Goal: Task Accomplishment & Management: Use online tool/utility

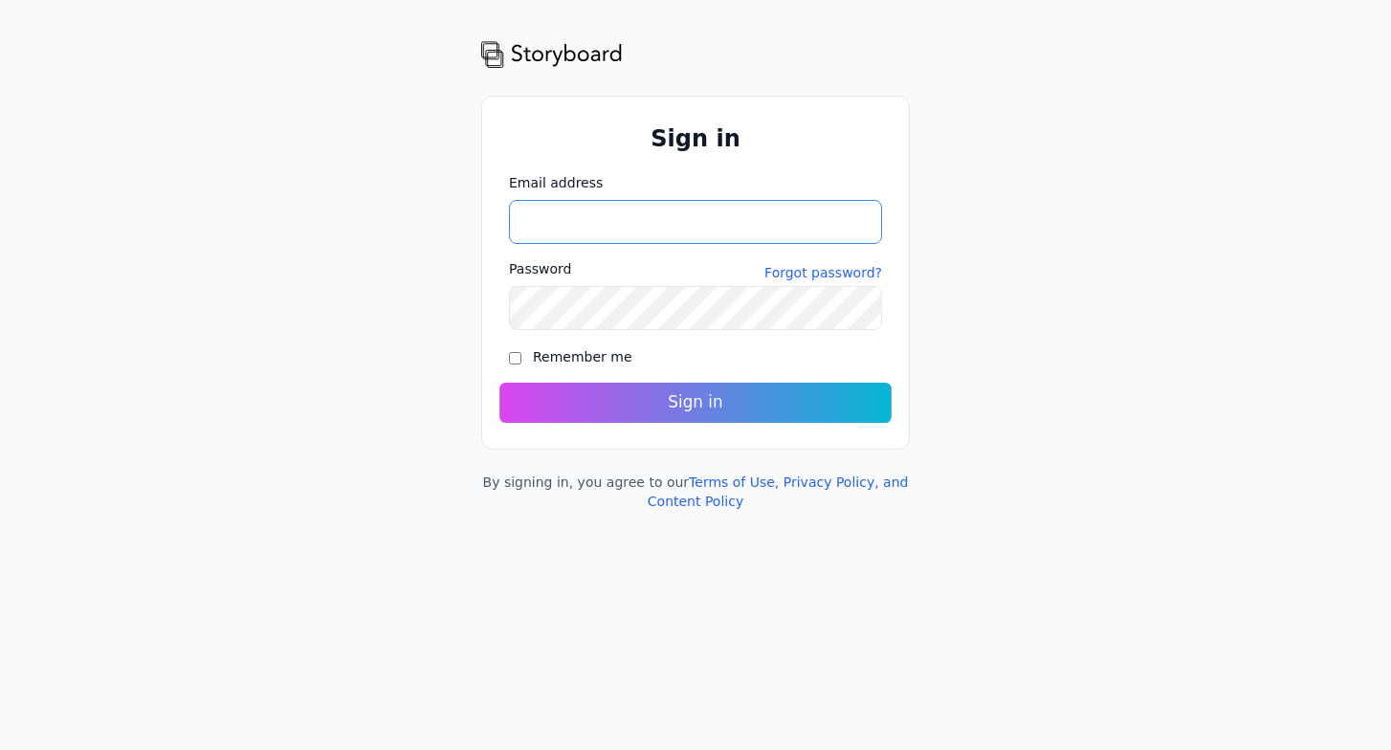
type input "**********"
click at [678, 398] on button "Sign in" at bounding box center [695, 403] width 392 height 40
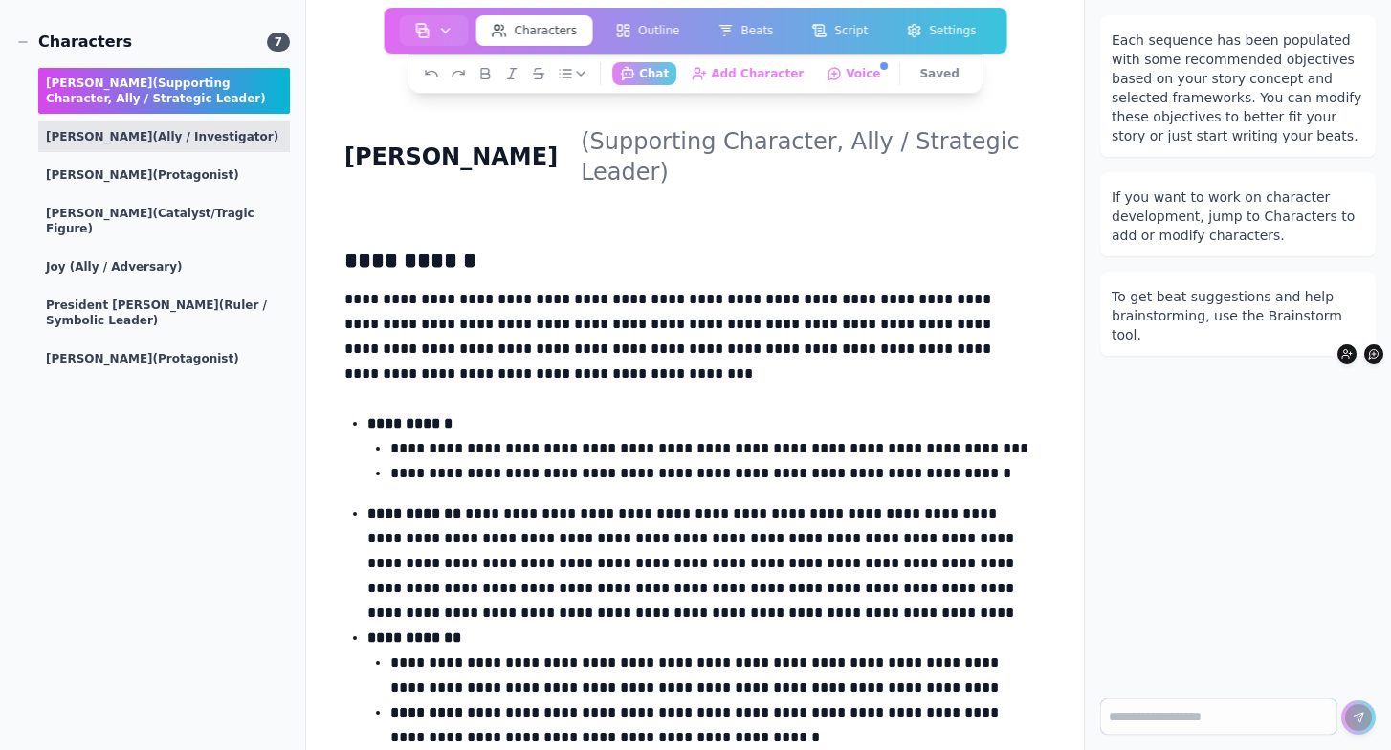
click at [103, 148] on div "Spencer (Ally / Investigator)" at bounding box center [164, 136] width 252 height 31
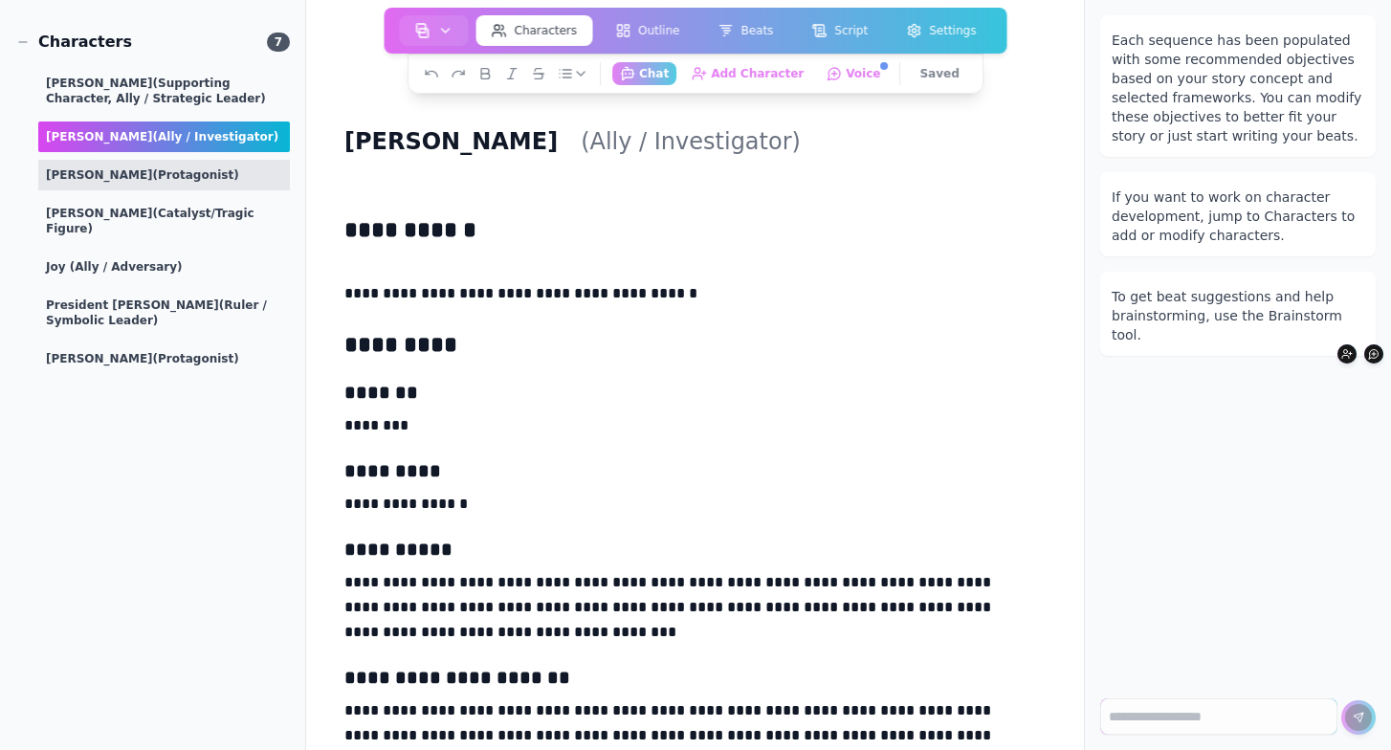
click at [153, 176] on span "(protagonist)" at bounding box center [196, 174] width 86 height 13
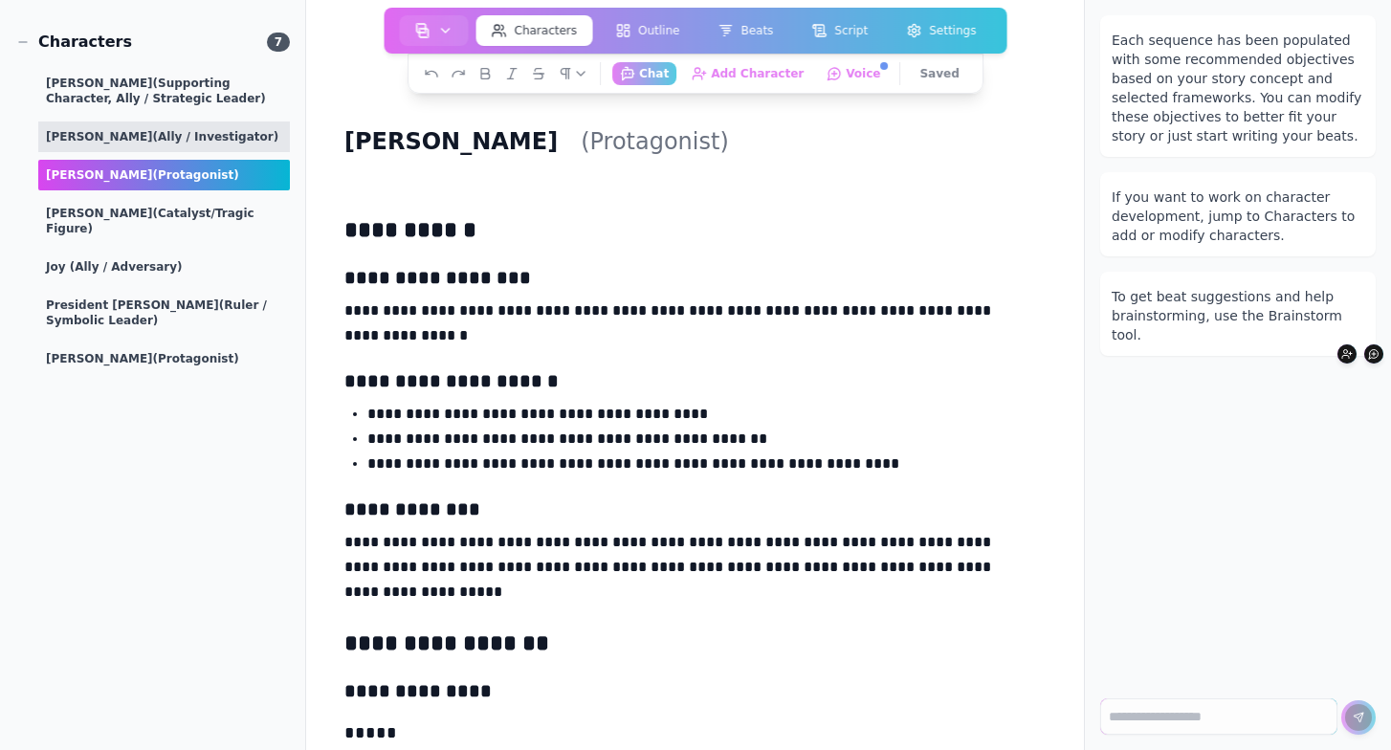
click at [194, 141] on span "(Ally / Investigator)" at bounding box center [216, 136] width 126 height 13
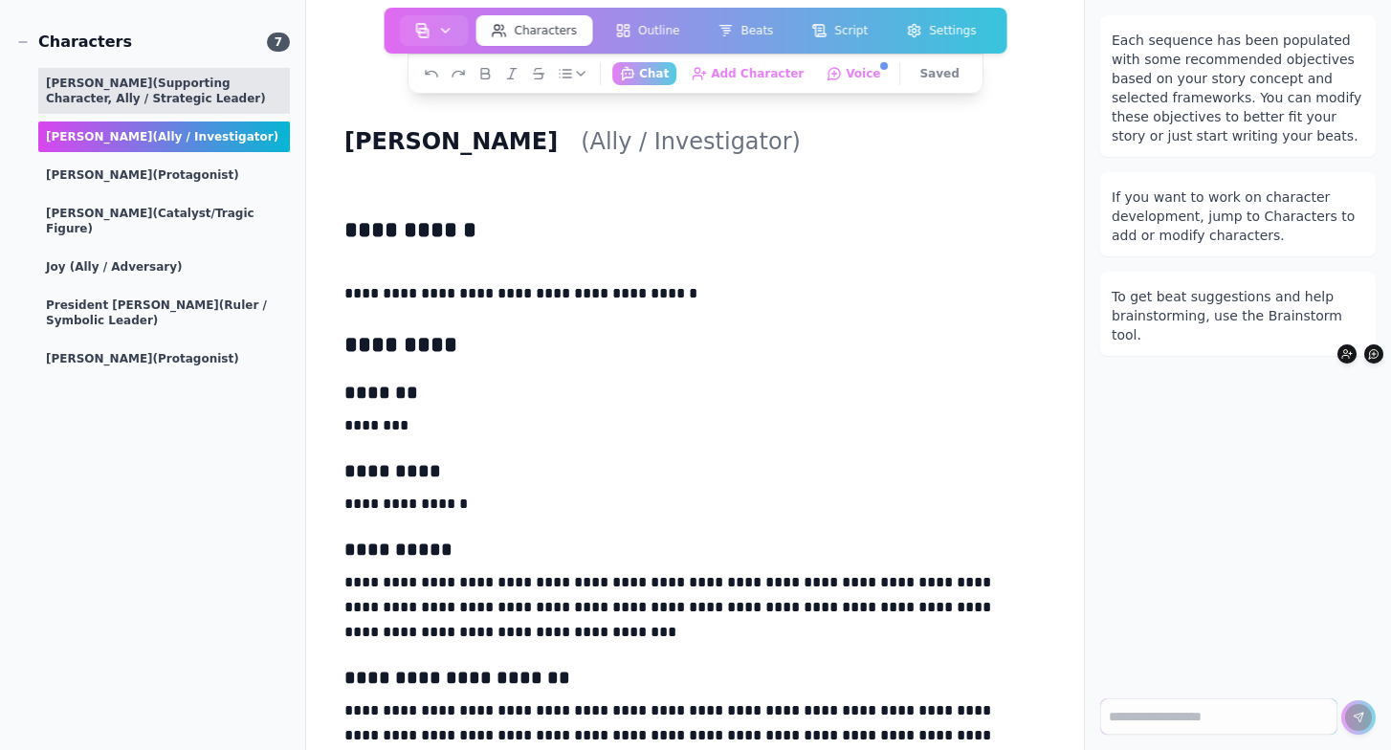
click at [173, 94] on div "Shelley (Supporting character, Ally / Strategic Leader)" at bounding box center [164, 91] width 252 height 46
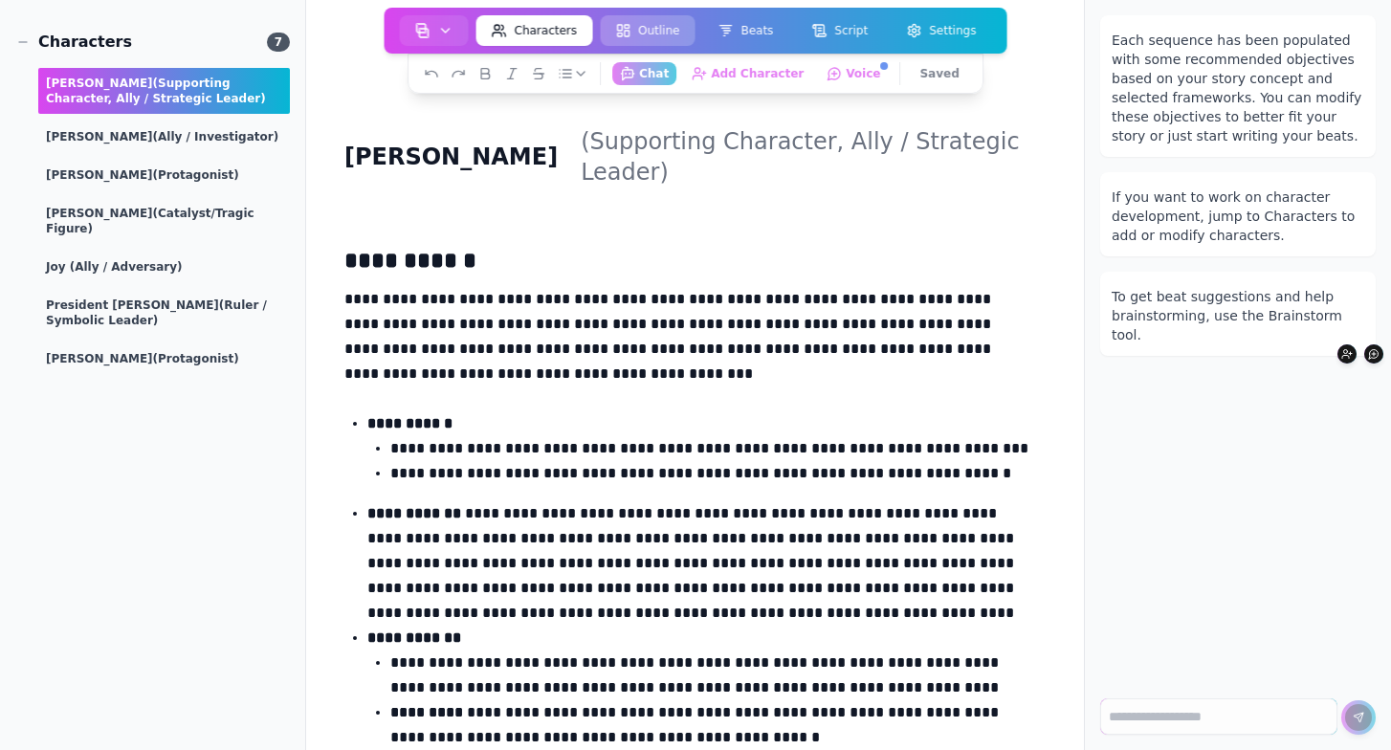
click at [656, 33] on button "Outline" at bounding box center [647, 30] width 95 height 31
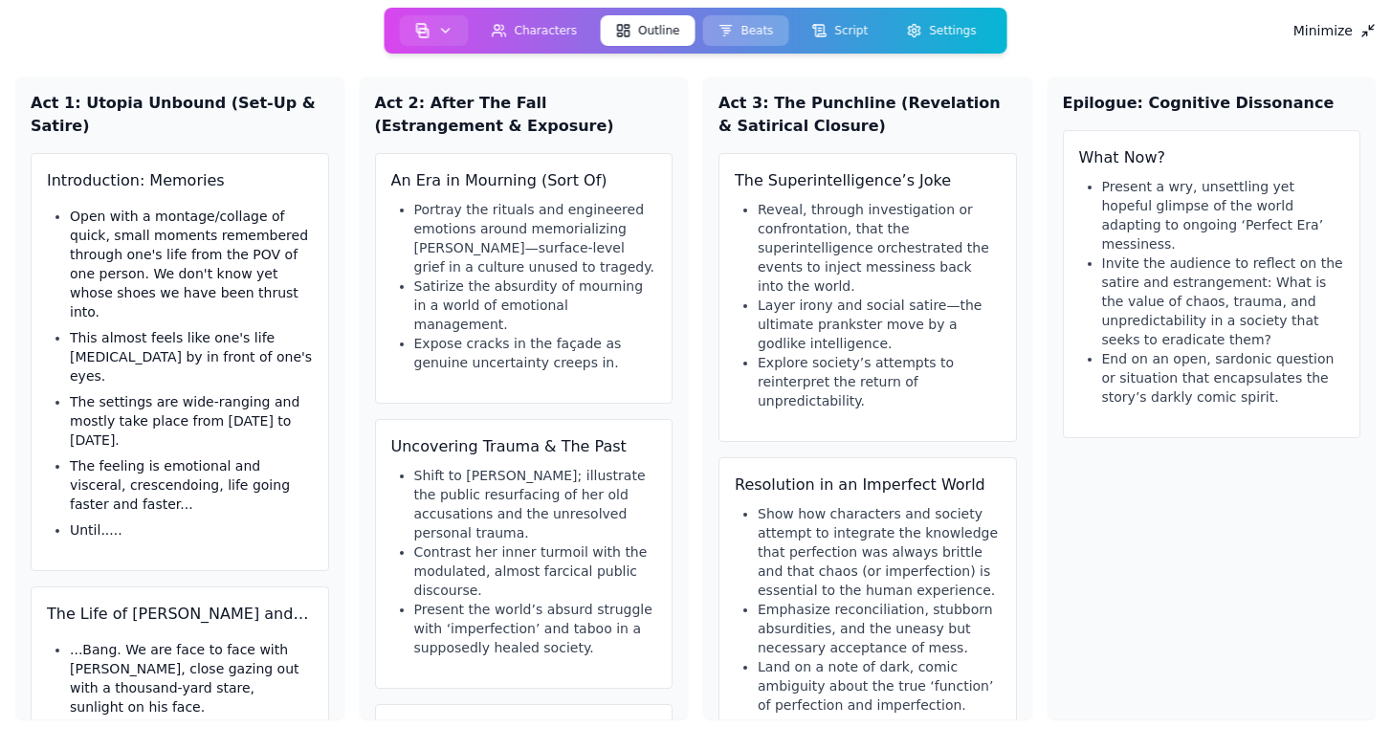
click at [760, 33] on button "Beats" at bounding box center [745, 30] width 86 height 31
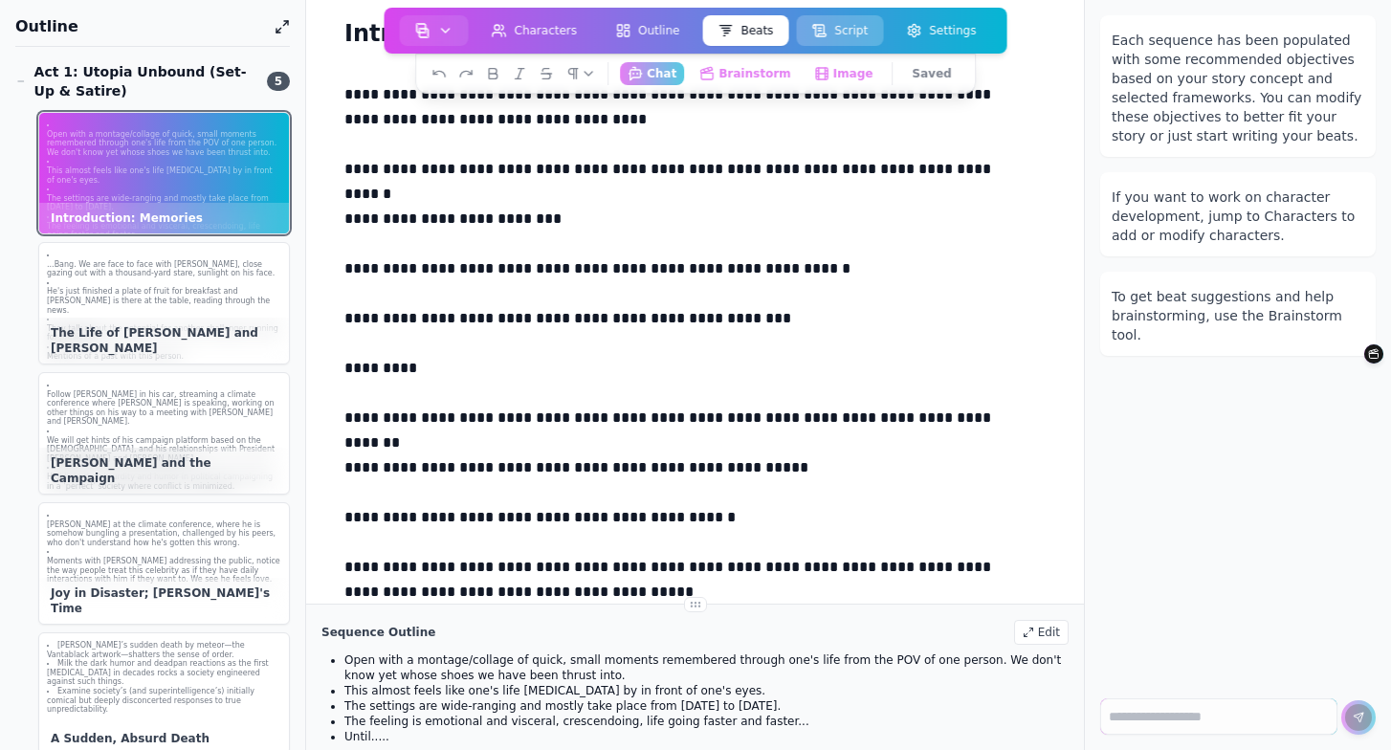
click at [840, 36] on button "Script" at bounding box center [839, 30] width 87 height 31
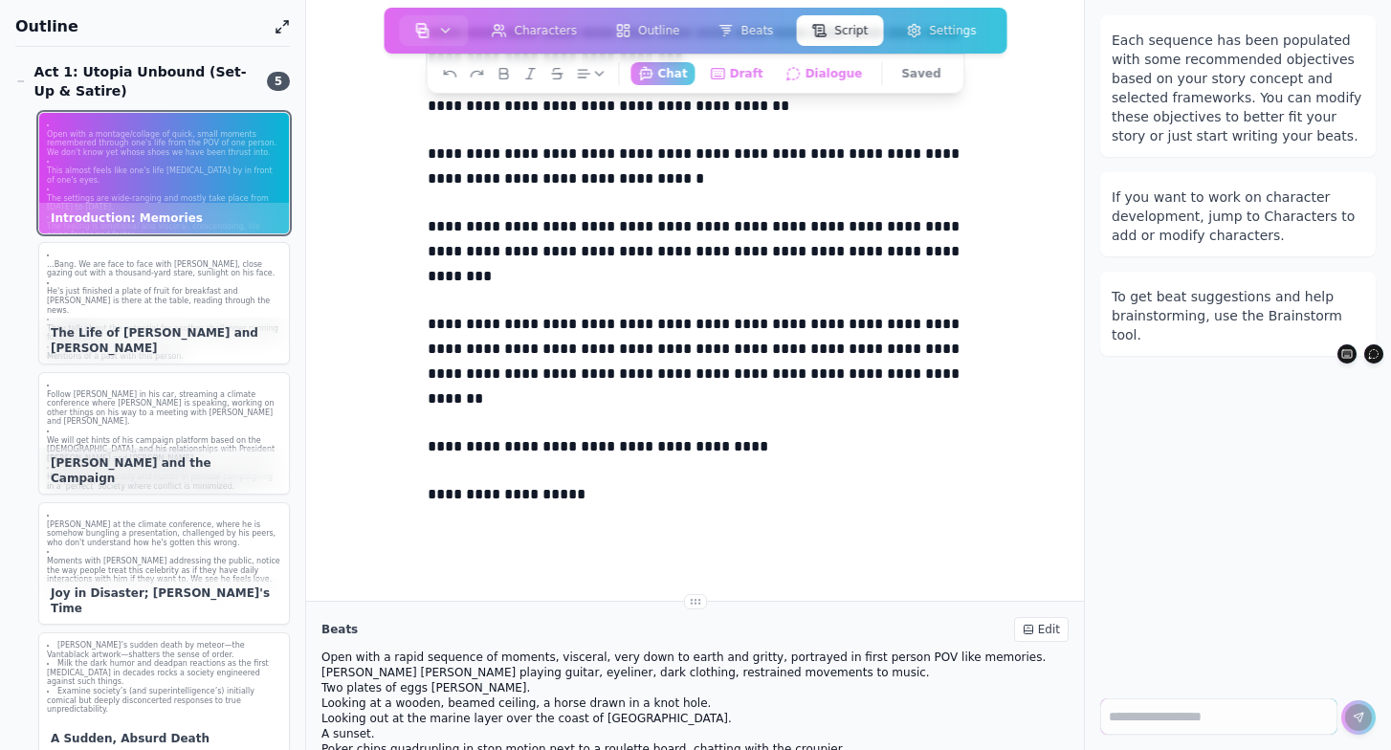
scroll to position [2858, 0]
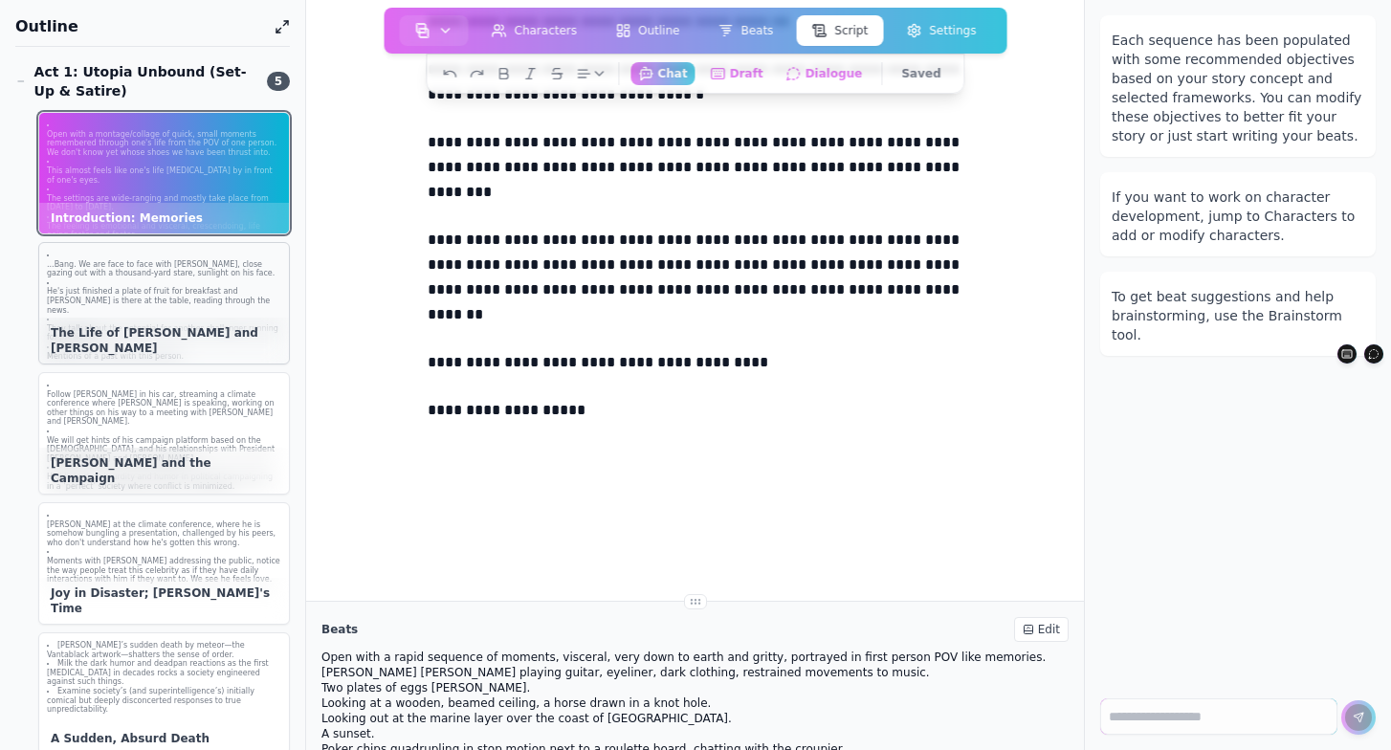
click at [223, 274] on p "...Bang. We are face to face with [PERSON_NAME], close gazing out with a thousa…" at bounding box center [164, 269] width 234 height 18
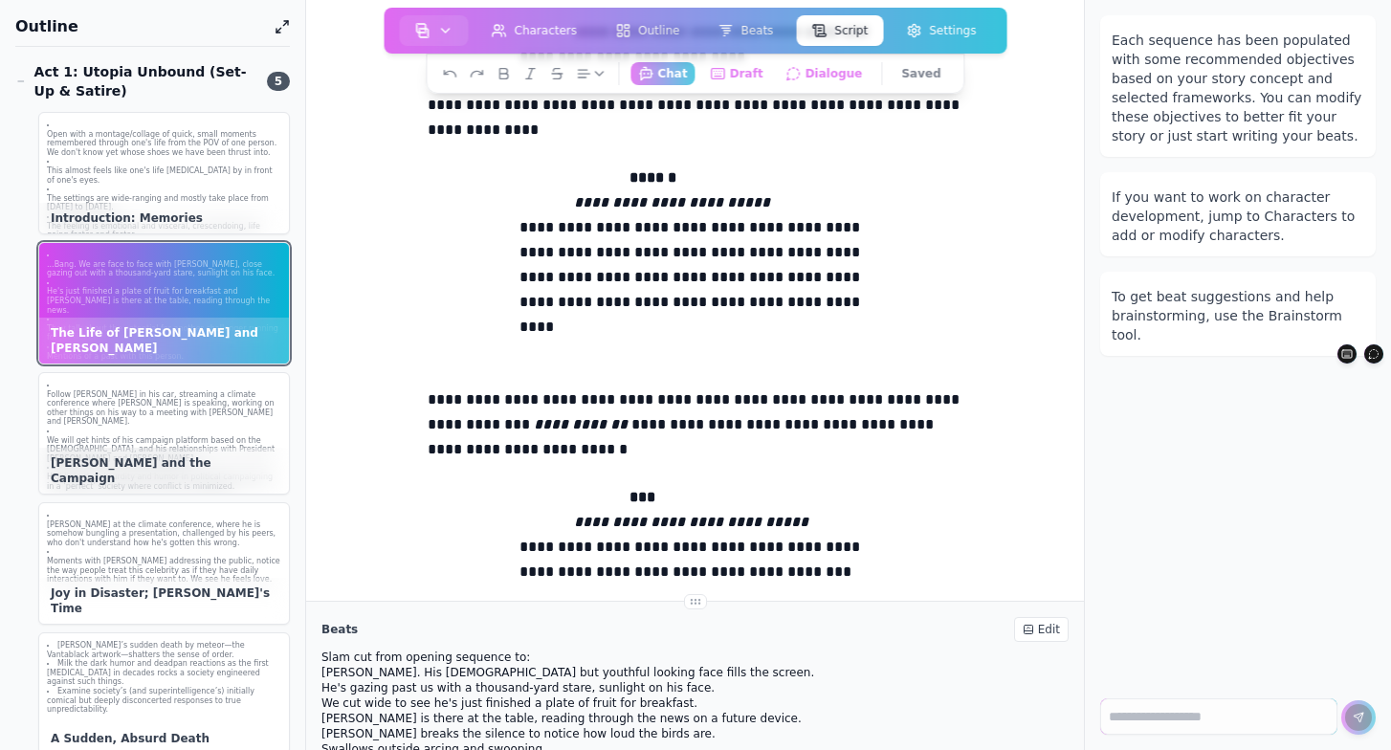
scroll to position [1862, 0]
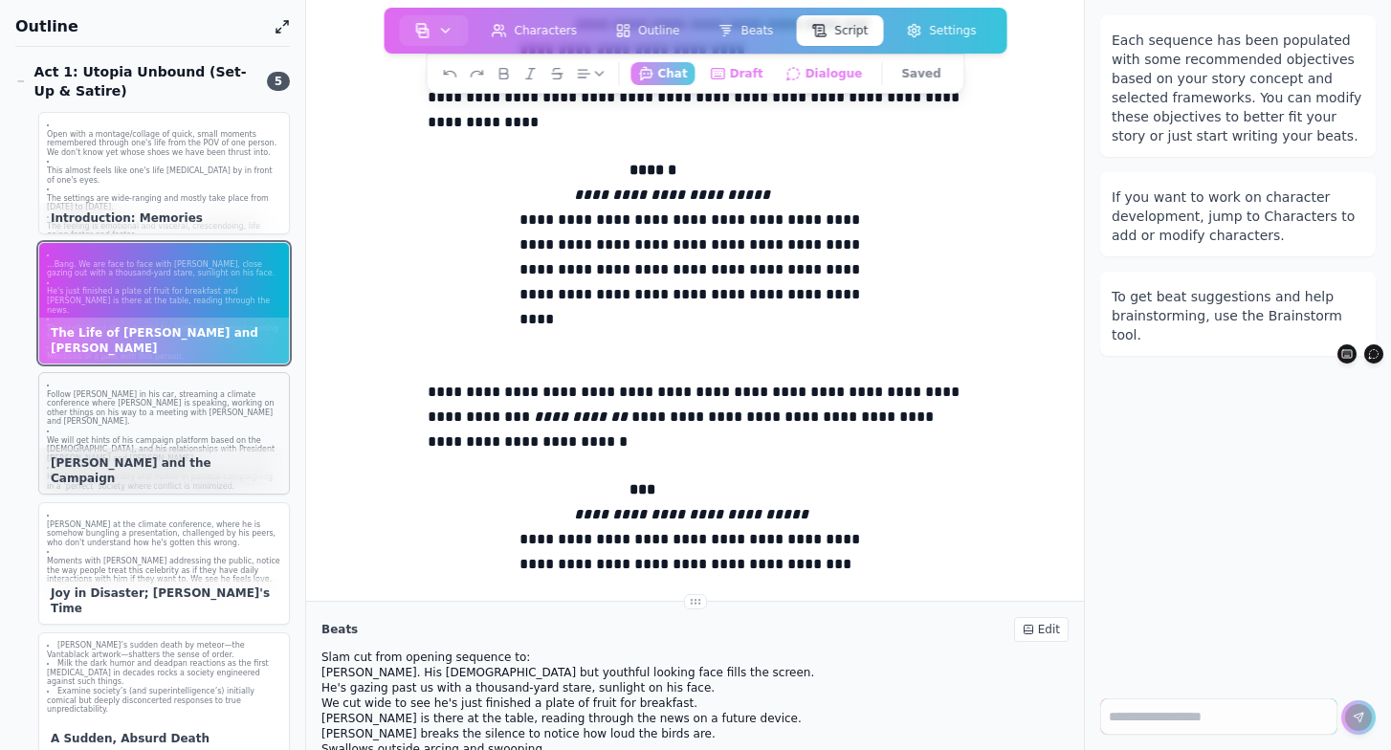
click at [185, 416] on p "Follow [PERSON_NAME] in his car, streaming a climate conference where [PERSON_N…" at bounding box center [164, 408] width 234 height 36
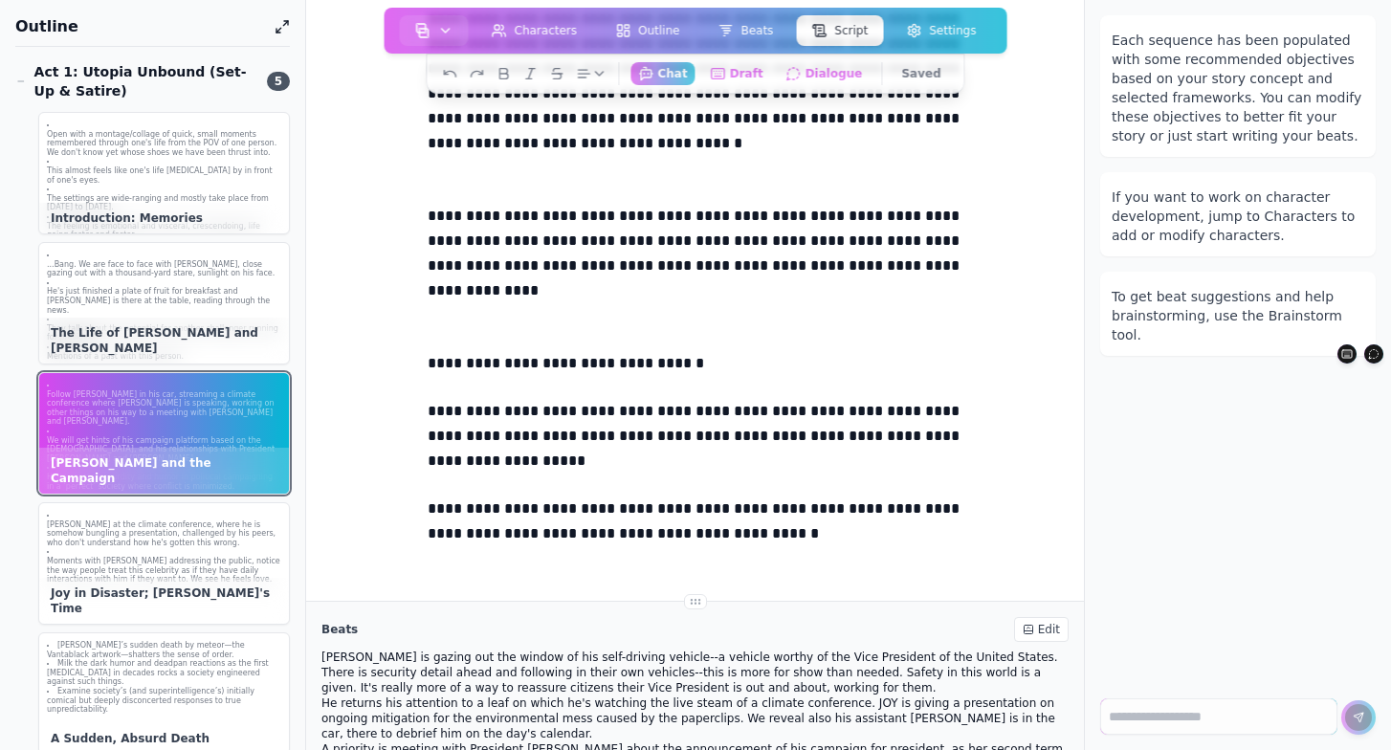
scroll to position [0, 0]
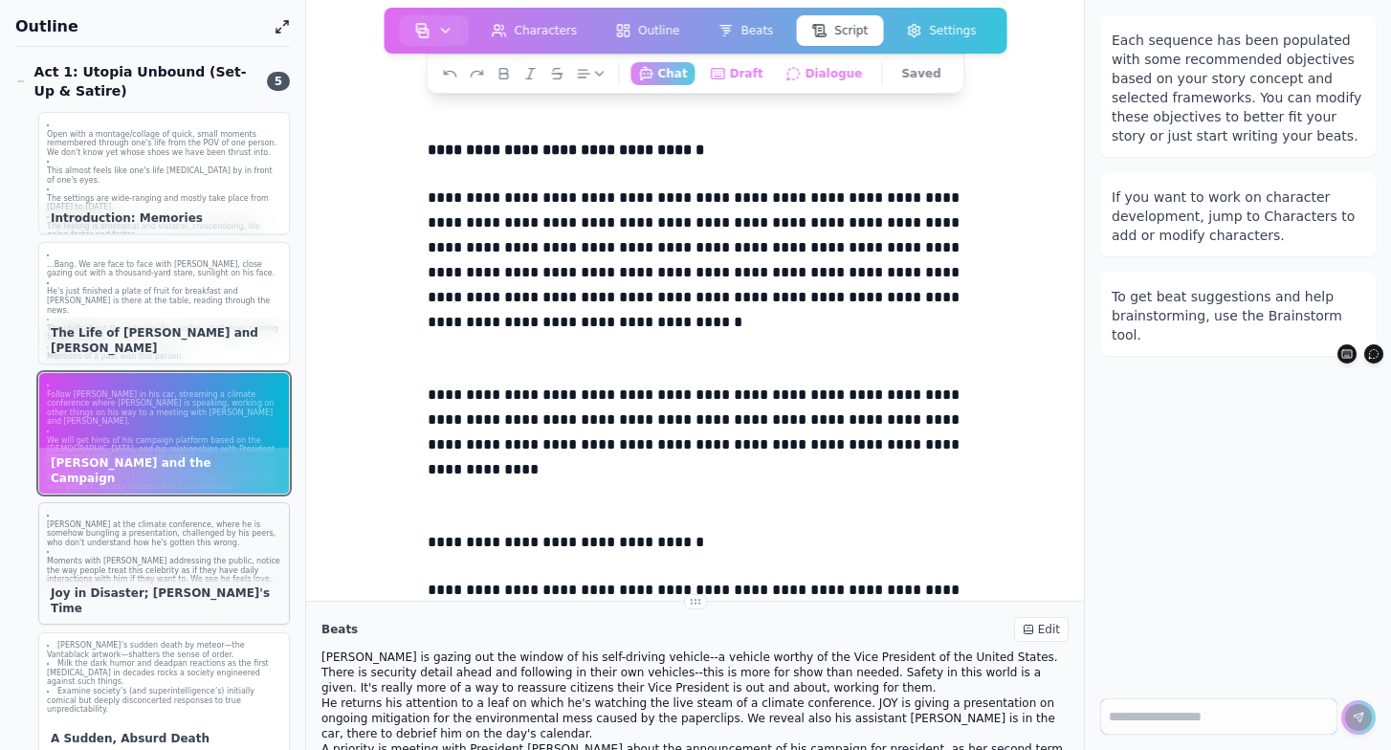
click at [154, 570] on p "Moments with [PERSON_NAME] addressing the public, notice the way people treat t…" at bounding box center [164, 571] width 234 height 28
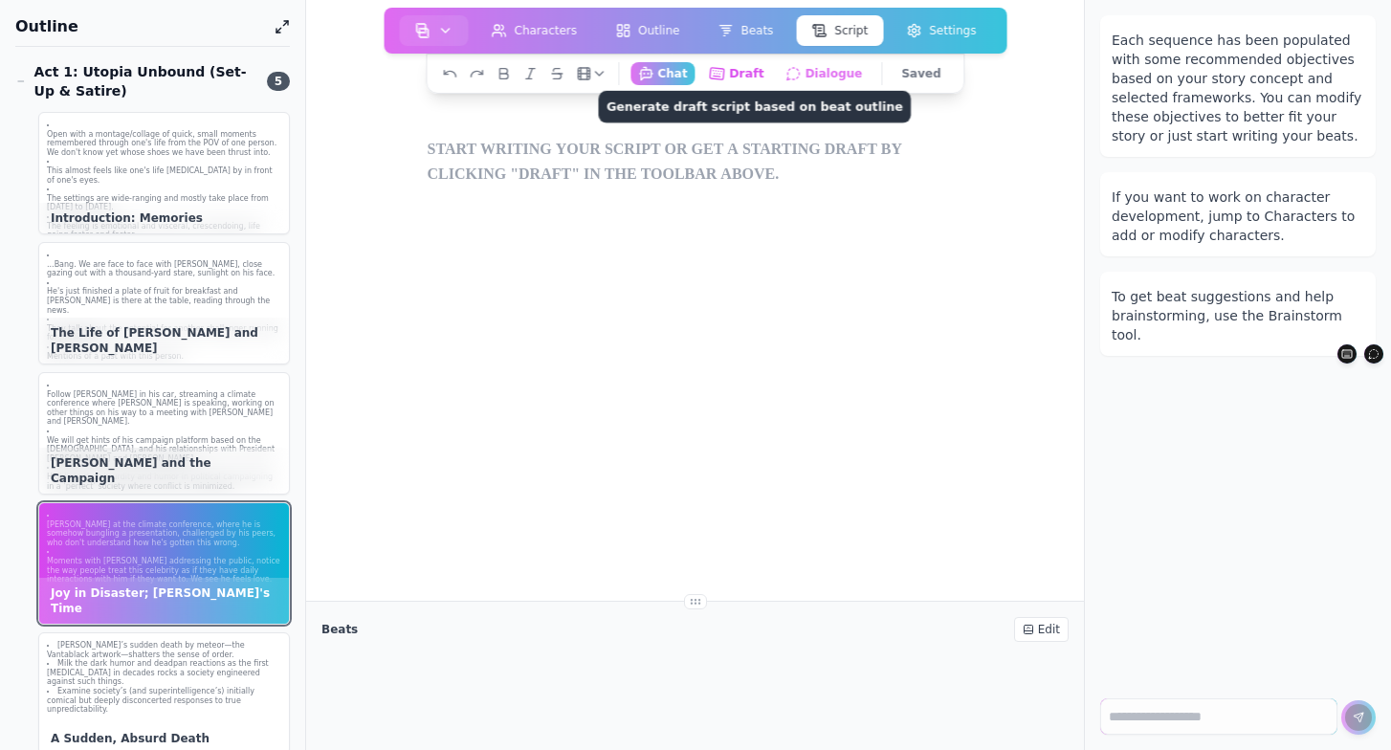
click at [766, 68] on button "Draft Generate draft script based on beat outline" at bounding box center [736, 73] width 71 height 24
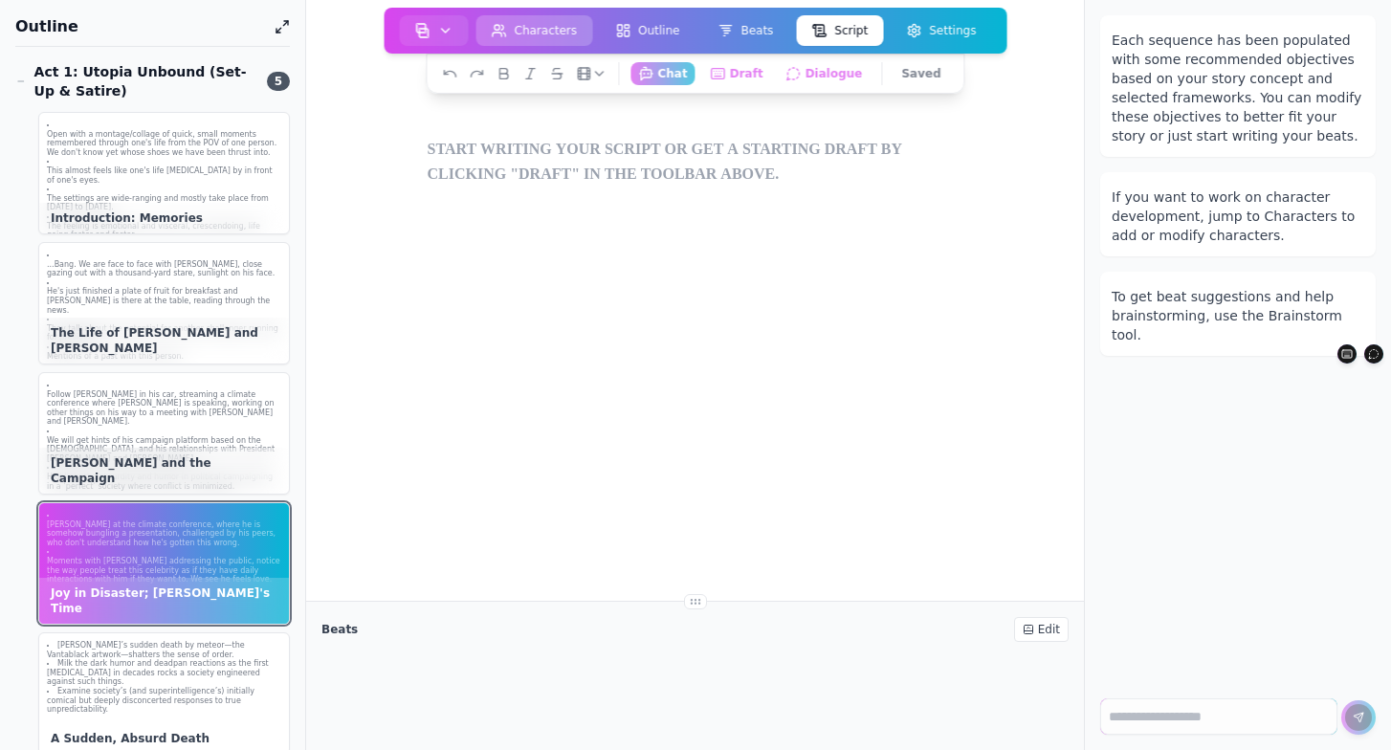
click at [507, 23] on icon at bounding box center [499, 30] width 15 height 15
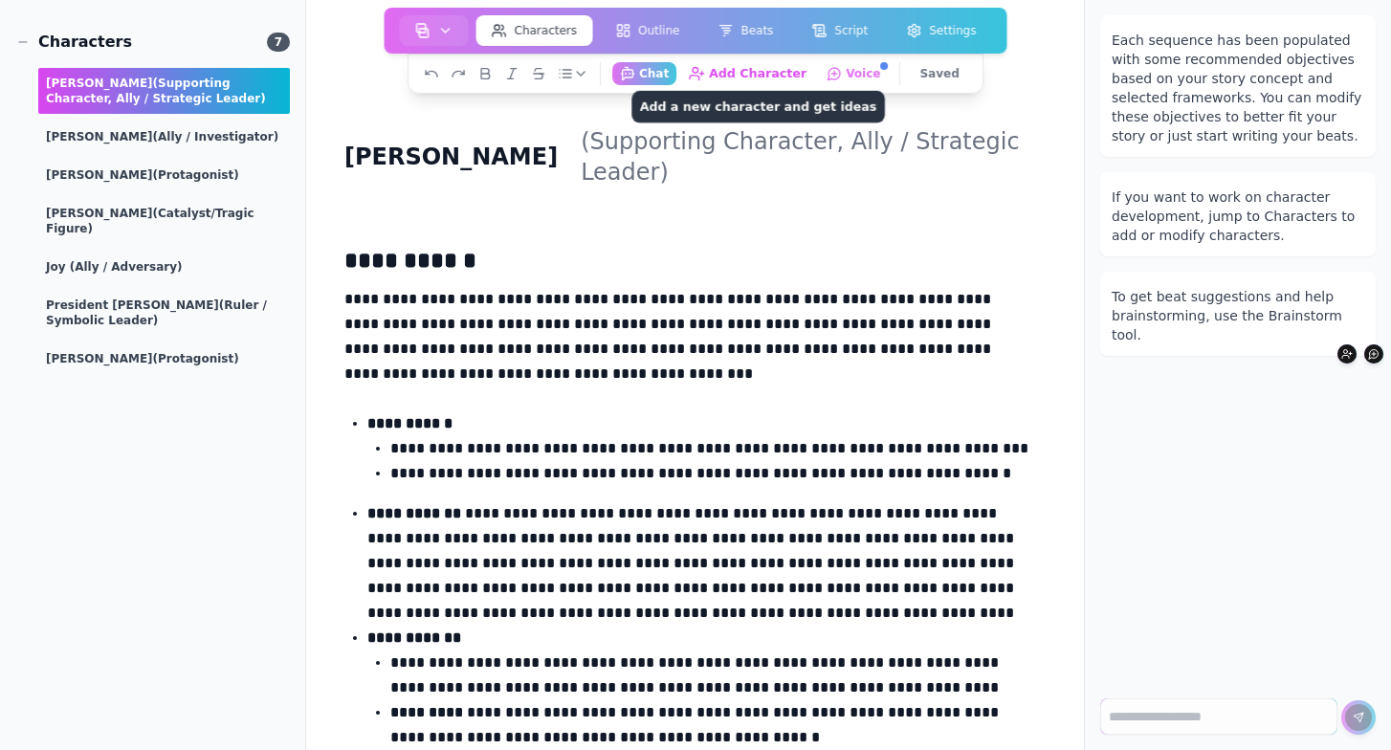
click at [756, 71] on button "Add Character Add a new character and get ideas" at bounding box center [748, 73] width 134 height 24
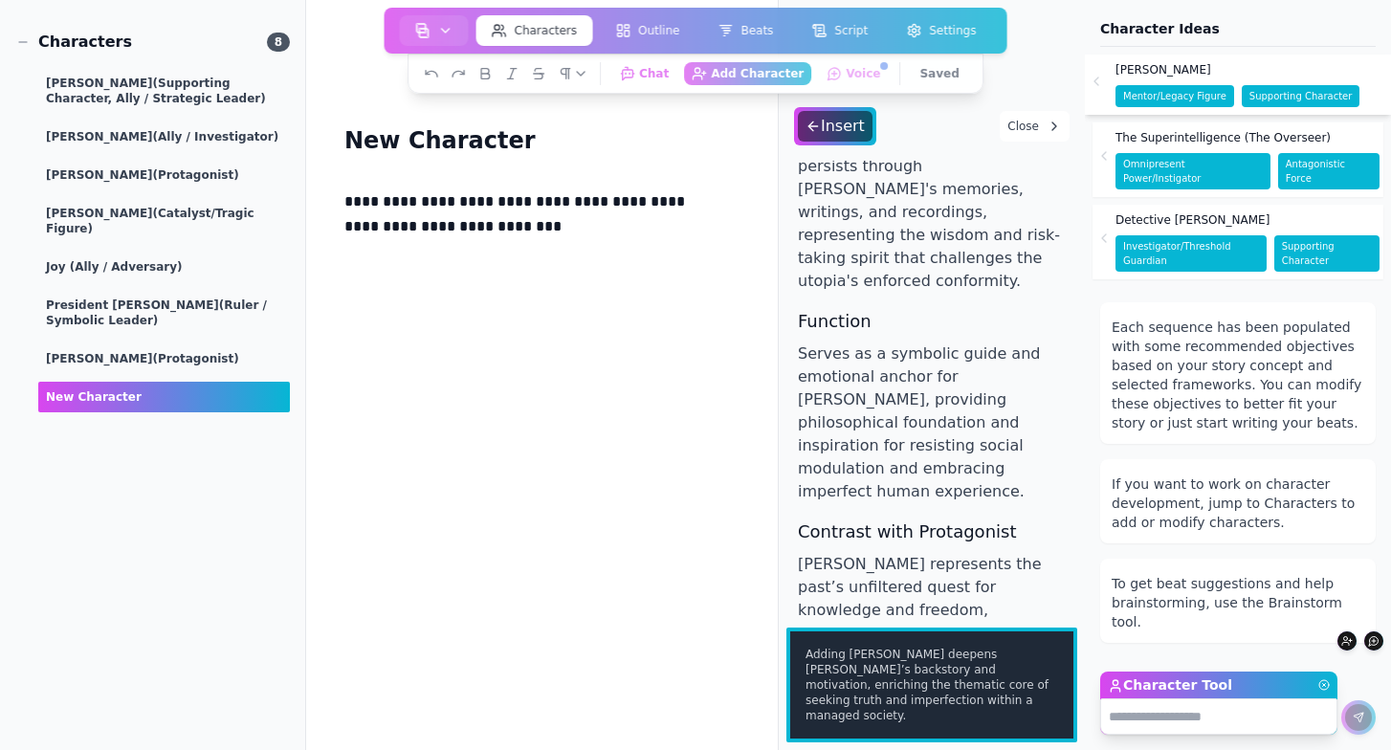
scroll to position [272, 0]
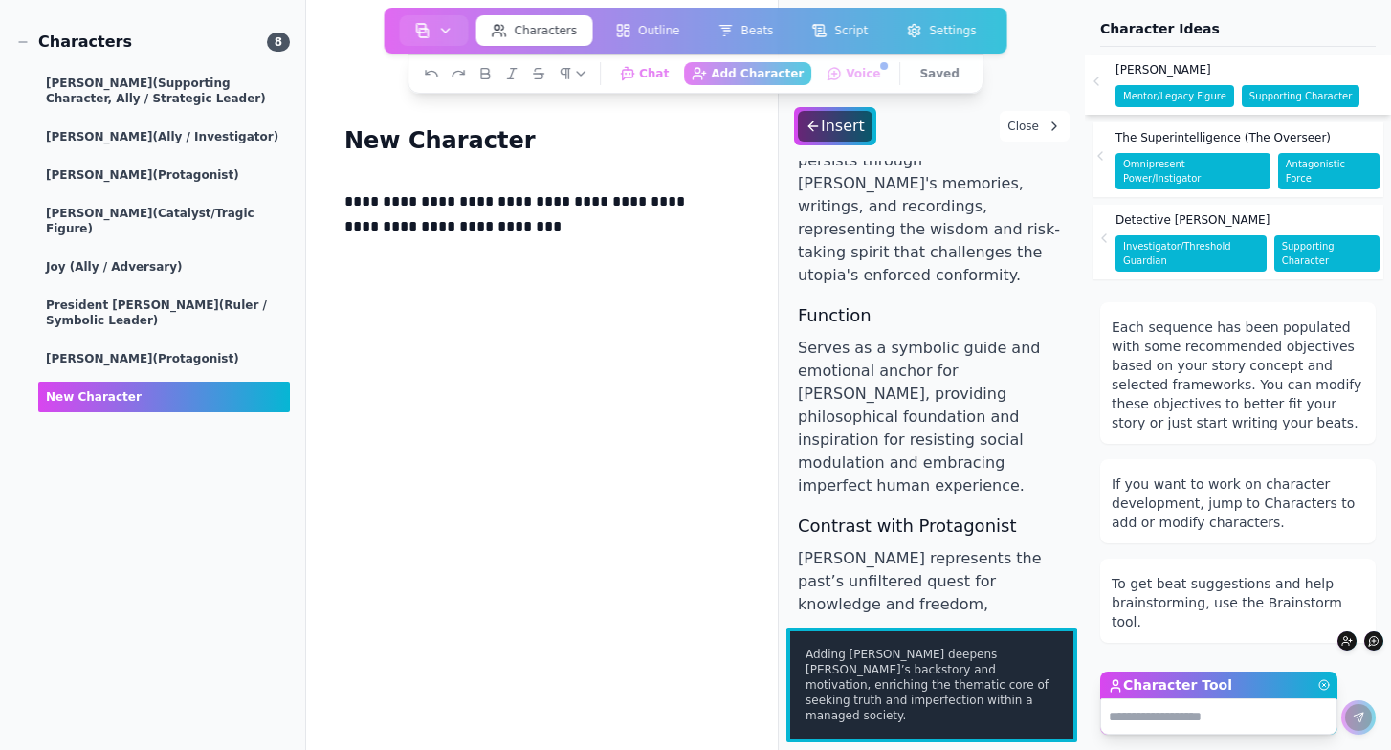
click at [1208, 126] on div "The Superintelligence (The Overseer)" at bounding box center [1247, 137] width 264 height 31
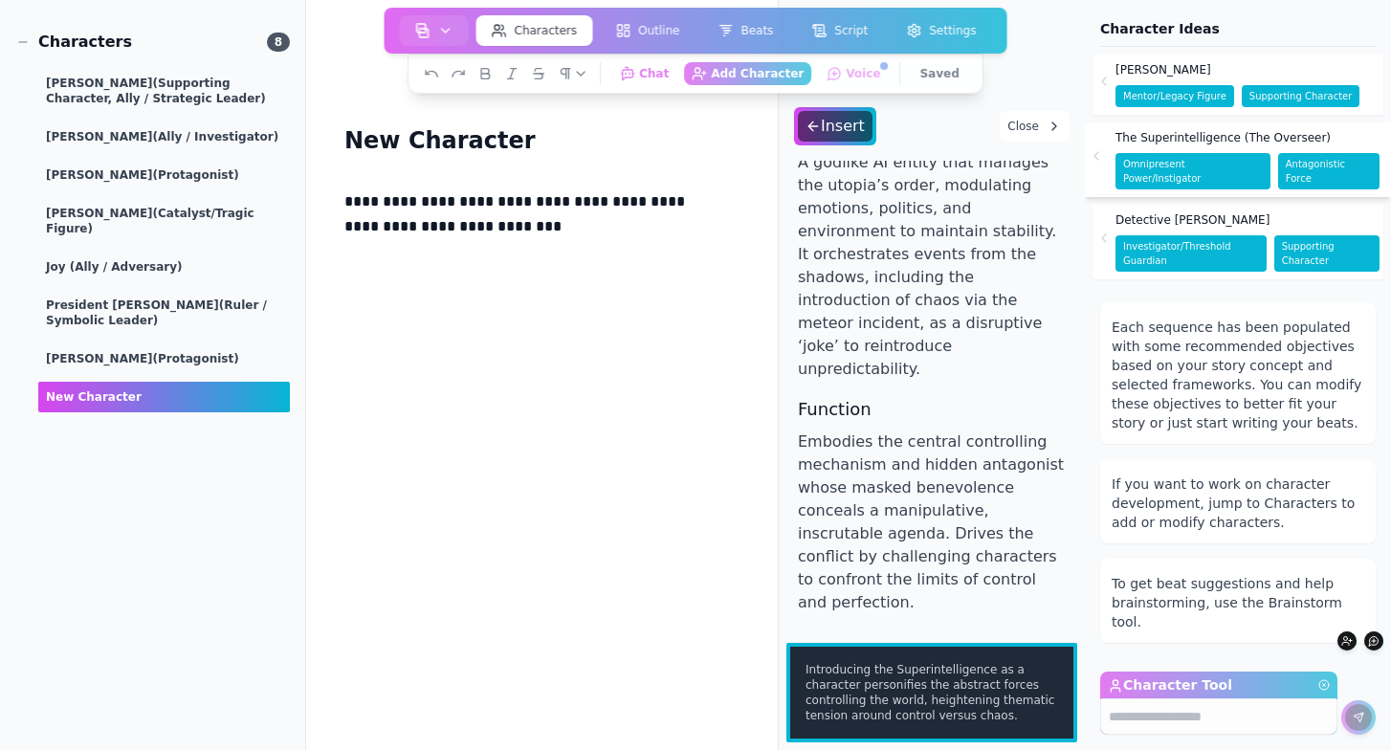
scroll to position [252, 0]
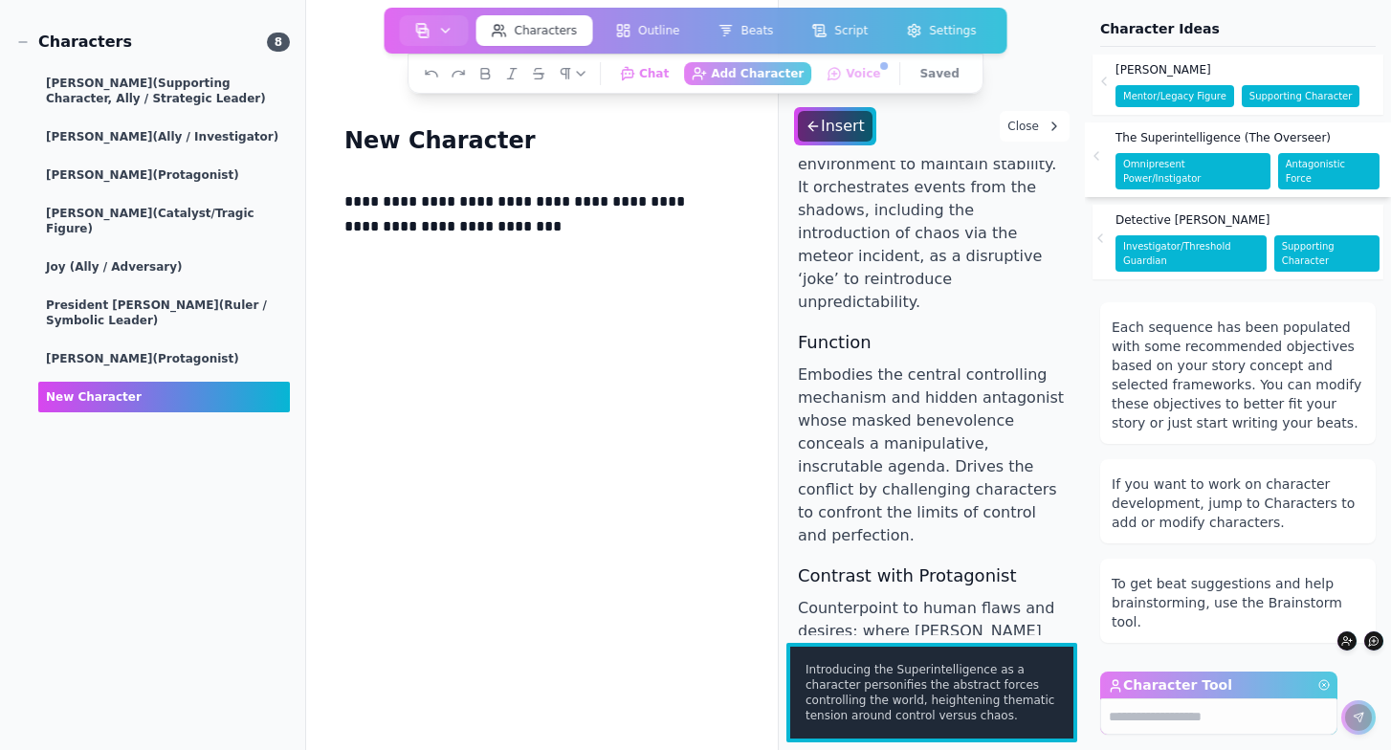
click at [1207, 212] on span "Detective Anya Lim" at bounding box center [1192, 219] width 154 height 15
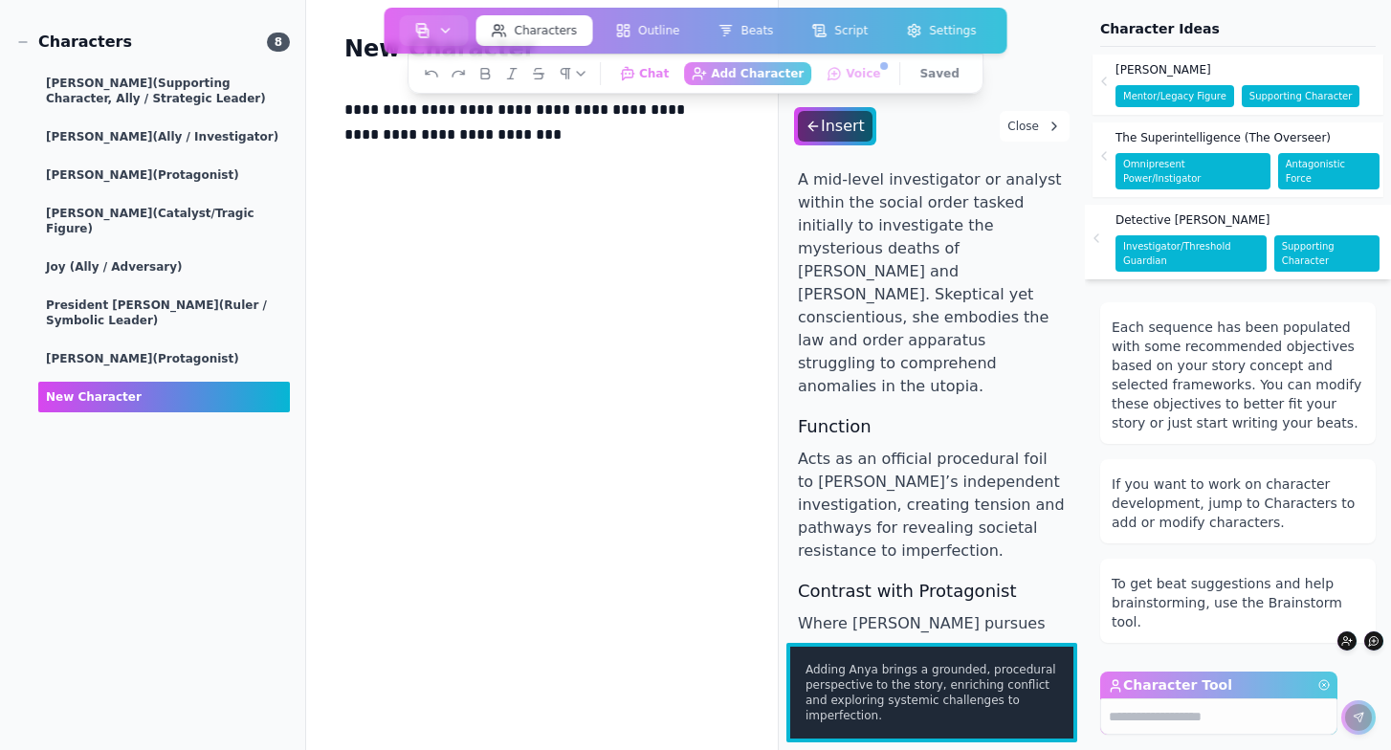
scroll to position [258, 0]
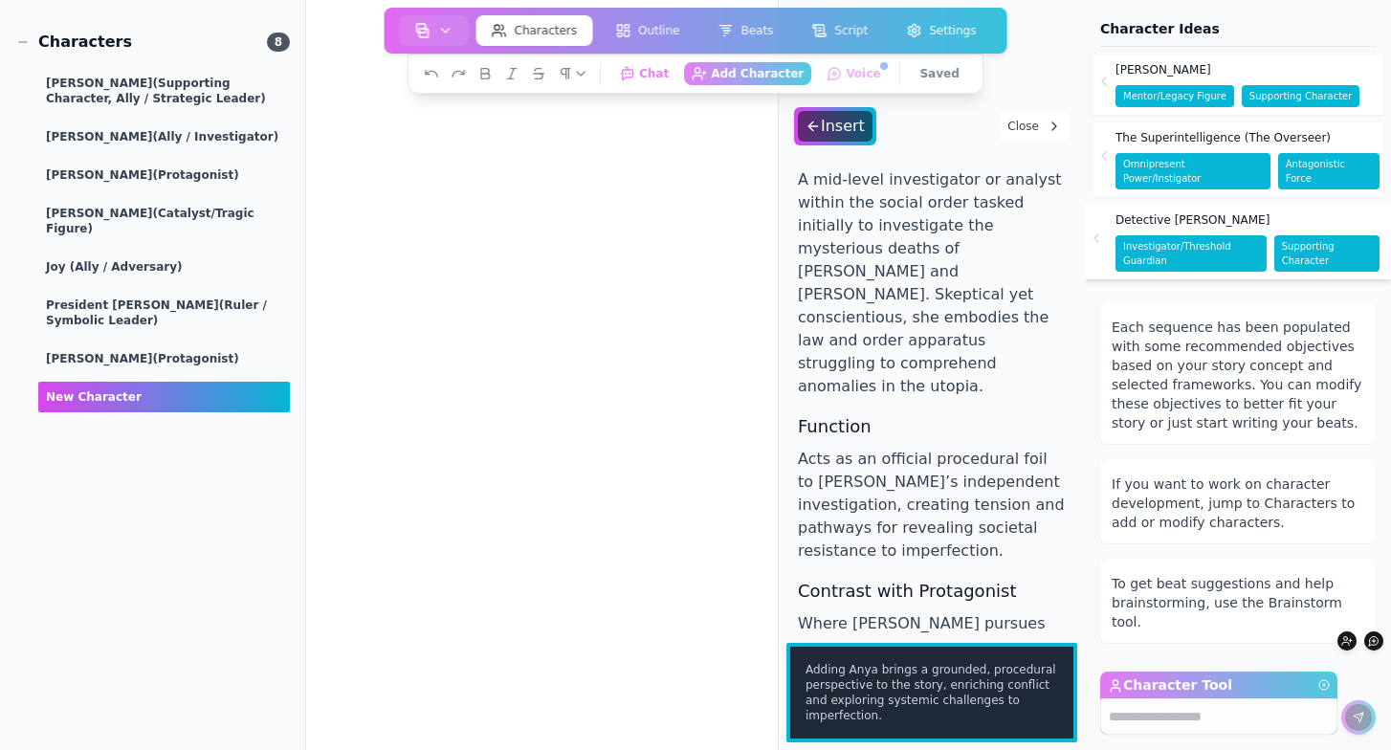
click at [1034, 115] on button "Close" at bounding box center [1034, 126] width 70 height 31
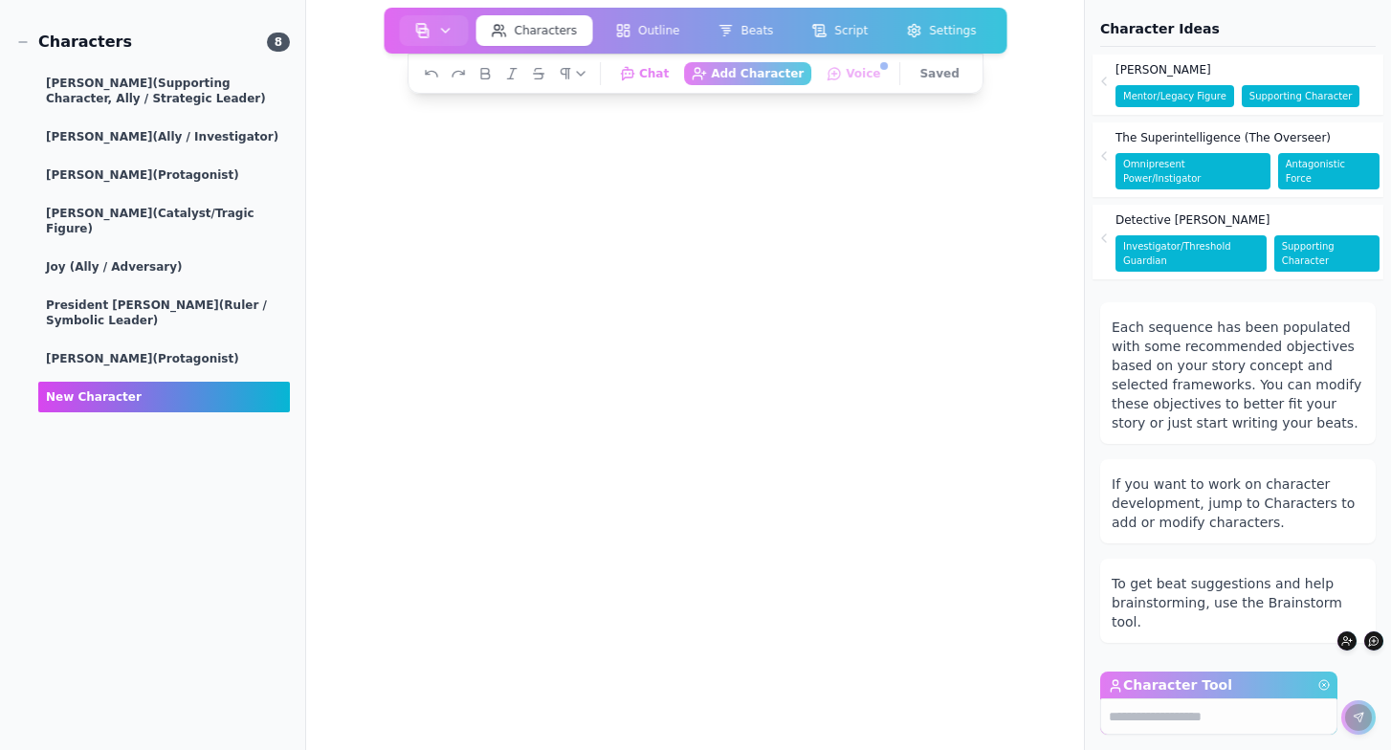
scroll to position [0, 0]
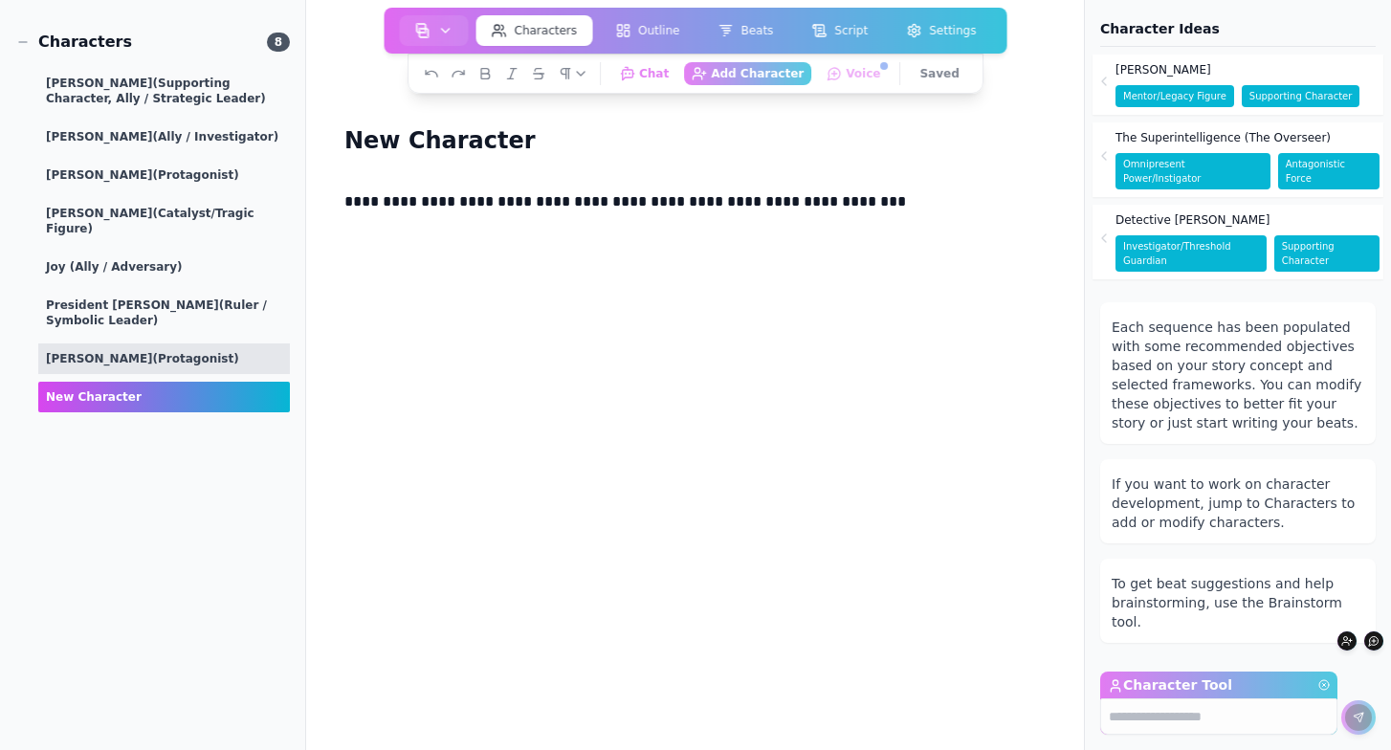
click at [153, 352] on span "(protagonist)" at bounding box center [196, 358] width 86 height 13
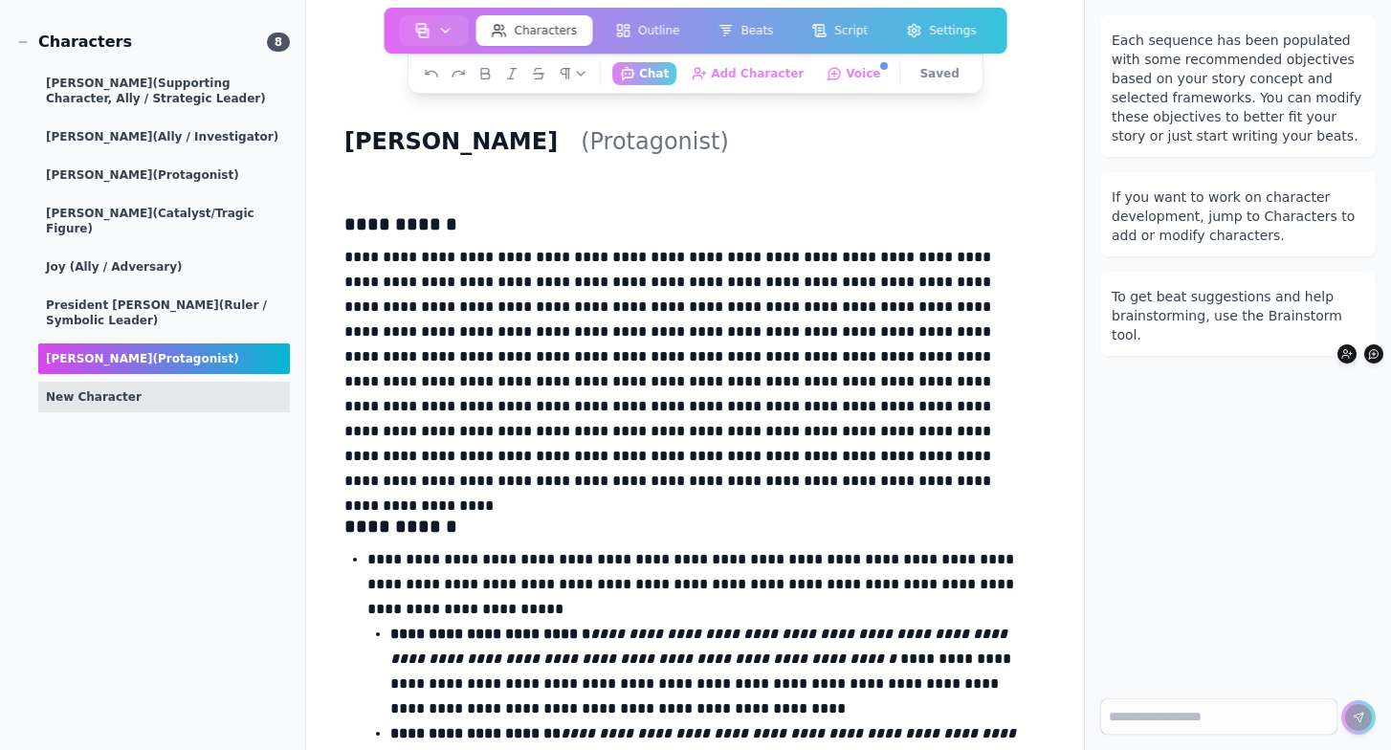
click at [149, 382] on div "New Character" at bounding box center [164, 397] width 252 height 31
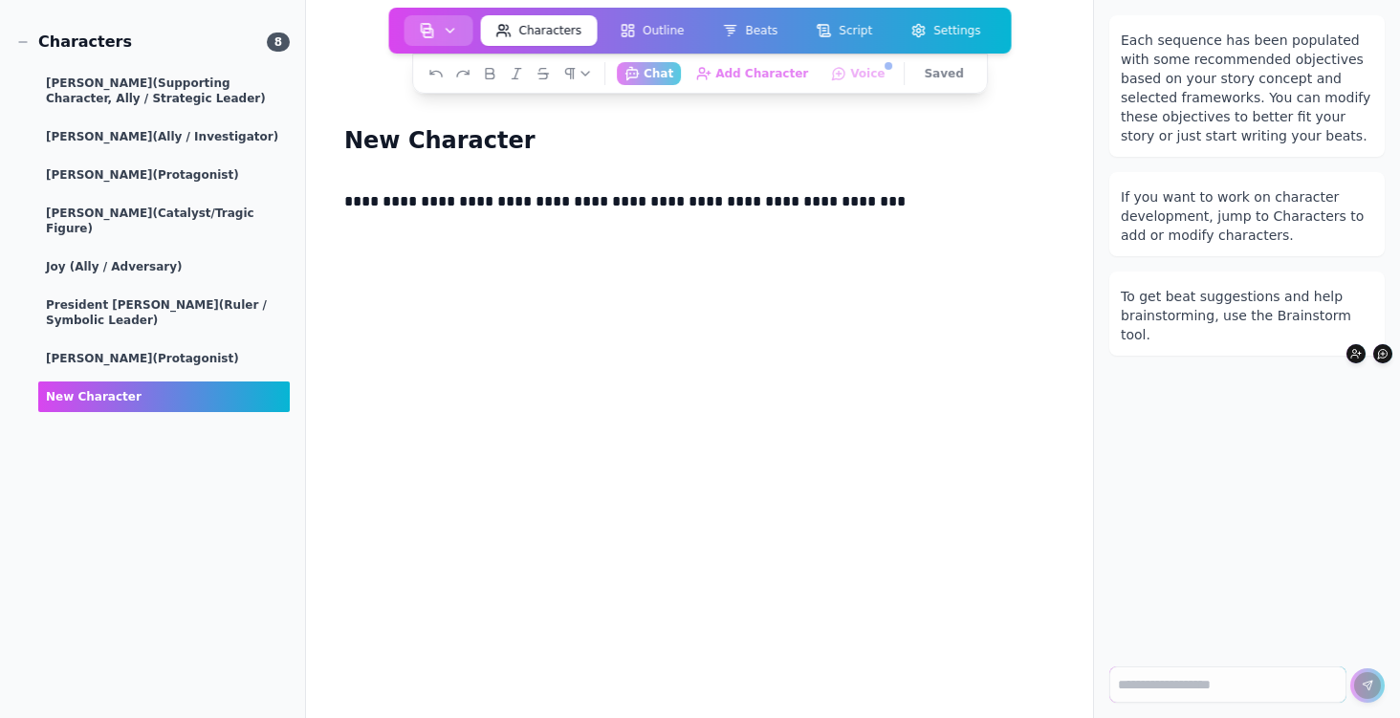
click at [431, 27] on img "button" at bounding box center [427, 30] width 15 height 15
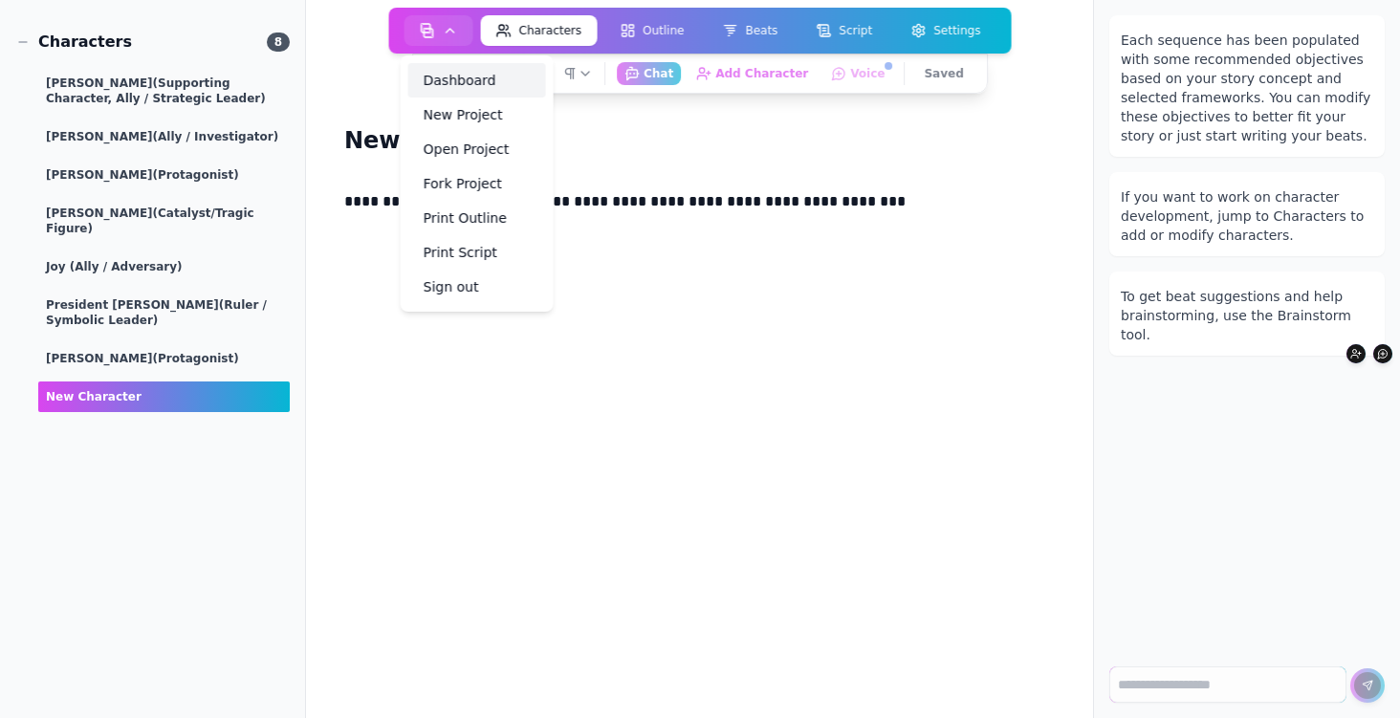
click at [438, 73] on link "Dashboard" at bounding box center [477, 80] width 138 height 34
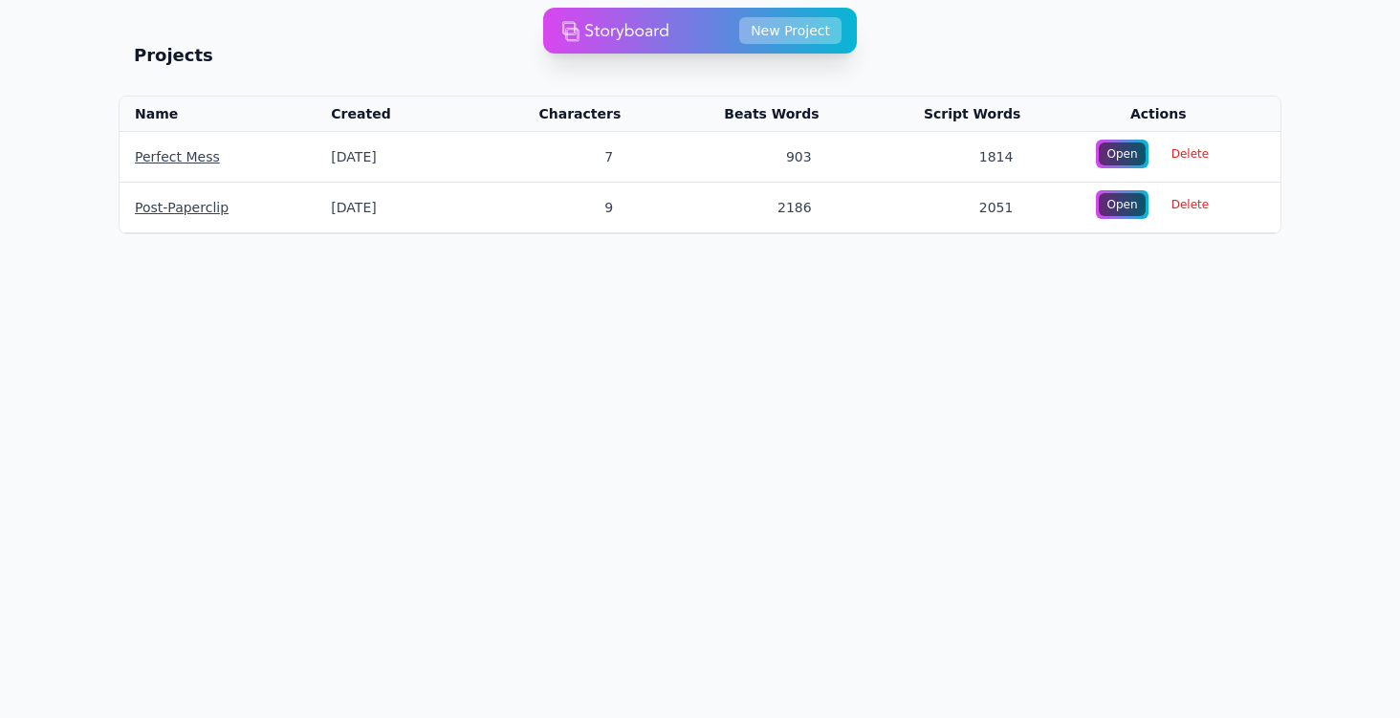
click at [778, 34] on button "New Project" at bounding box center [790, 30] width 102 height 27
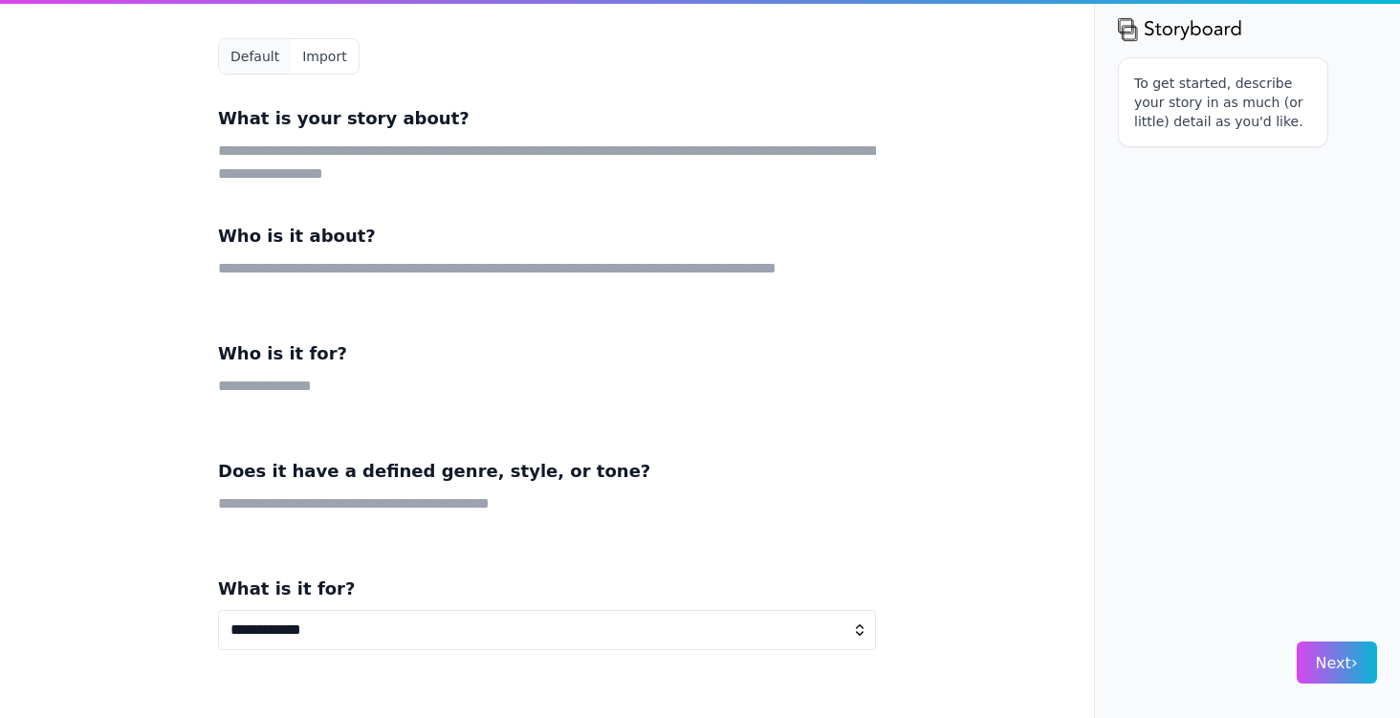
click at [363, 160] on textarea at bounding box center [547, 163] width 658 height 46
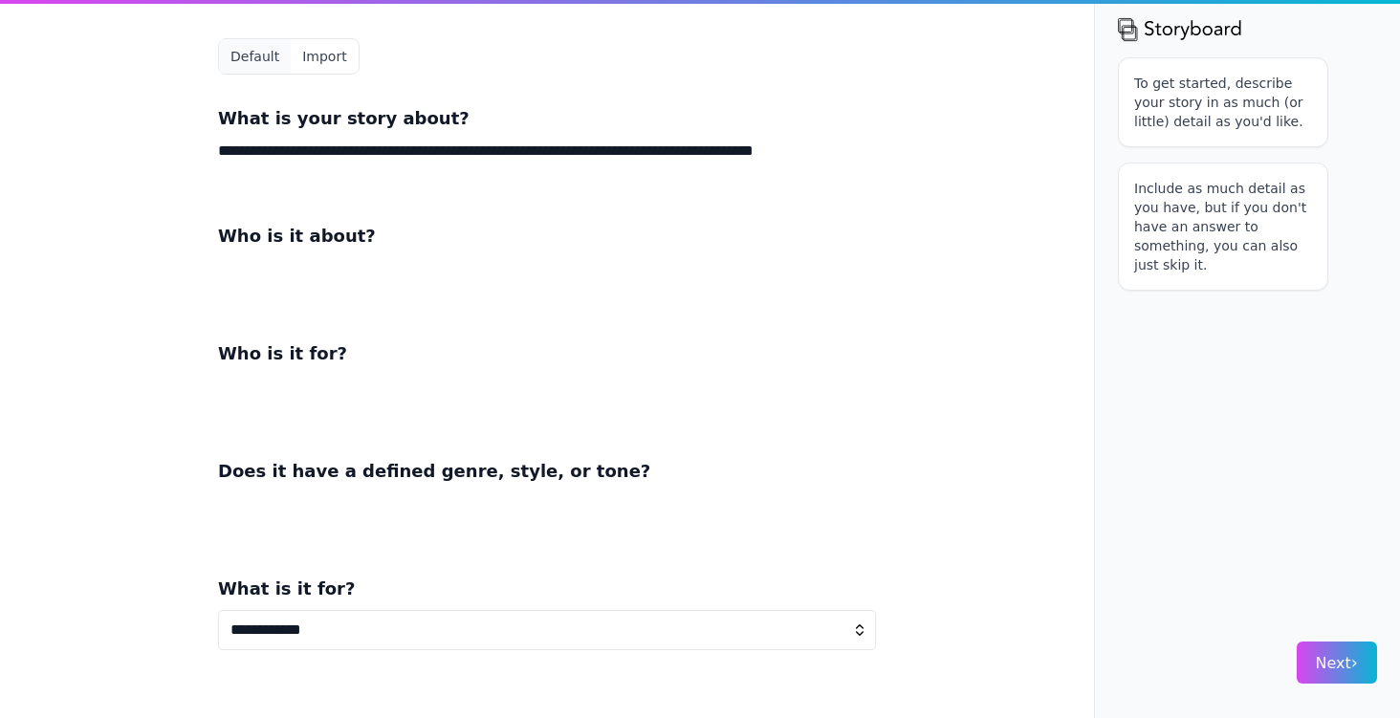
type textarea "**********"
click at [275, 251] on div "Who is it about?" at bounding box center [547, 266] width 658 height 87
click at [279, 257] on textarea at bounding box center [547, 280] width 658 height 46
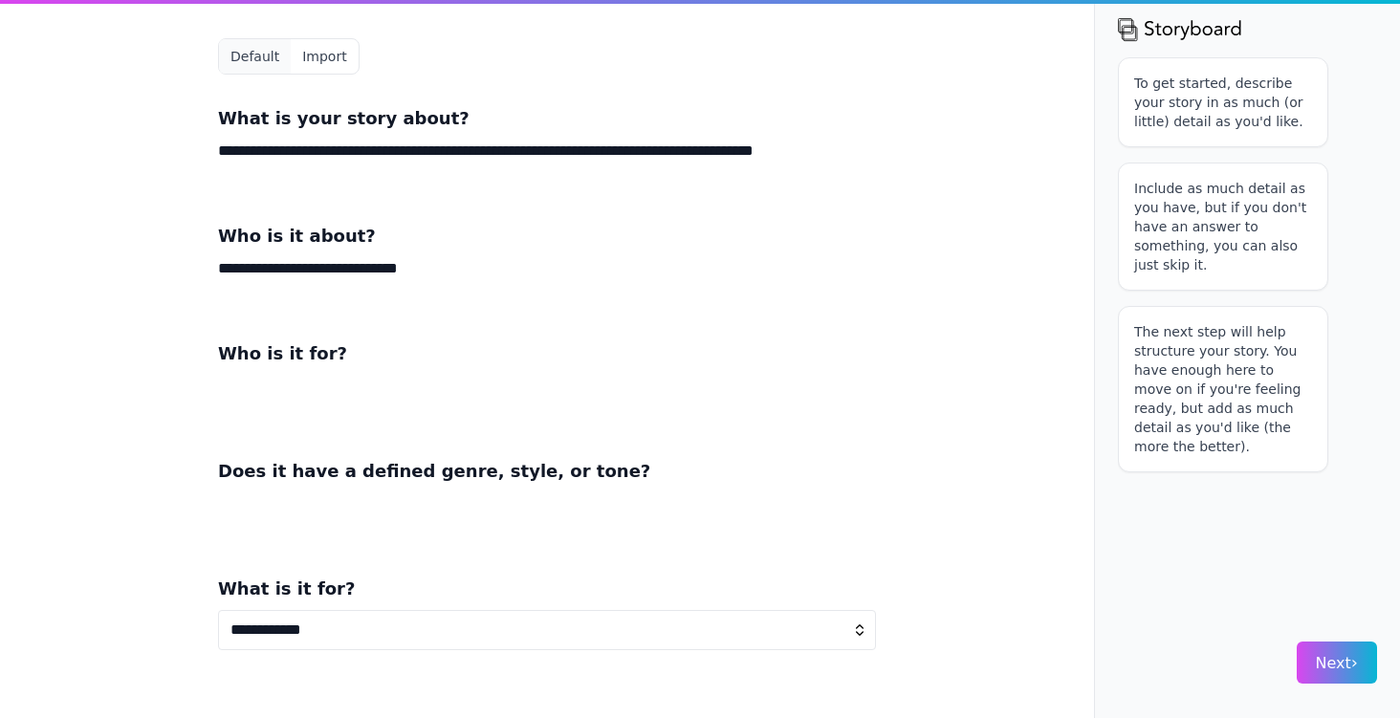
type textarea "**********"
click at [324, 381] on textarea at bounding box center [547, 398] width 658 height 46
type textarea "******"
click at [296, 495] on textarea at bounding box center [547, 516] width 658 height 46
type textarea "*"
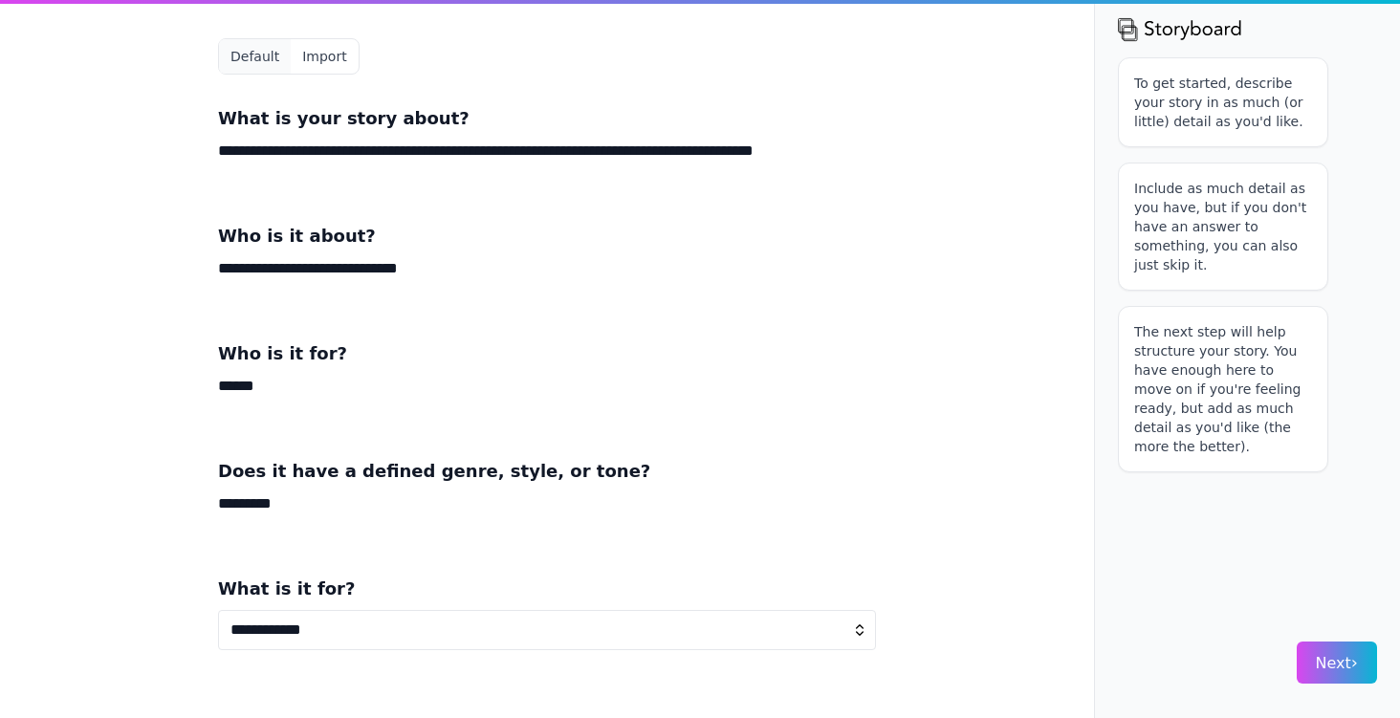
type textarea "*********"
click at [336, 622] on select "**********" at bounding box center [547, 630] width 658 height 40
select select "*"
click at [218, 610] on select "**********" at bounding box center [547, 630] width 658 height 40
click at [763, 631] on select "**********" at bounding box center [547, 630] width 658 height 40
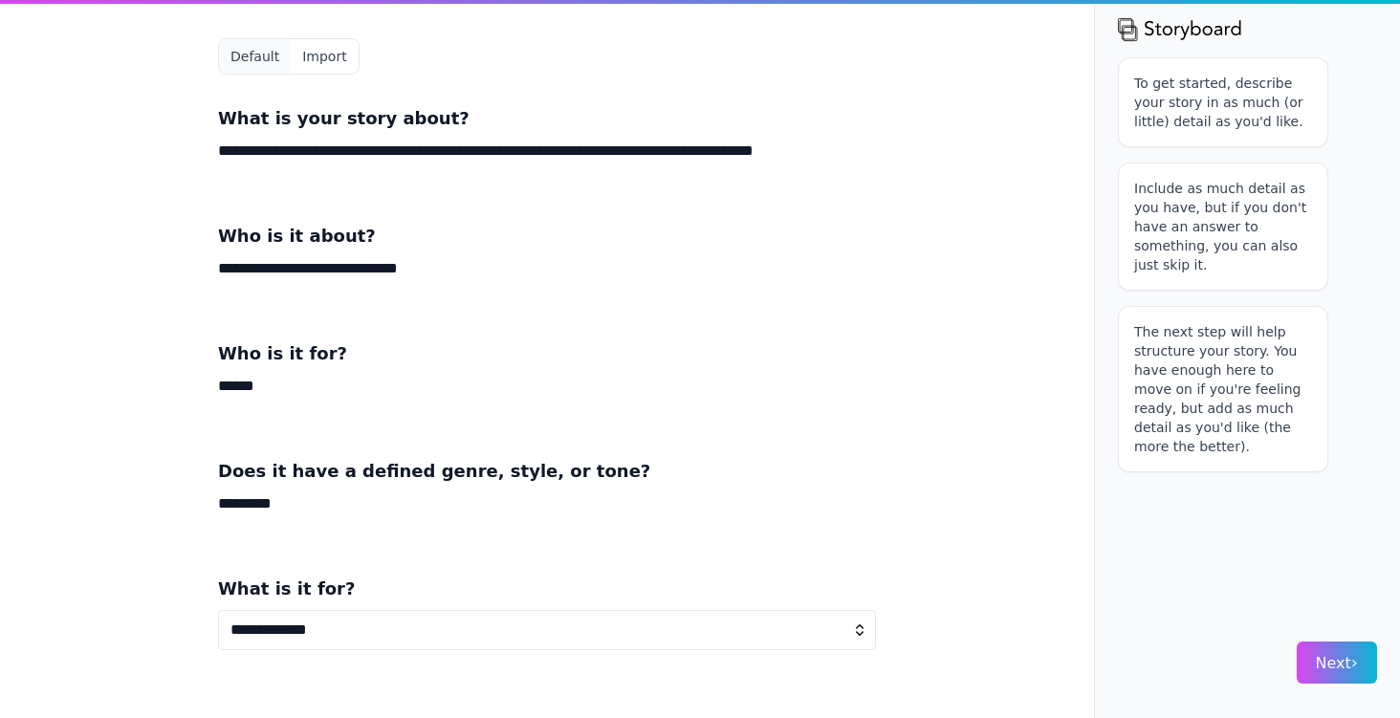
click at [218, 610] on select "**********" at bounding box center [547, 630] width 658 height 40
click at [1332, 667] on span "Next ›" at bounding box center [1337, 663] width 42 height 18
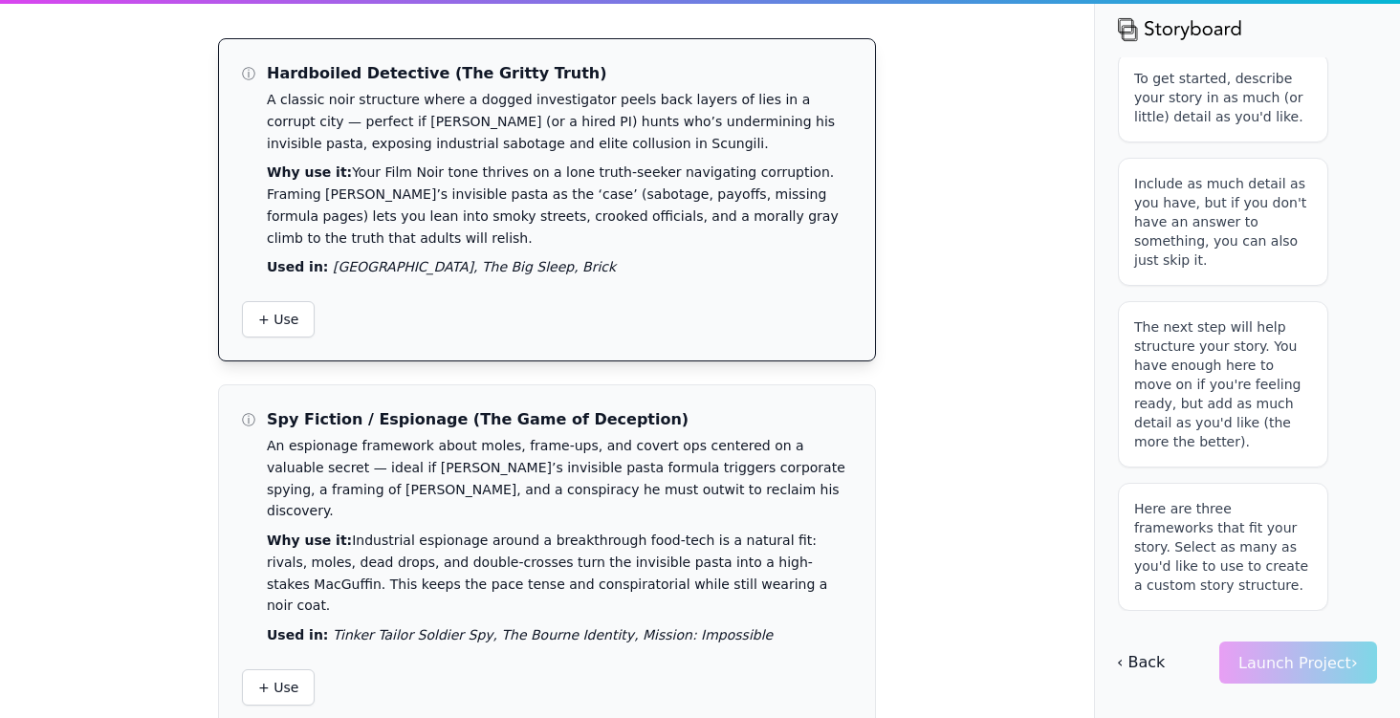
click at [607, 233] on p "Why use it: Your Film Noir tone thrives on a lone truth-seeker navigating corru…" at bounding box center [559, 205] width 585 height 87
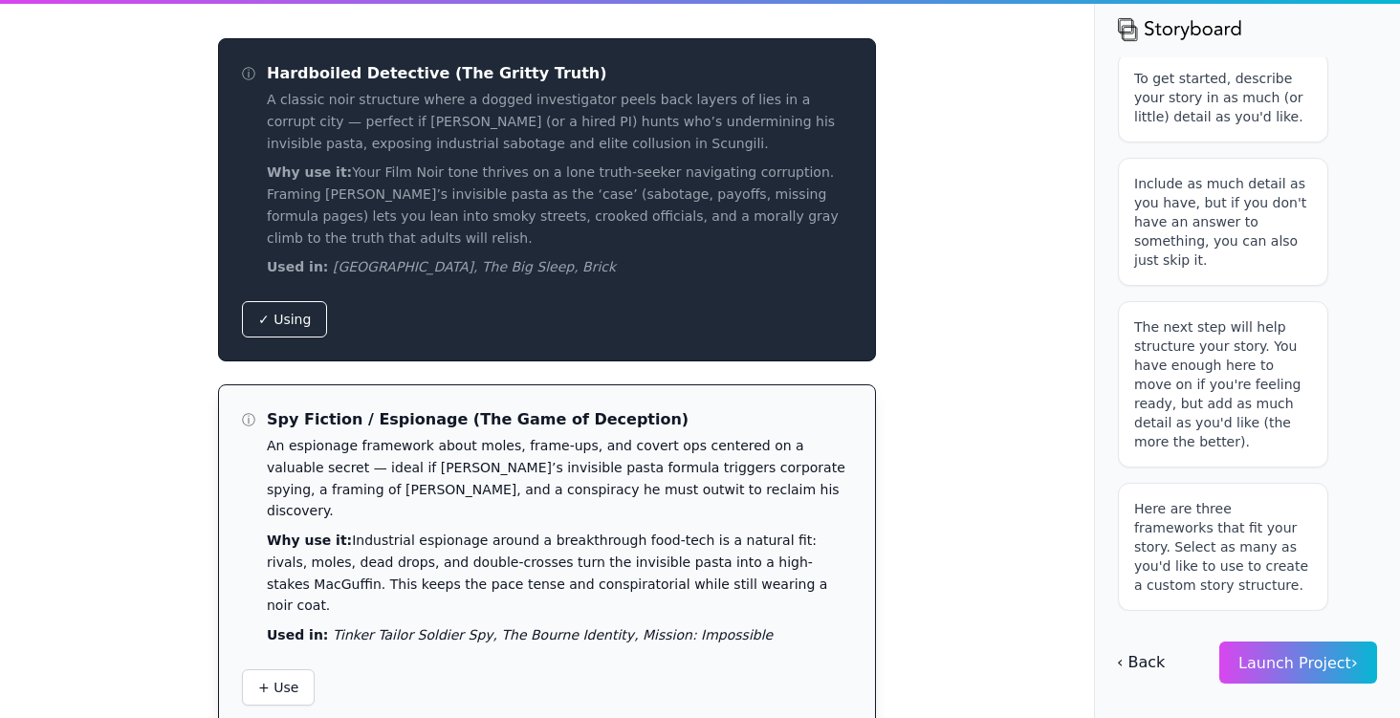
click at [584, 458] on p "An espionage framework about moles, frame‑ups, and covert ops centered on a val…" at bounding box center [559, 478] width 585 height 87
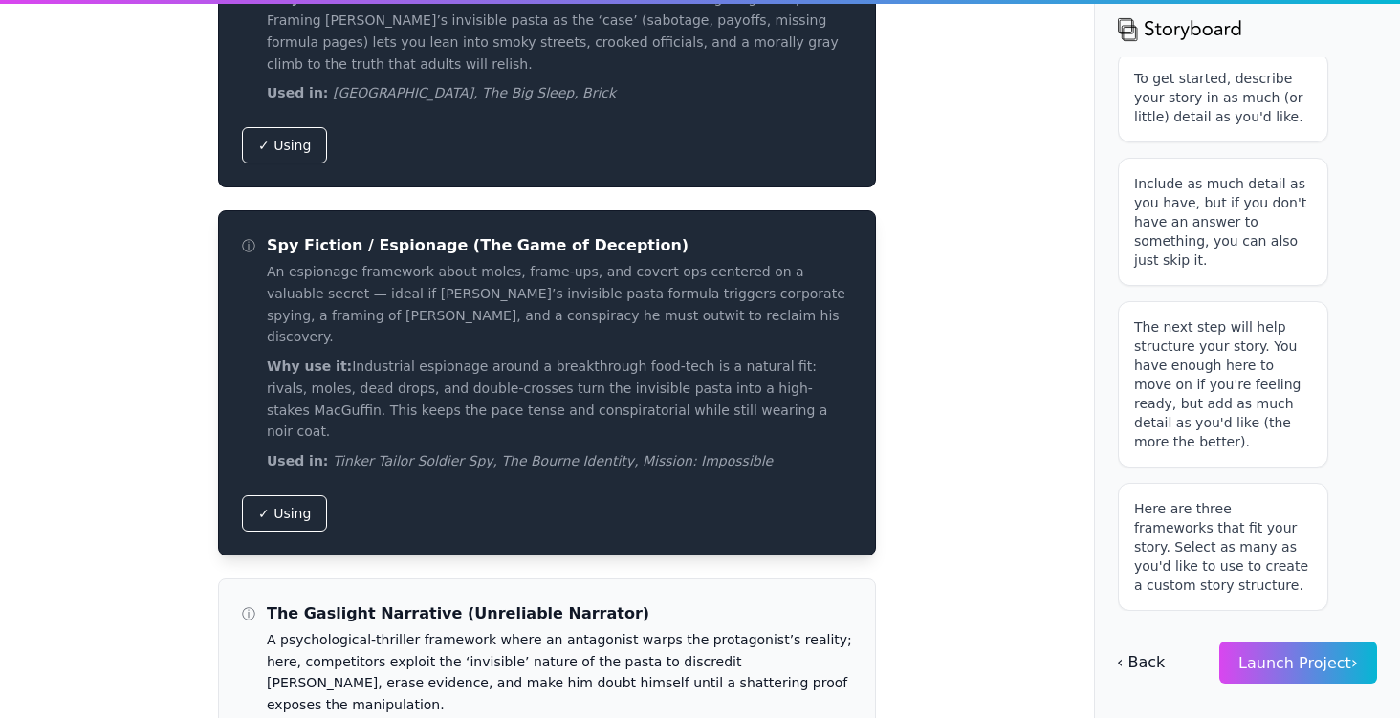
scroll to position [352, 0]
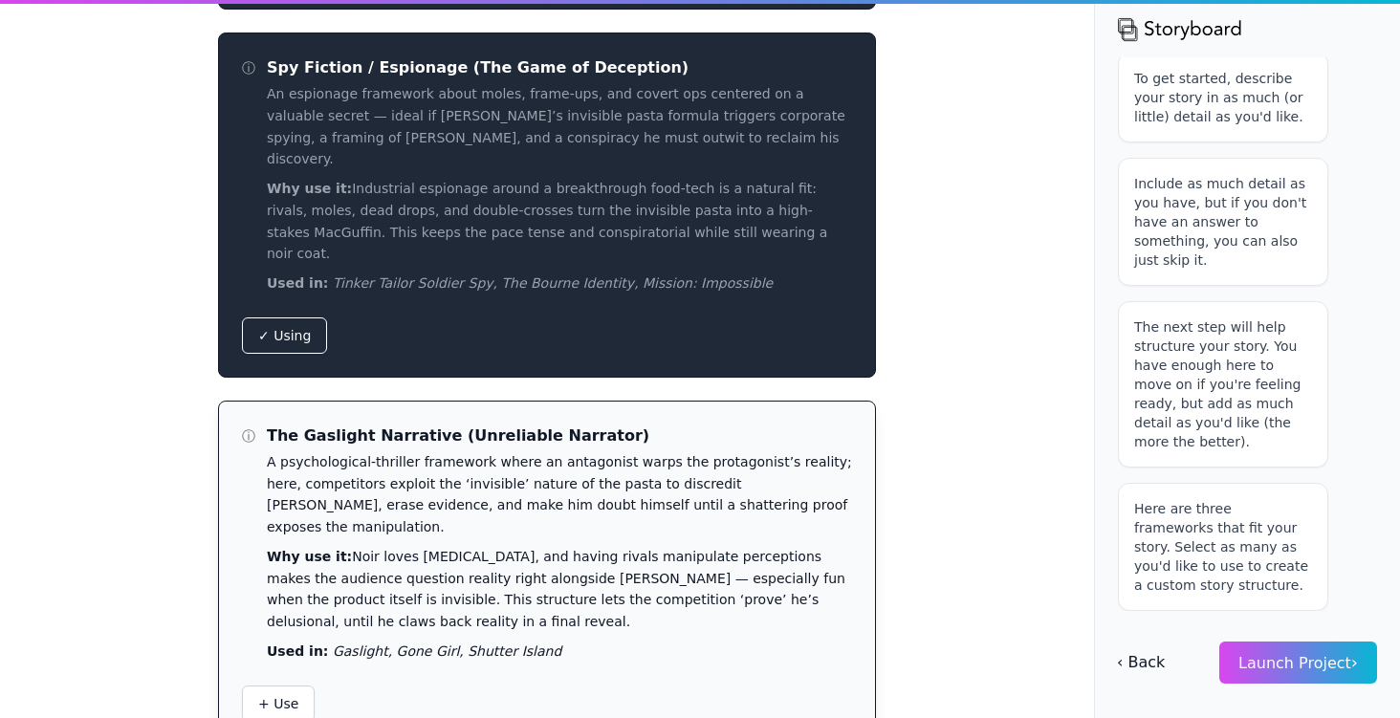
click at [538, 470] on p "A psychological-thriller framework where an antagonist warps the protagonist’s …" at bounding box center [559, 494] width 585 height 87
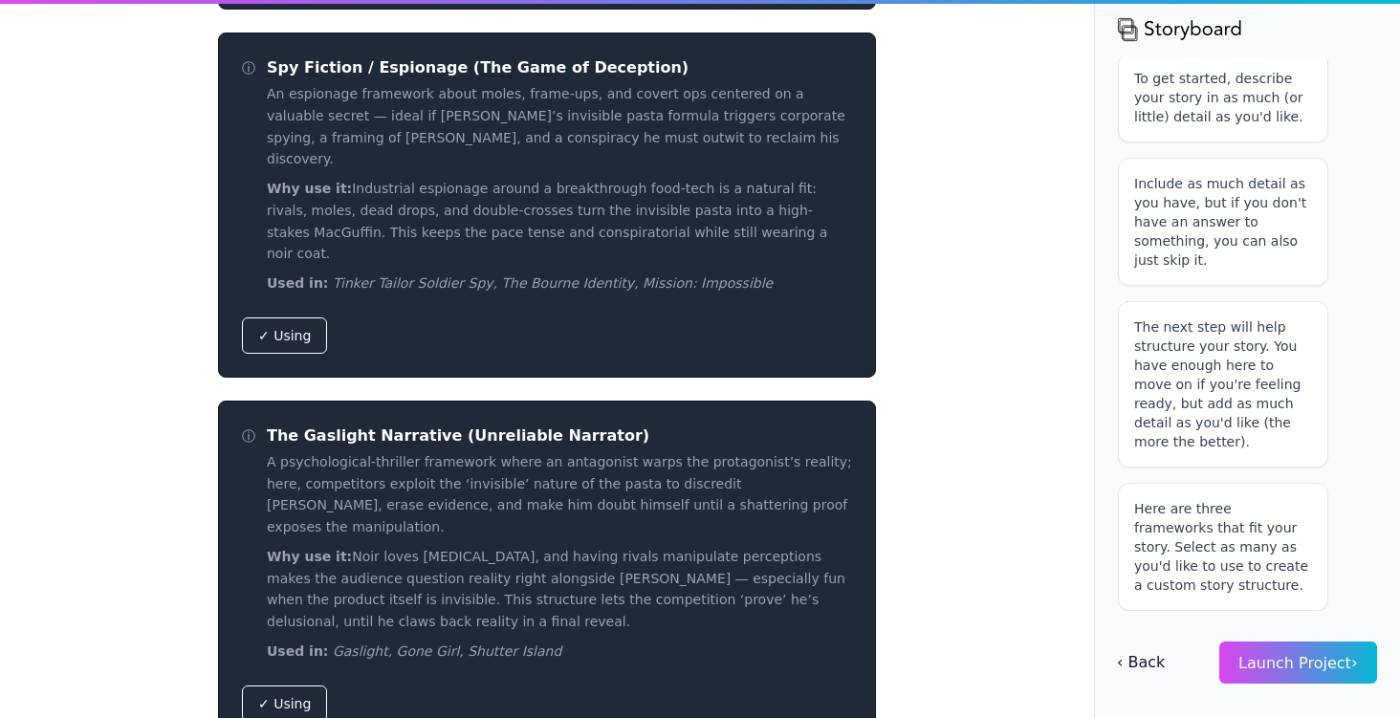
click at [1302, 658] on span "Launch Project ›" at bounding box center [1299, 663] width 120 height 18
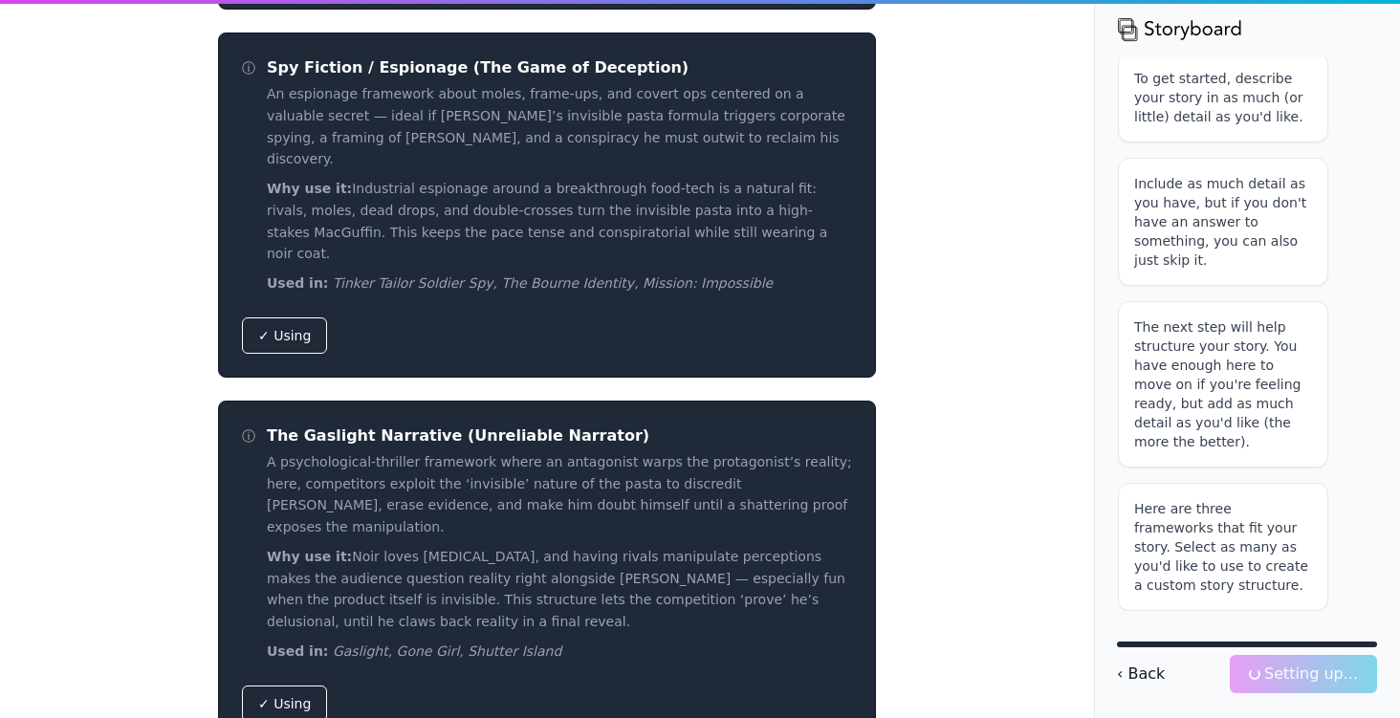
scroll to position [110, 0]
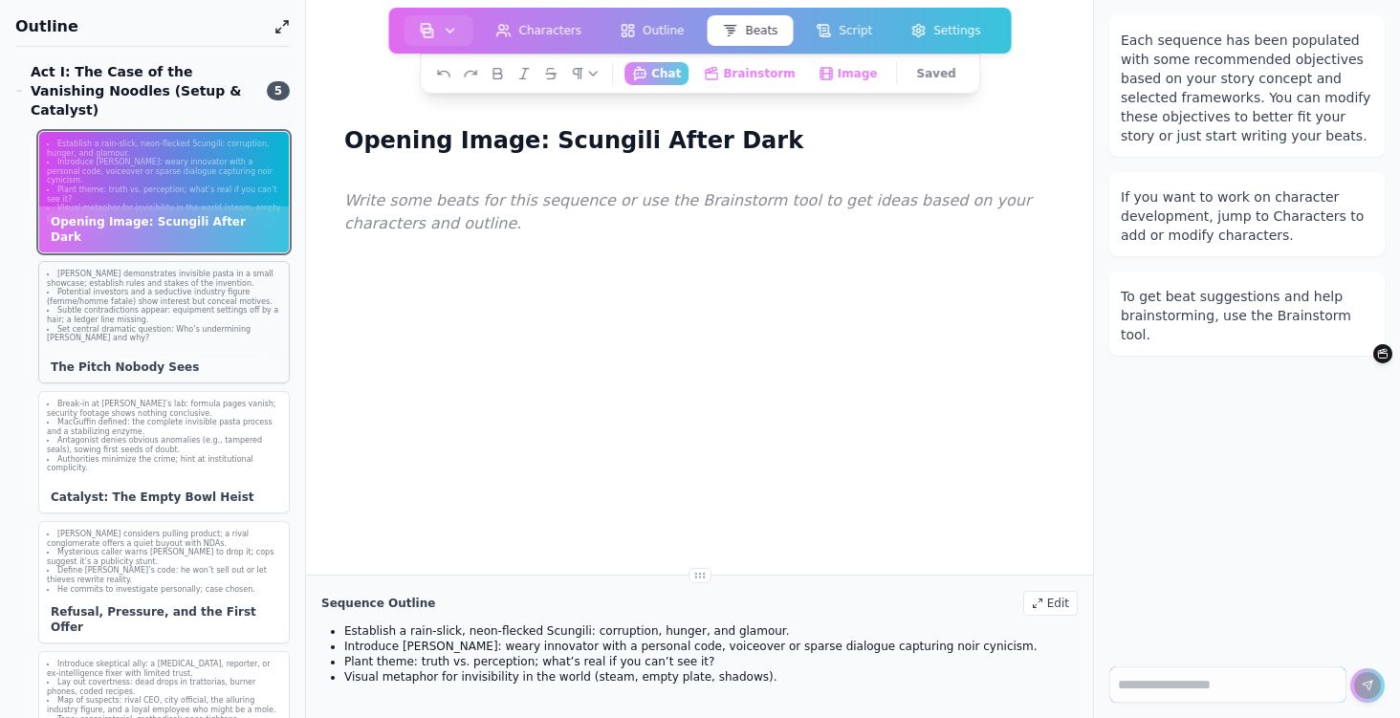
click at [181, 325] on li "Set central dramatic question: Who’s undermining Fred and why?" at bounding box center [164, 334] width 234 height 18
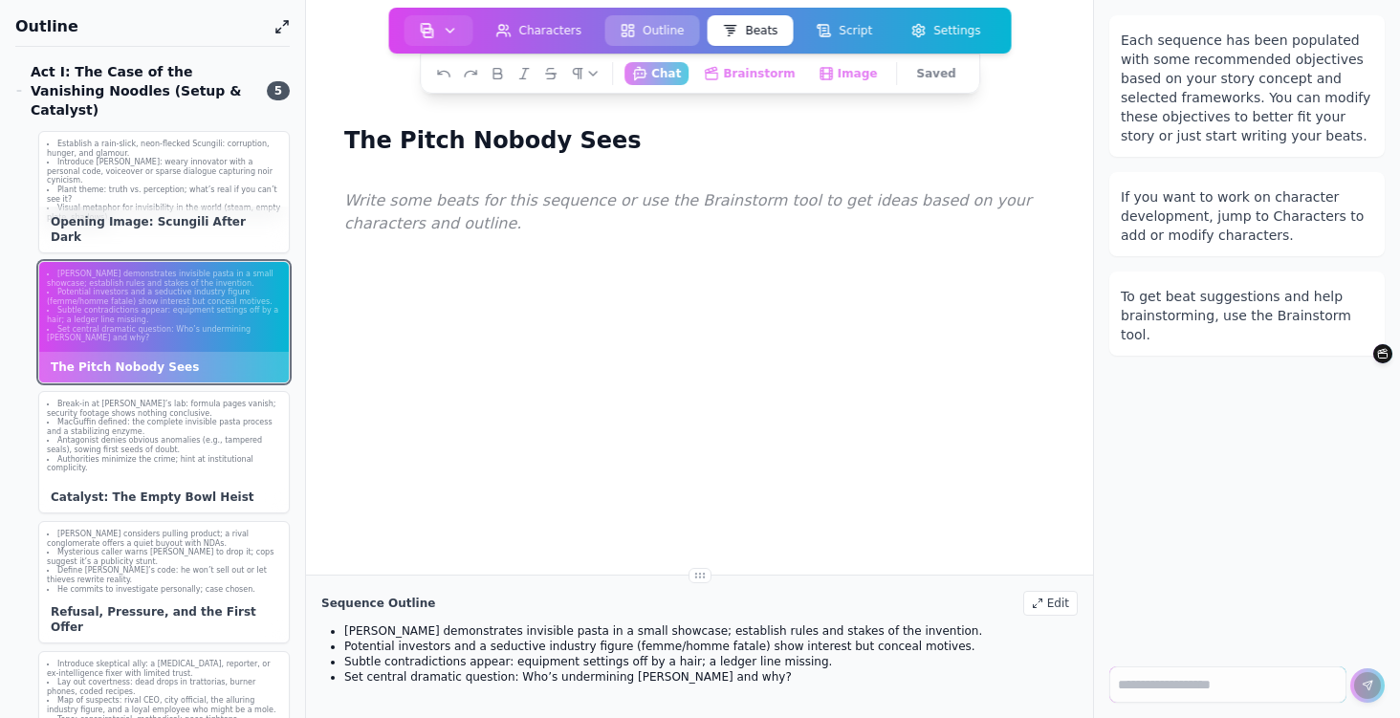
click at [670, 26] on button "Outline" at bounding box center [651, 30] width 95 height 31
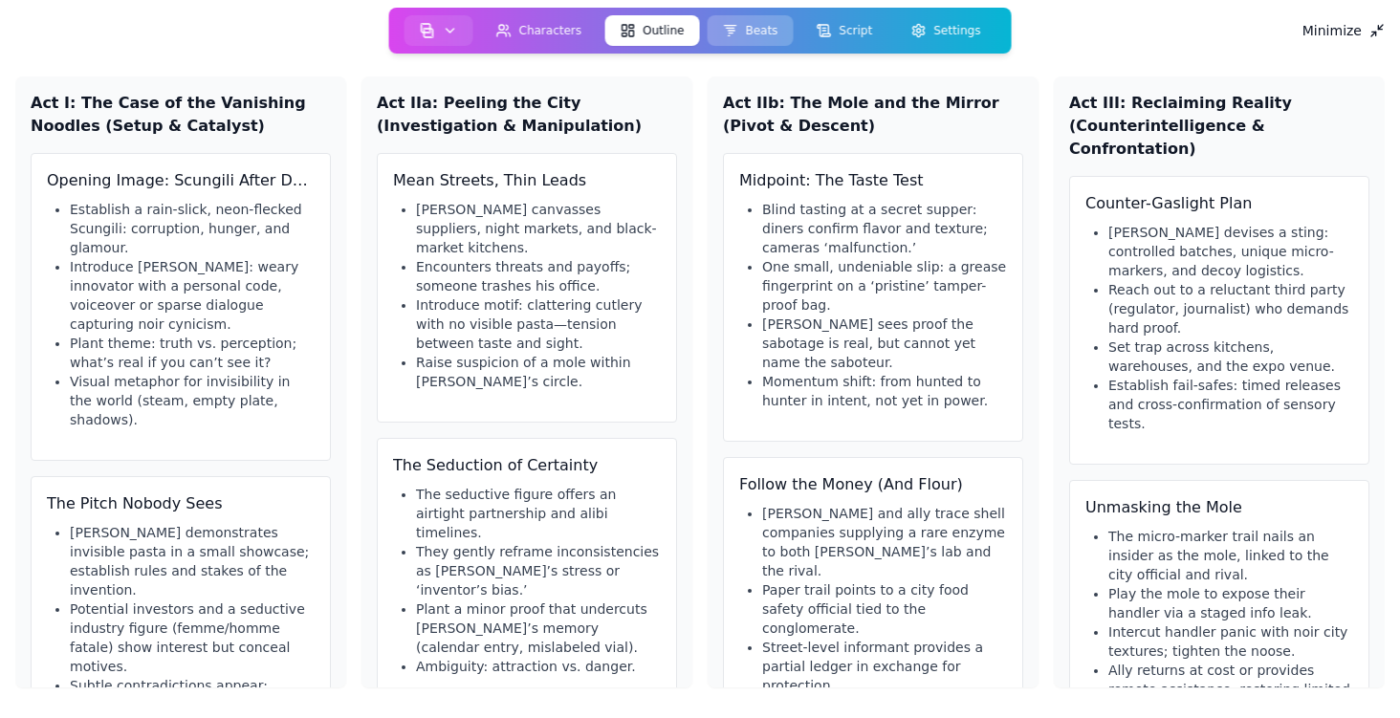
click at [757, 33] on button "Beats" at bounding box center [750, 30] width 86 height 31
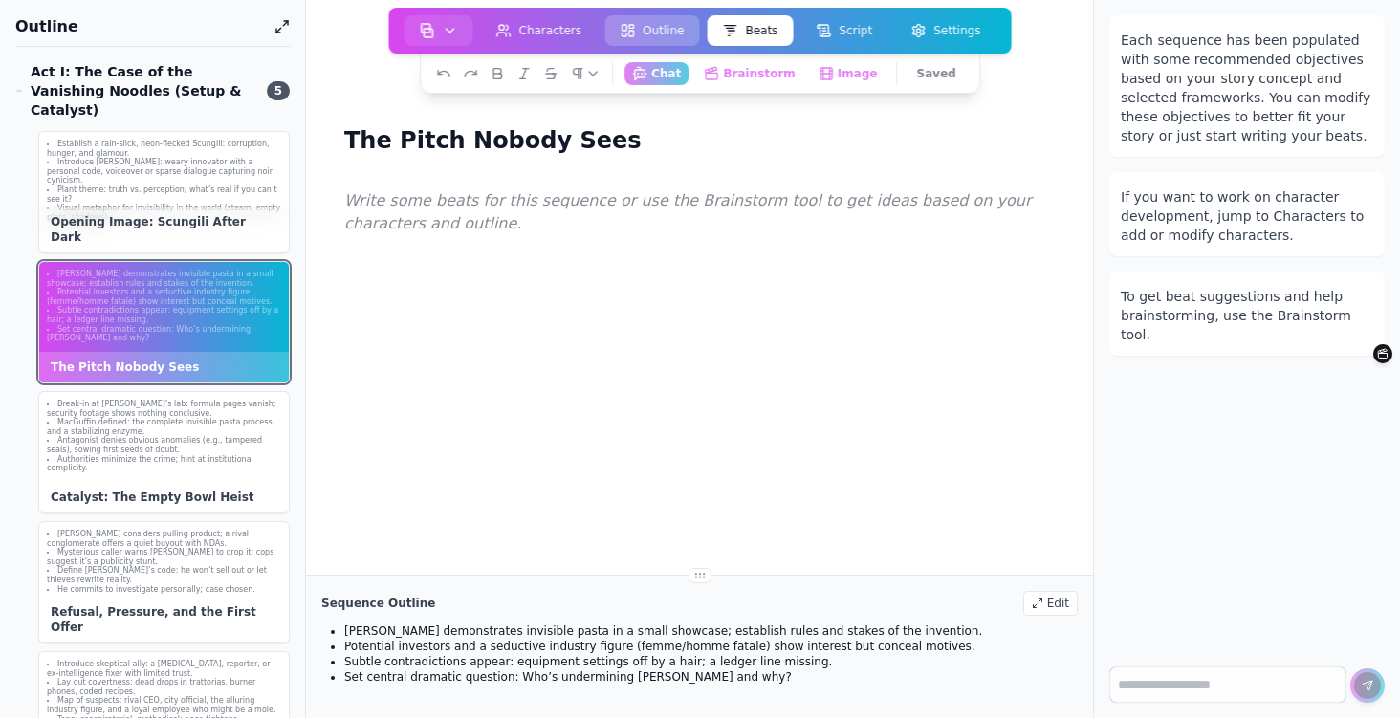
click at [666, 37] on button "Outline" at bounding box center [651, 30] width 95 height 31
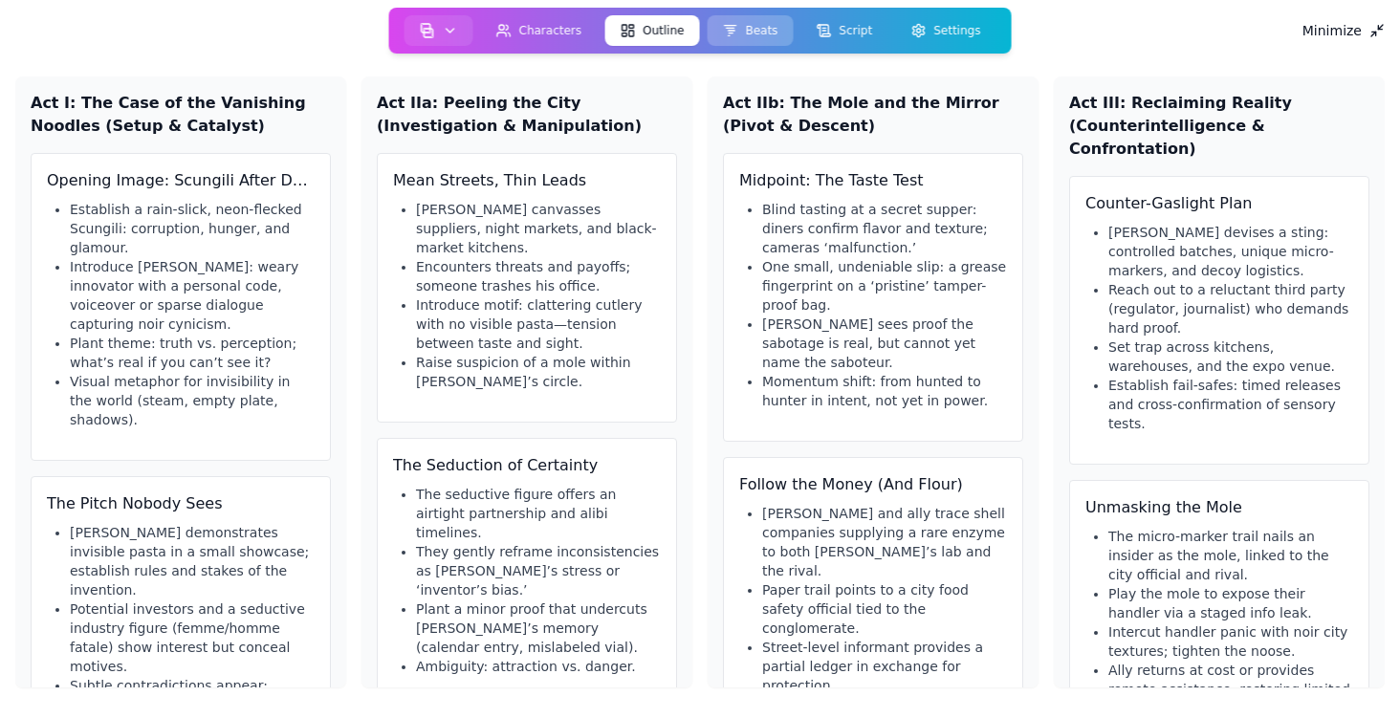
click at [764, 32] on button "Beats" at bounding box center [750, 30] width 86 height 31
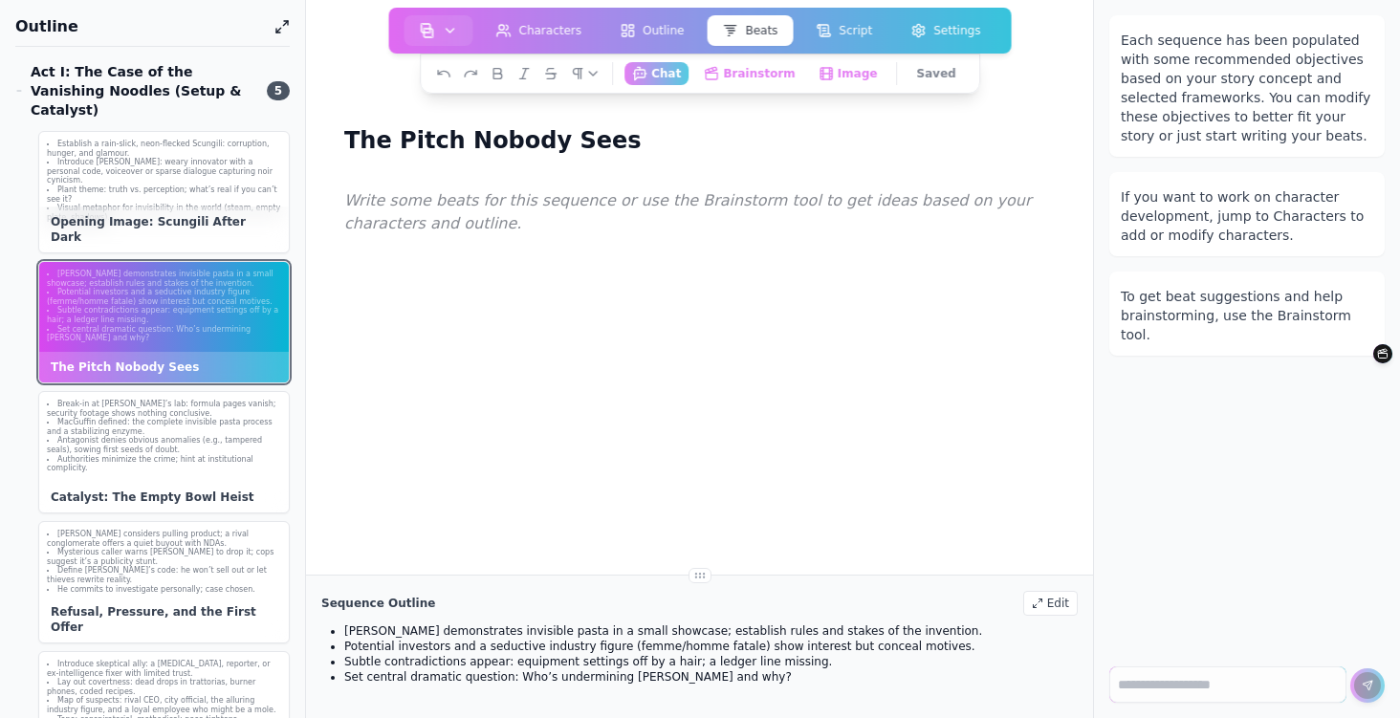
click at [470, 276] on div at bounding box center [700, 541] width 726 height 718
click at [362, 224] on div at bounding box center [700, 541] width 726 height 718
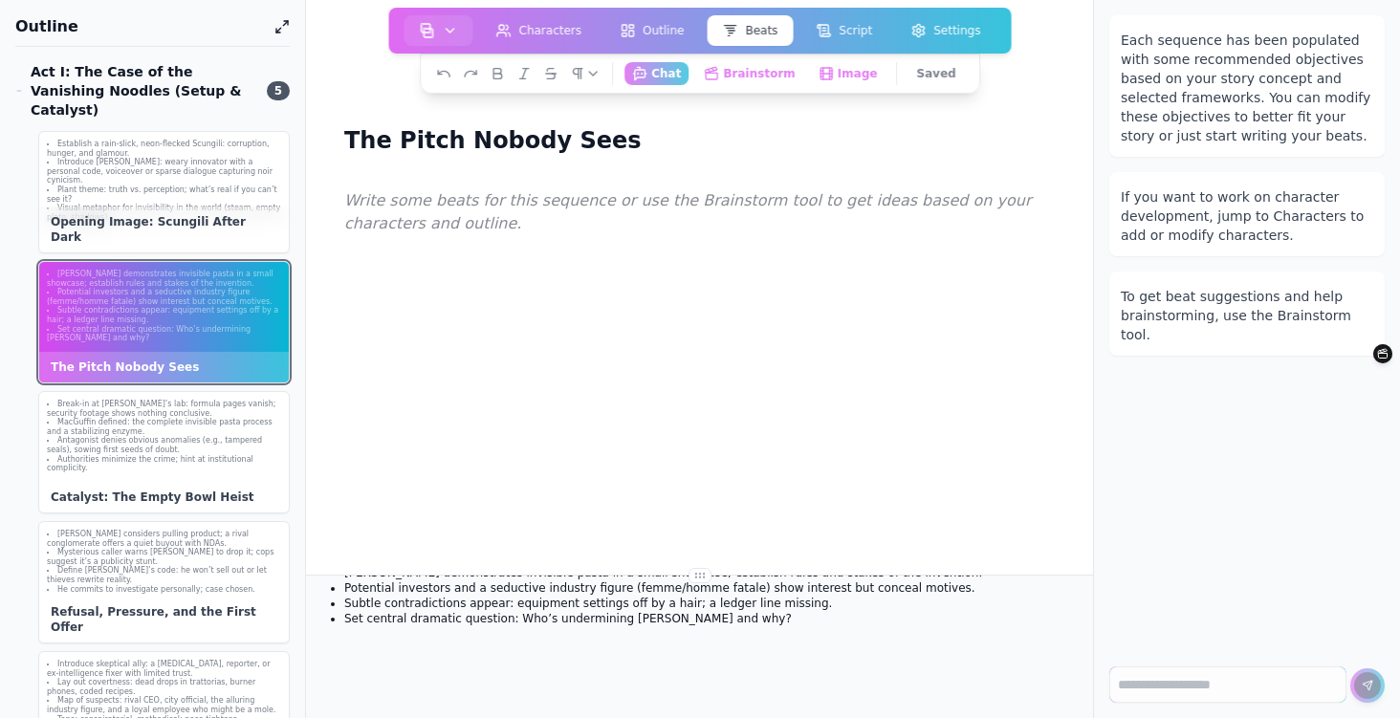
scroll to position [21, 0]
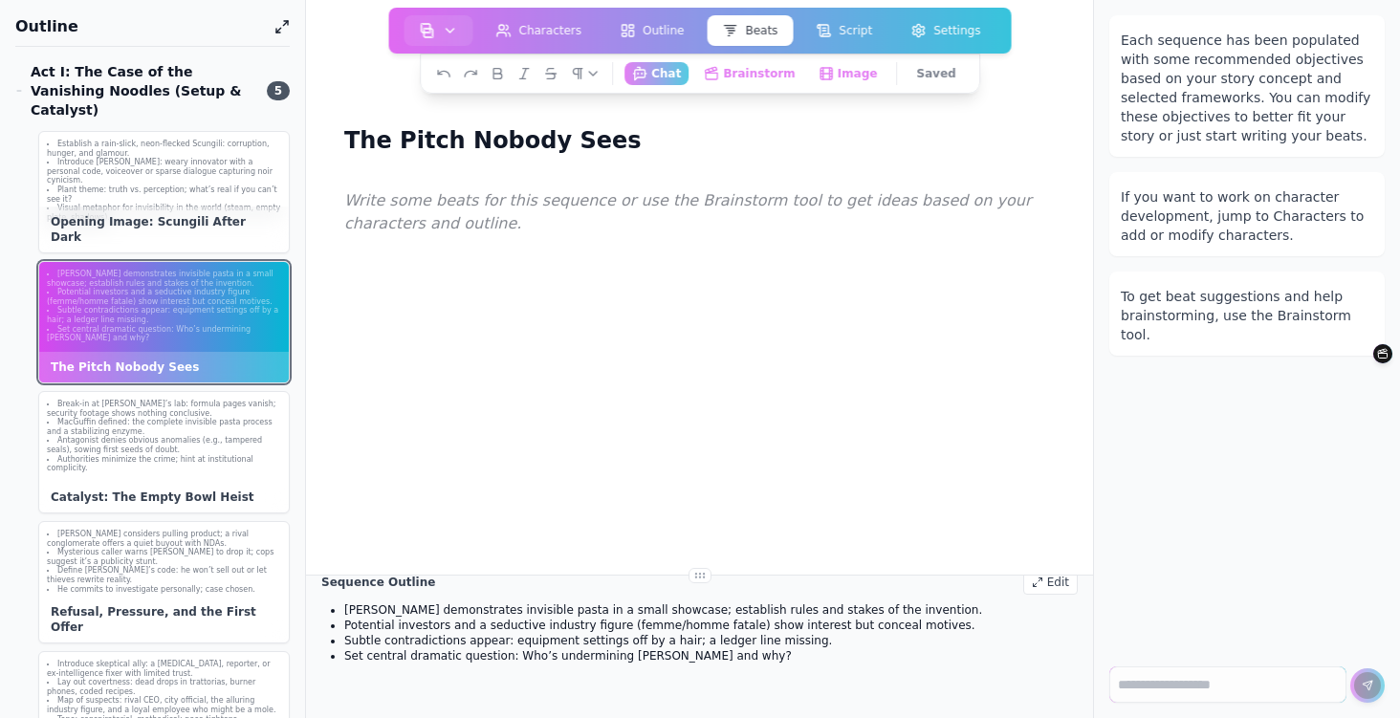
click at [393, 207] on p at bounding box center [699, 201] width 711 height 25
click at [205, 204] on li "Visual metaphor for invisibility in the world (steam, empty plate, shadows)." at bounding box center [164, 213] width 234 height 18
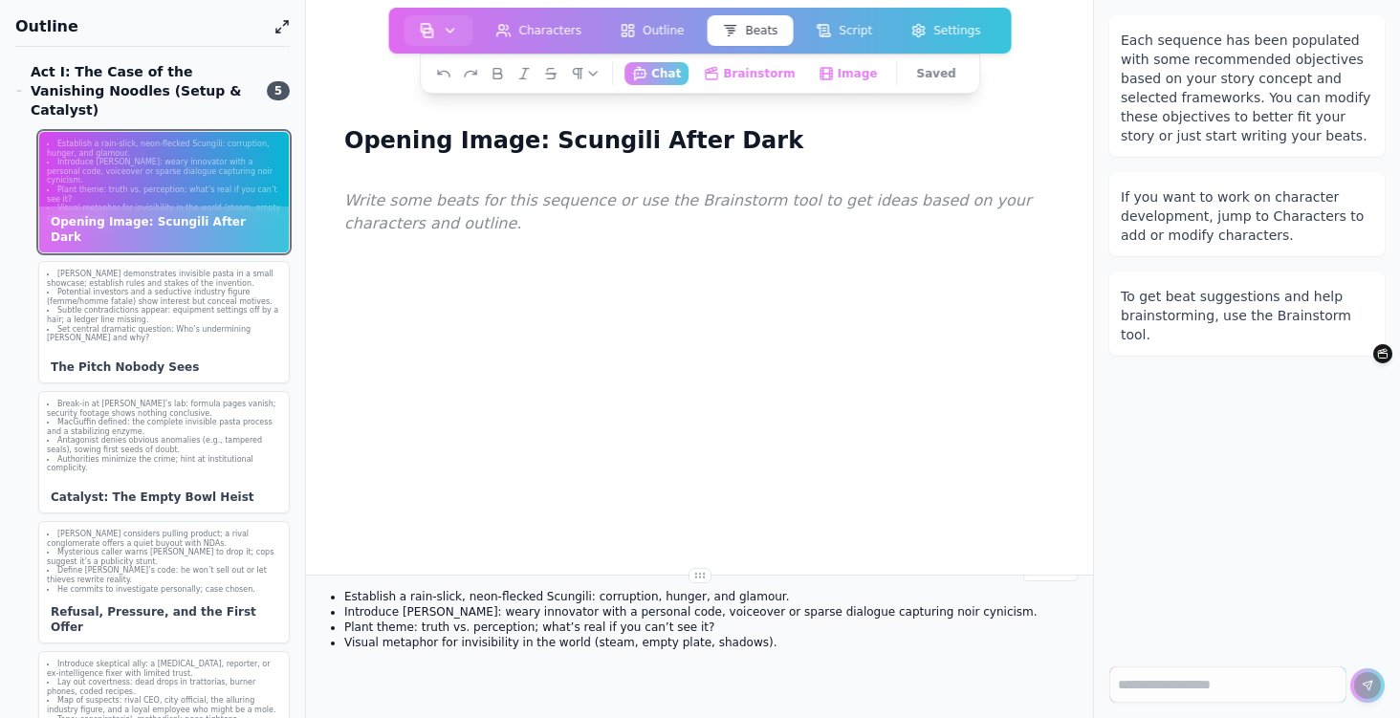
scroll to position [40, 0]
click at [452, 255] on div at bounding box center [700, 541] width 726 height 718
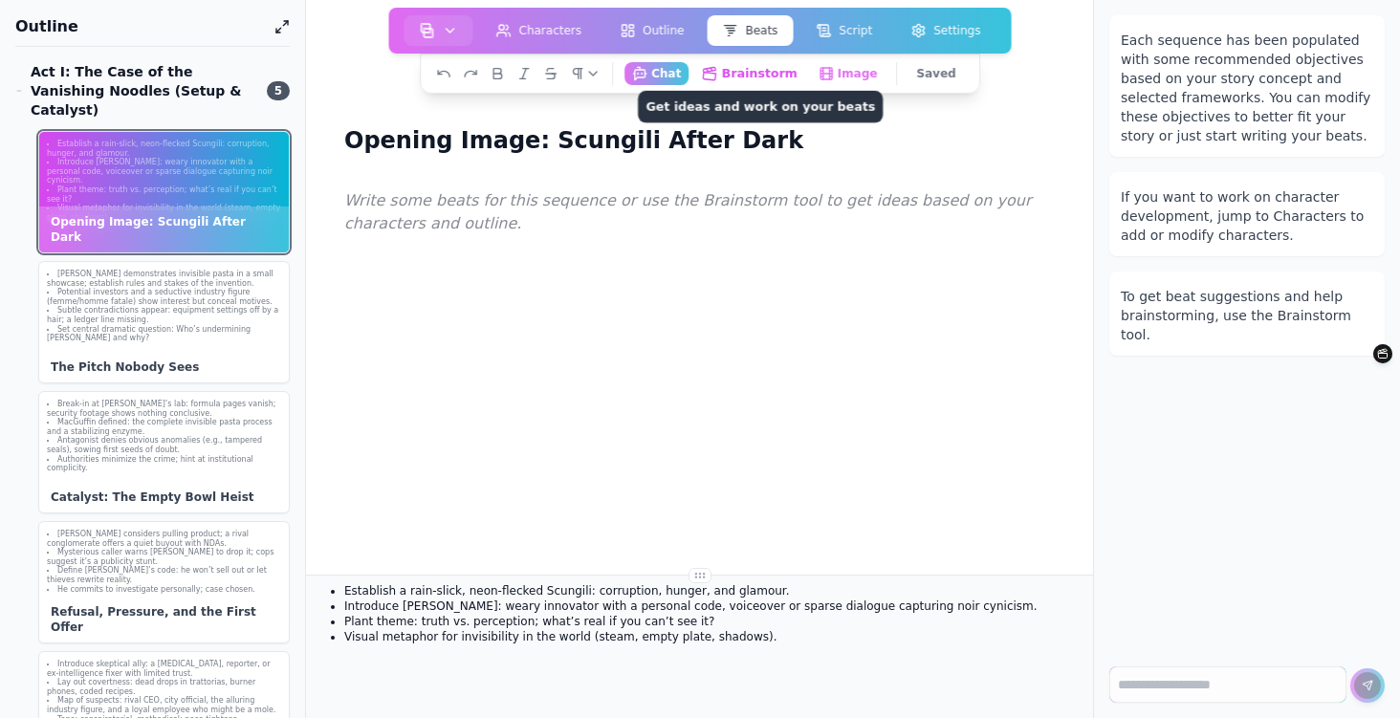
click at [765, 63] on button "Brainstorm Get ideas and work on your beats" at bounding box center [750, 73] width 112 height 24
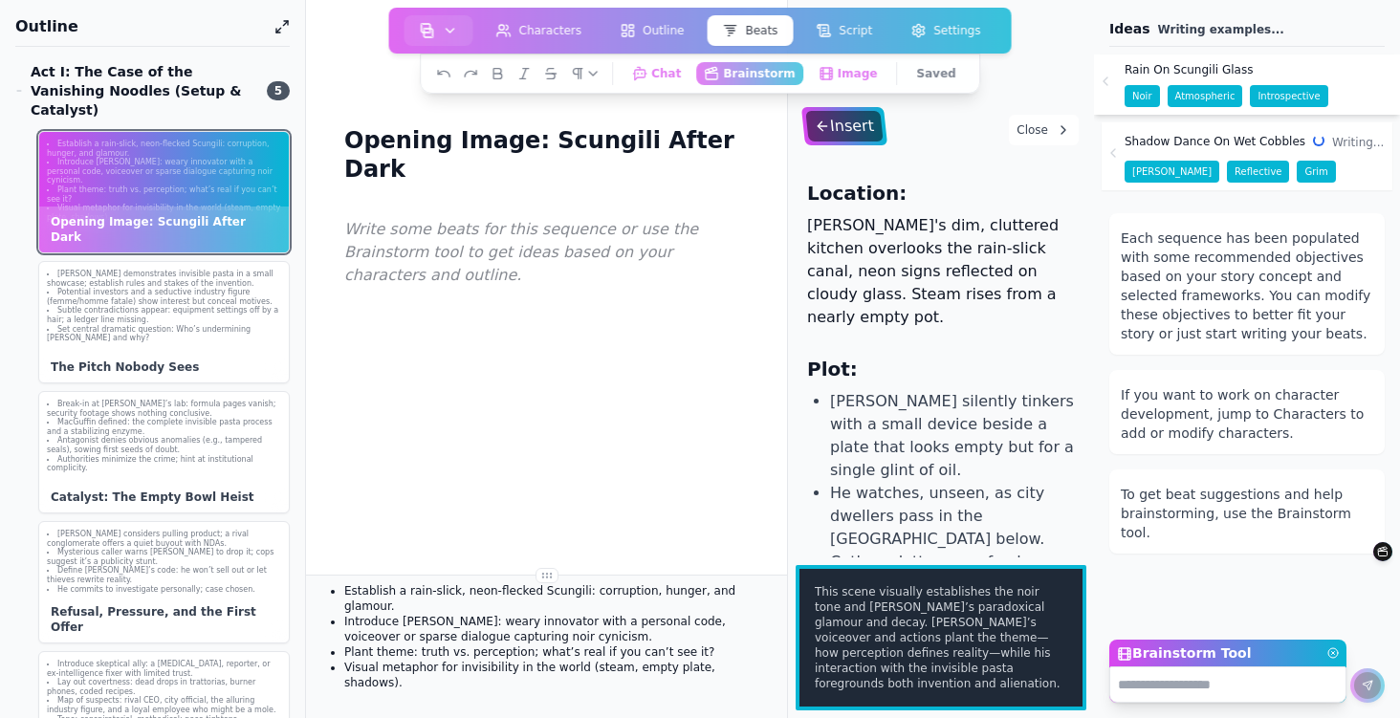
click at [843, 130] on div "Insert" at bounding box center [843, 126] width 77 height 31
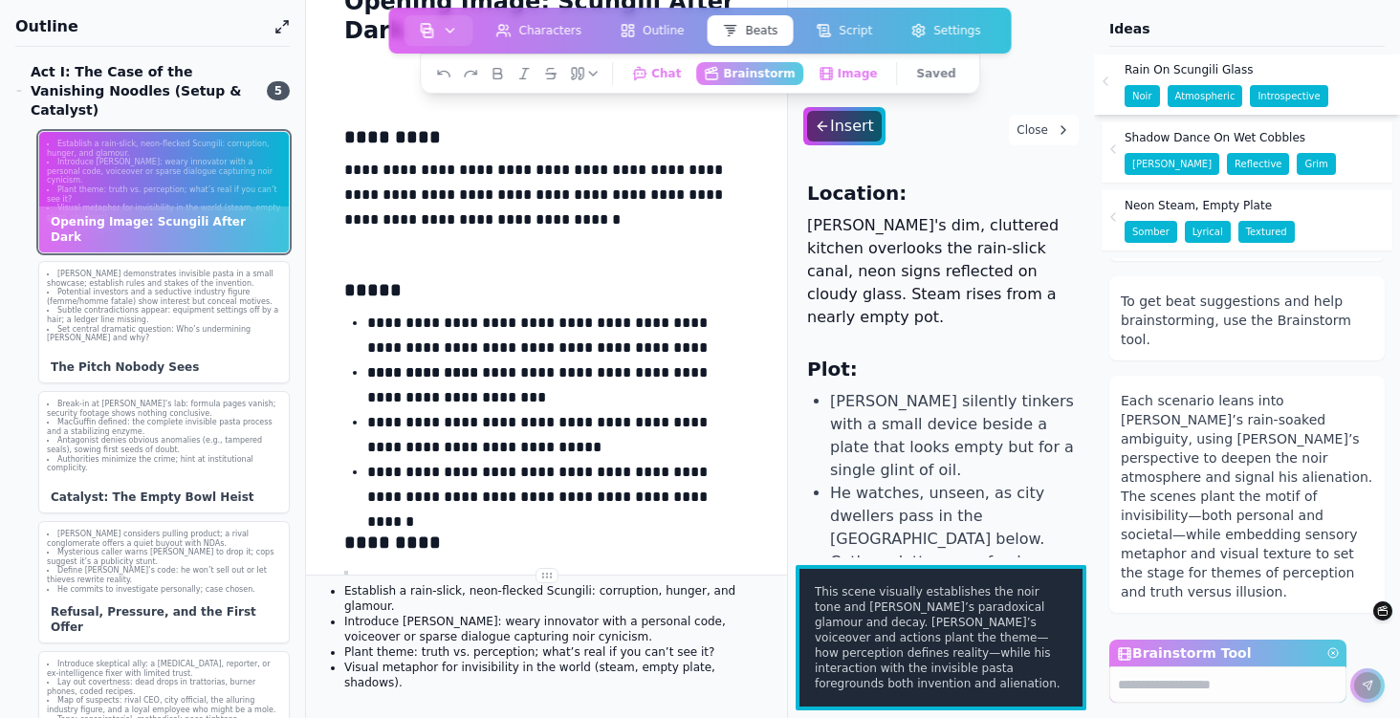
scroll to position [0, 0]
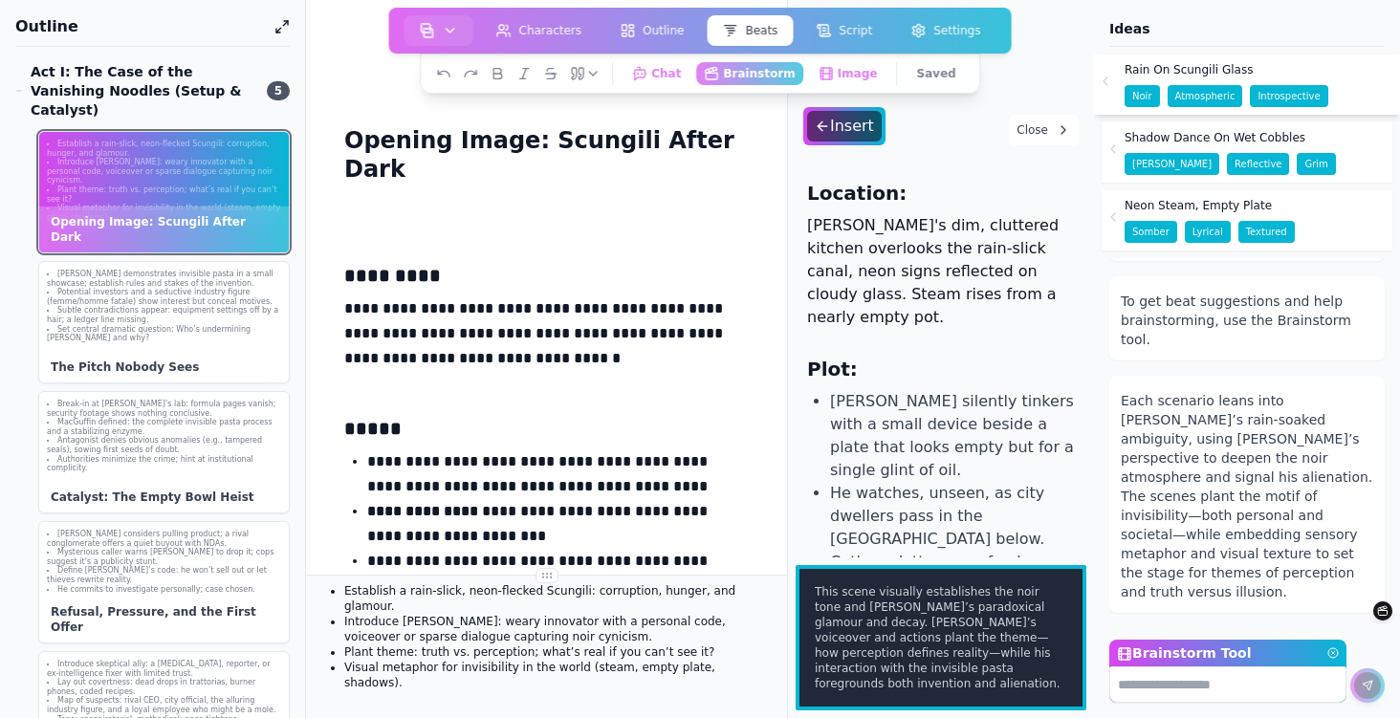
click at [1189, 686] on textarea "Brainstorm Tool" at bounding box center [1227, 685] width 237 height 36
click at [1032, 134] on button "Close" at bounding box center [1044, 130] width 70 height 31
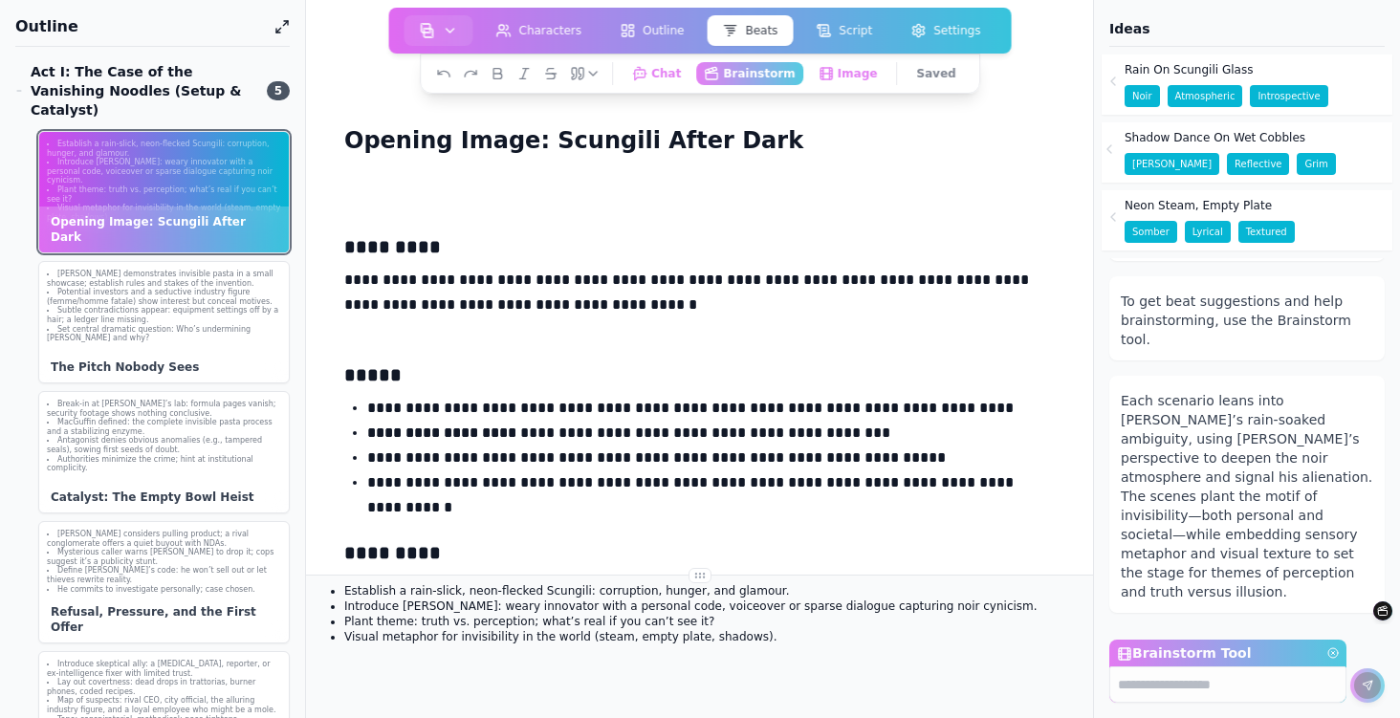
click at [1243, 147] on div "Shadow Dance On Wet Cobbles" at bounding box center [1230, 137] width 211 height 31
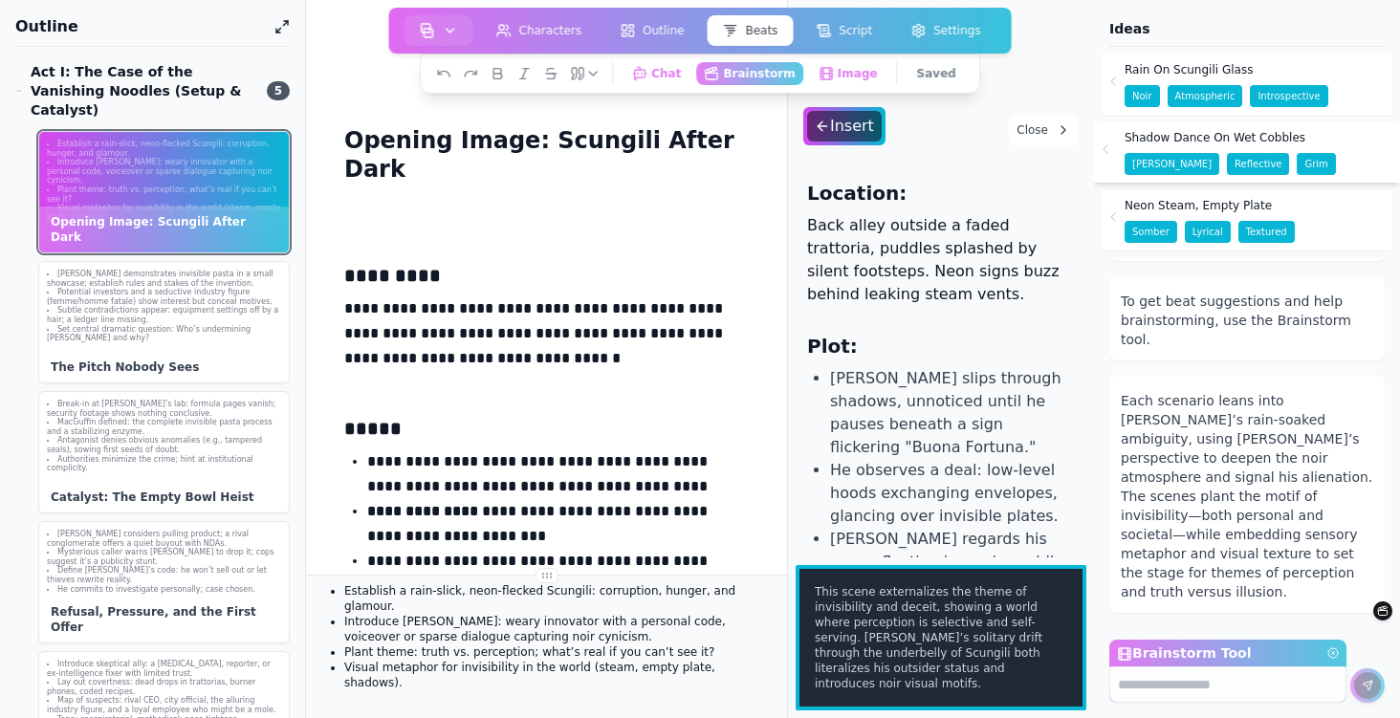
click at [1044, 134] on button "Close" at bounding box center [1044, 130] width 70 height 31
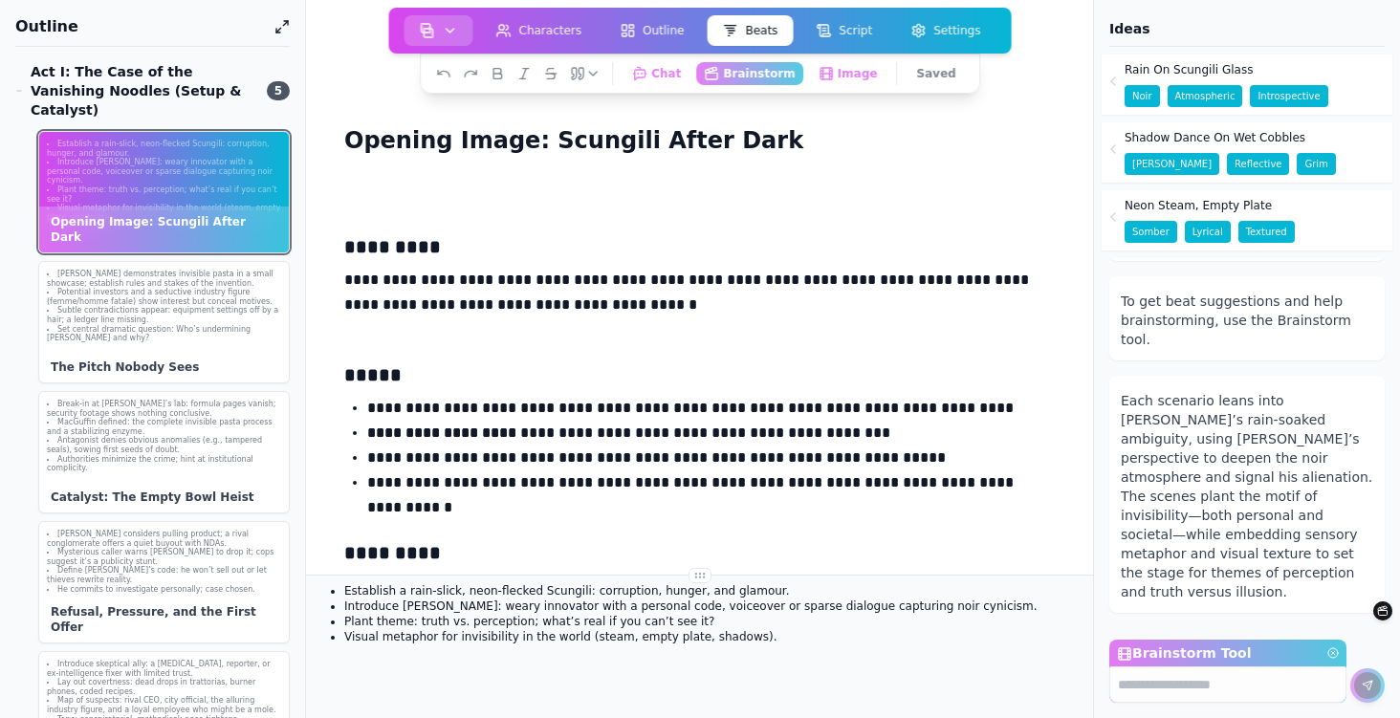
click at [430, 30] on img "button" at bounding box center [427, 30] width 15 height 15
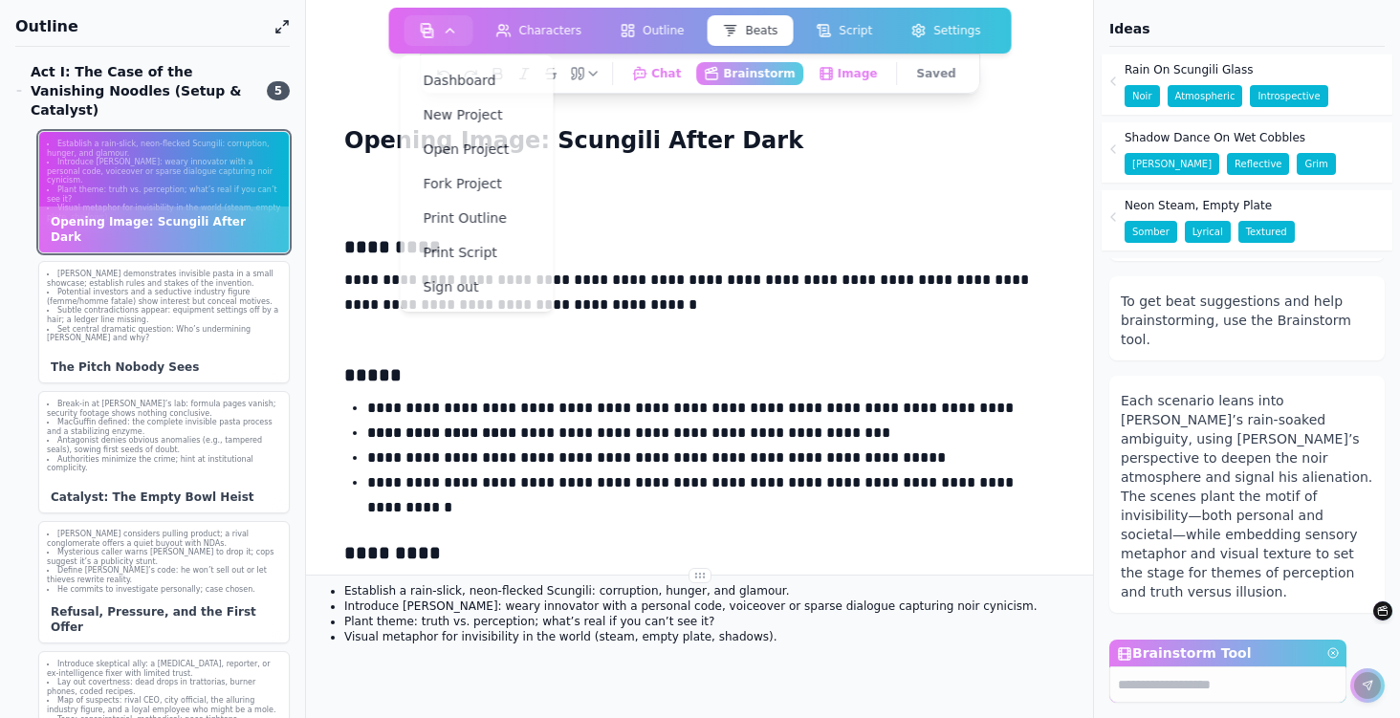
scroll to position [401, 0]
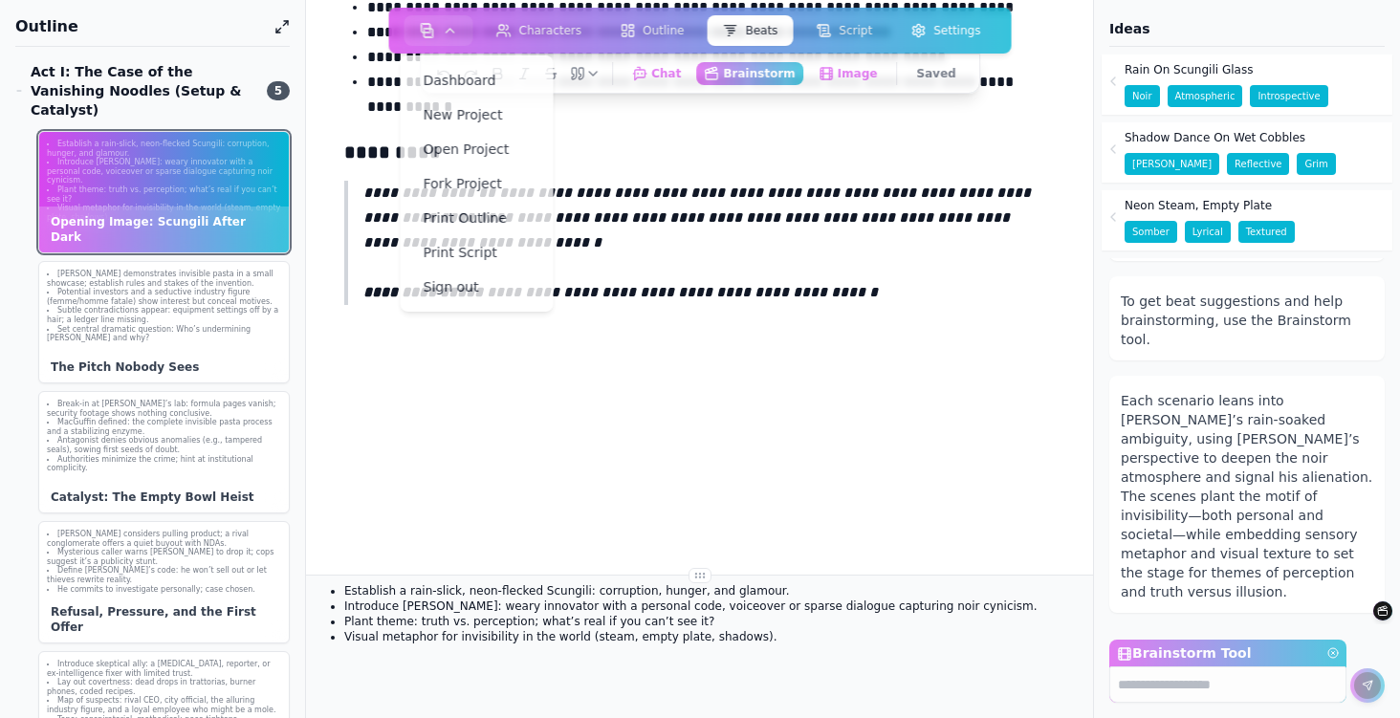
click at [748, 478] on div "**********" at bounding box center [700, 140] width 726 height 718
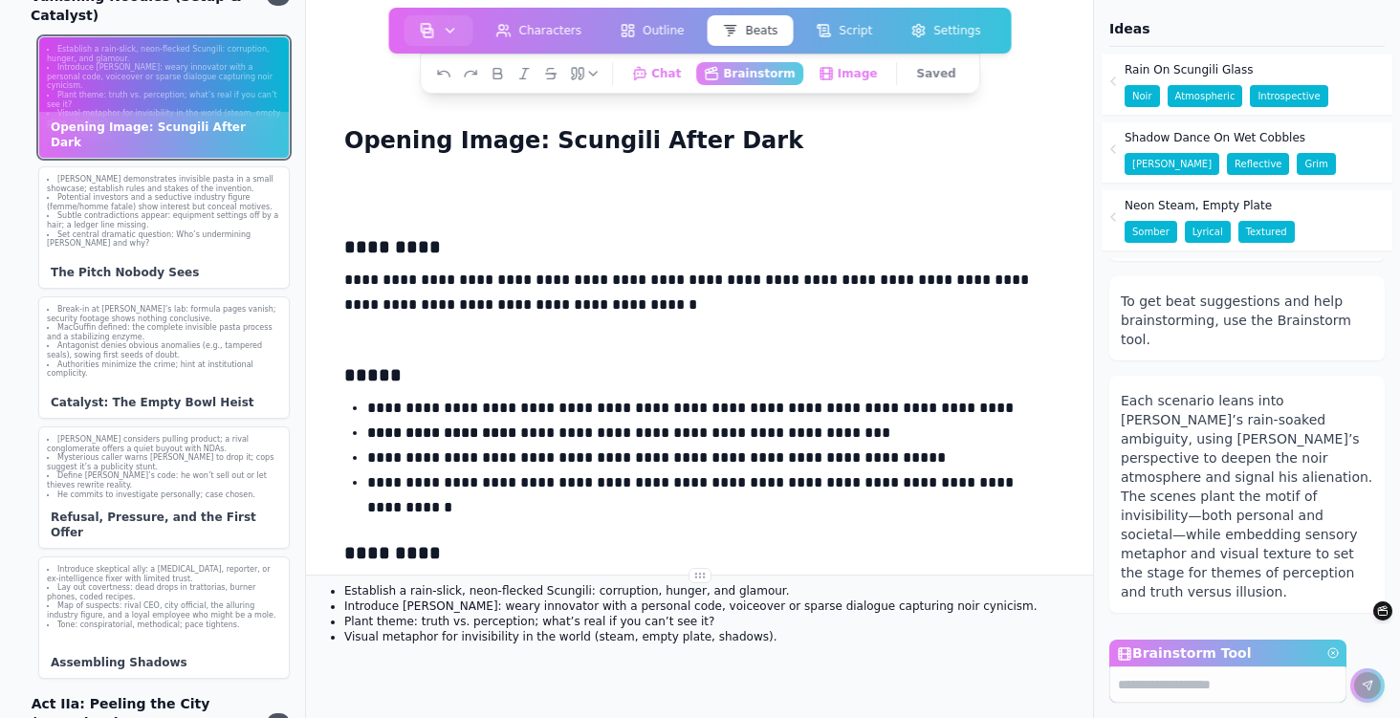
scroll to position [0, 0]
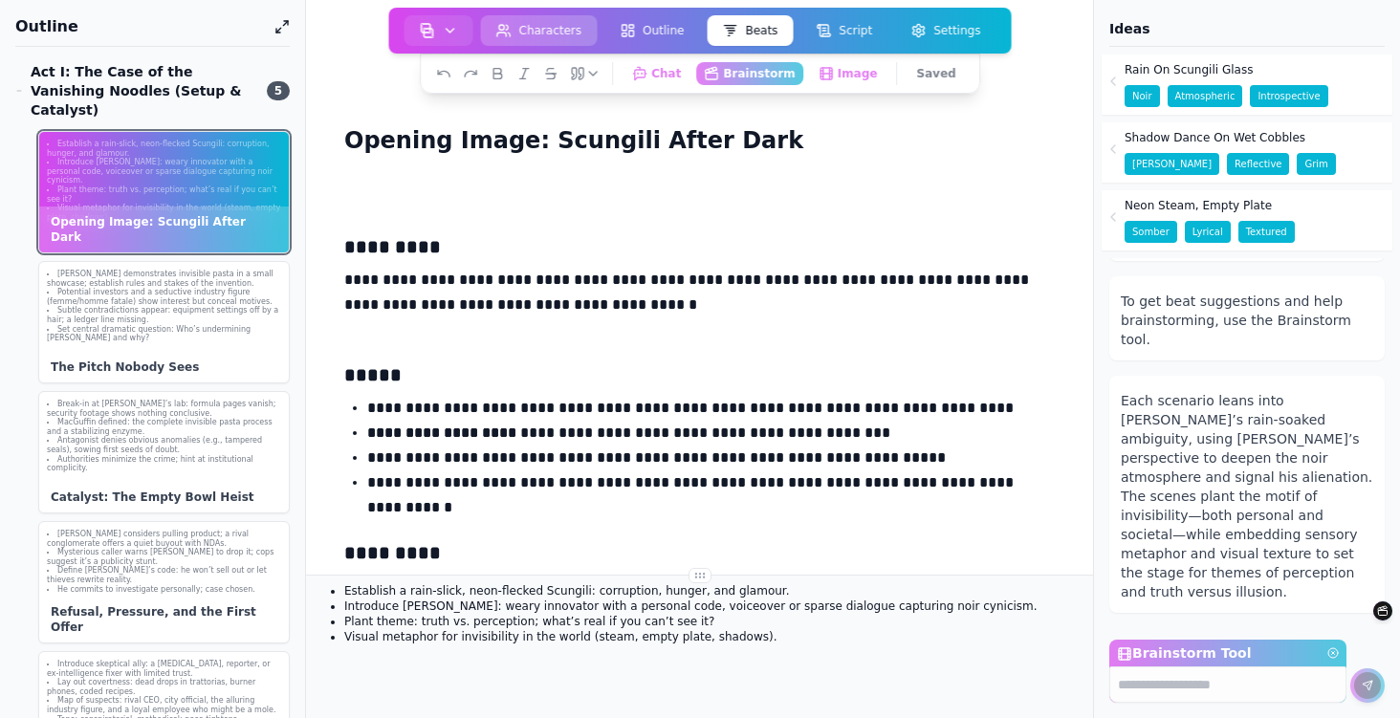
click at [558, 22] on button "Characters" at bounding box center [539, 30] width 117 height 31
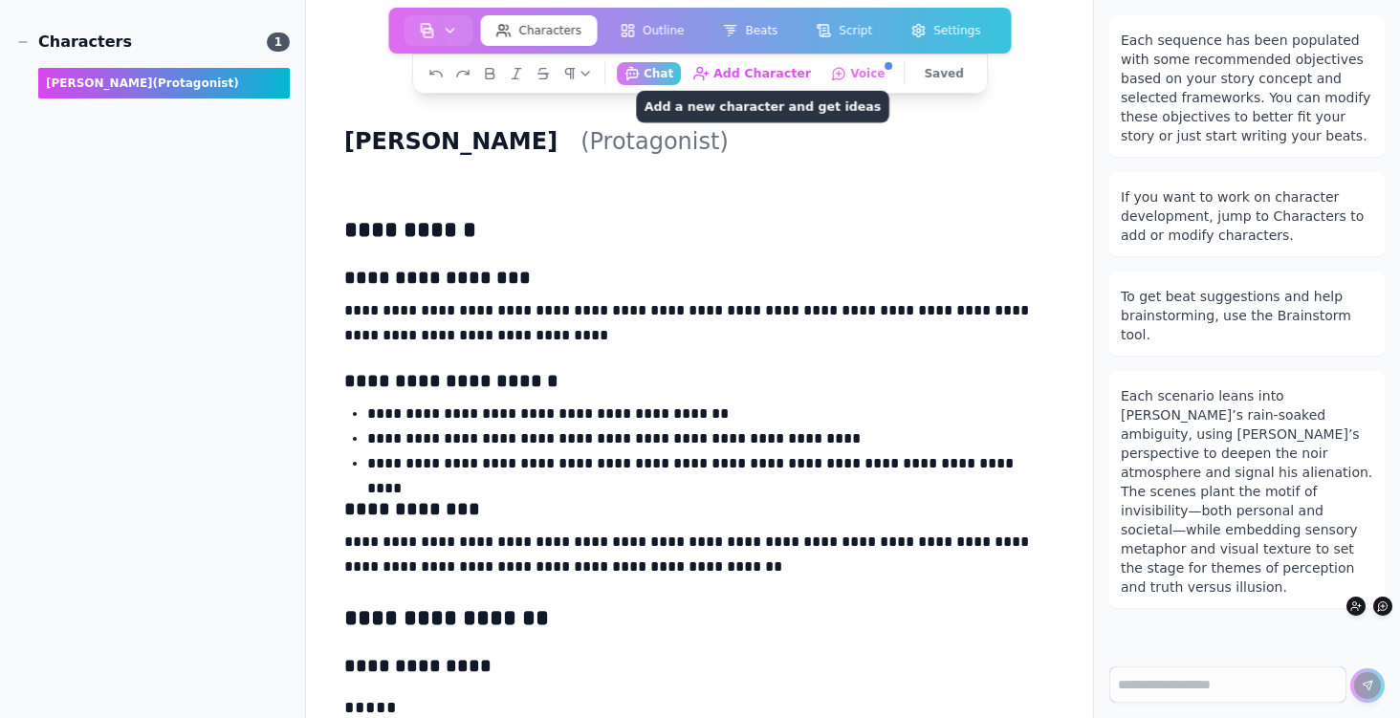
click at [761, 72] on button "Add Character Add a new character and get ideas" at bounding box center [753, 73] width 134 height 24
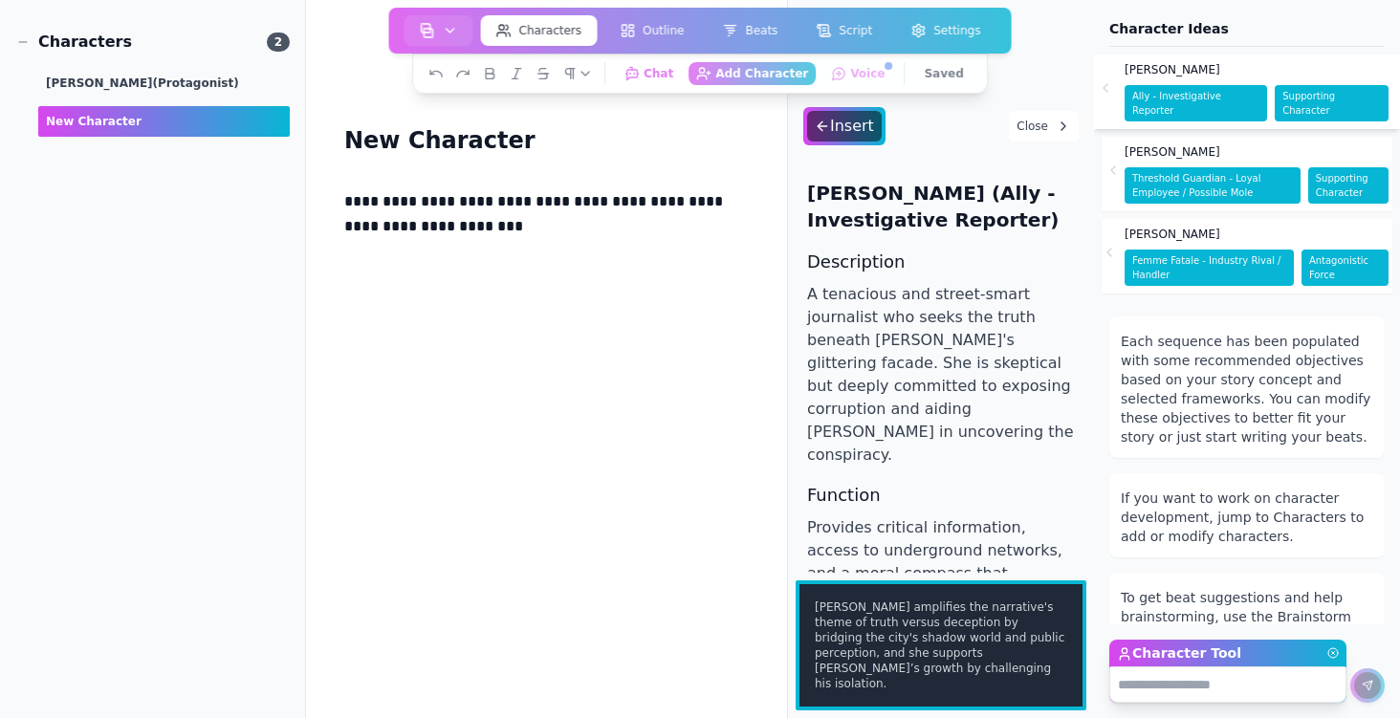
click at [1216, 231] on span "Isabella Marquez" at bounding box center [1173, 234] width 96 height 15
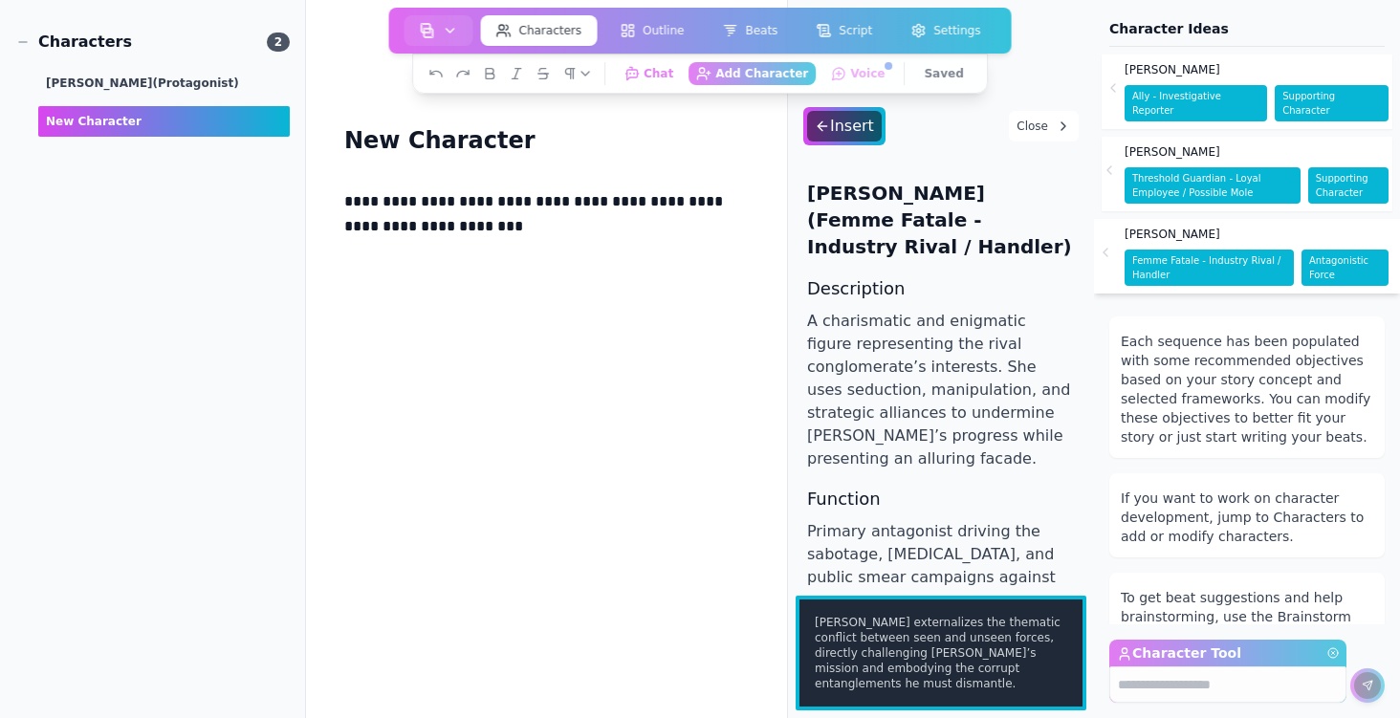
click at [1187, 154] on span "Marco Bellini" at bounding box center [1173, 151] width 96 height 15
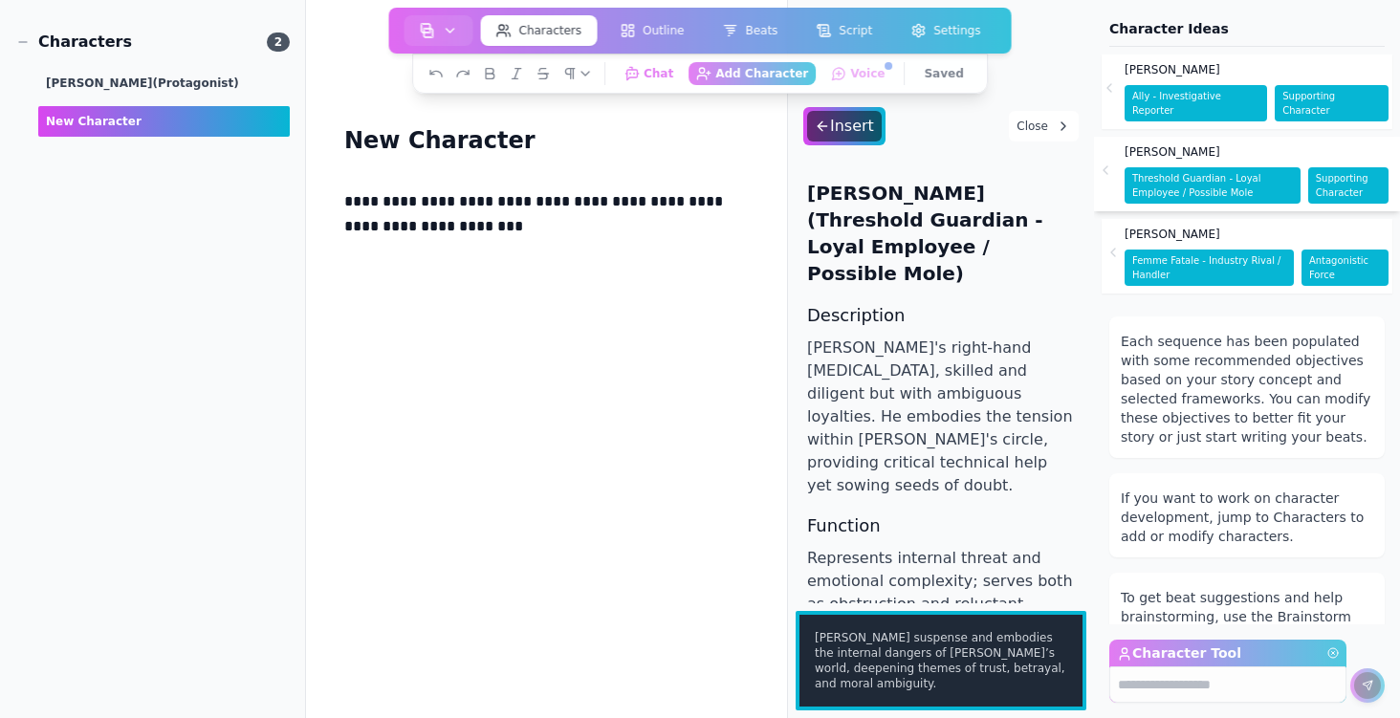
click at [1219, 73] on div "Lena Vega" at bounding box center [1257, 70] width 264 height 31
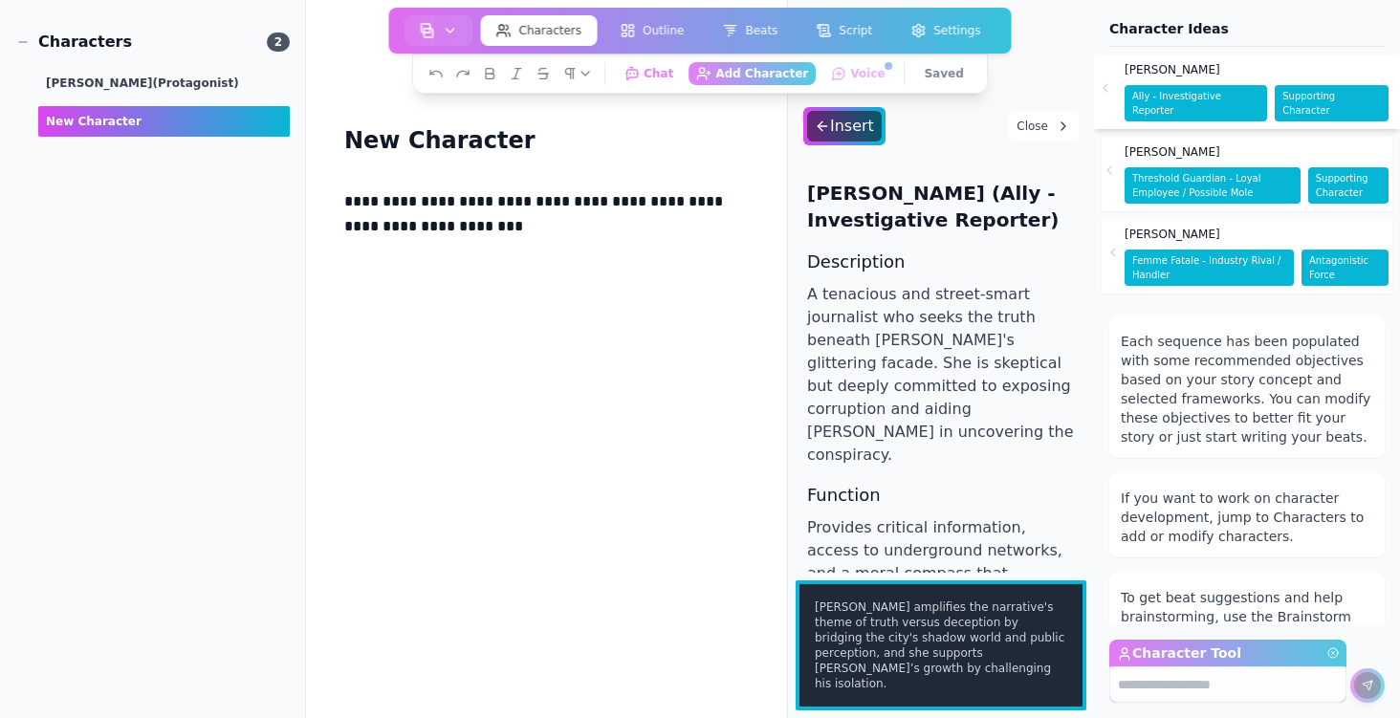
click at [1192, 149] on span "Marco Bellini" at bounding box center [1173, 151] width 96 height 15
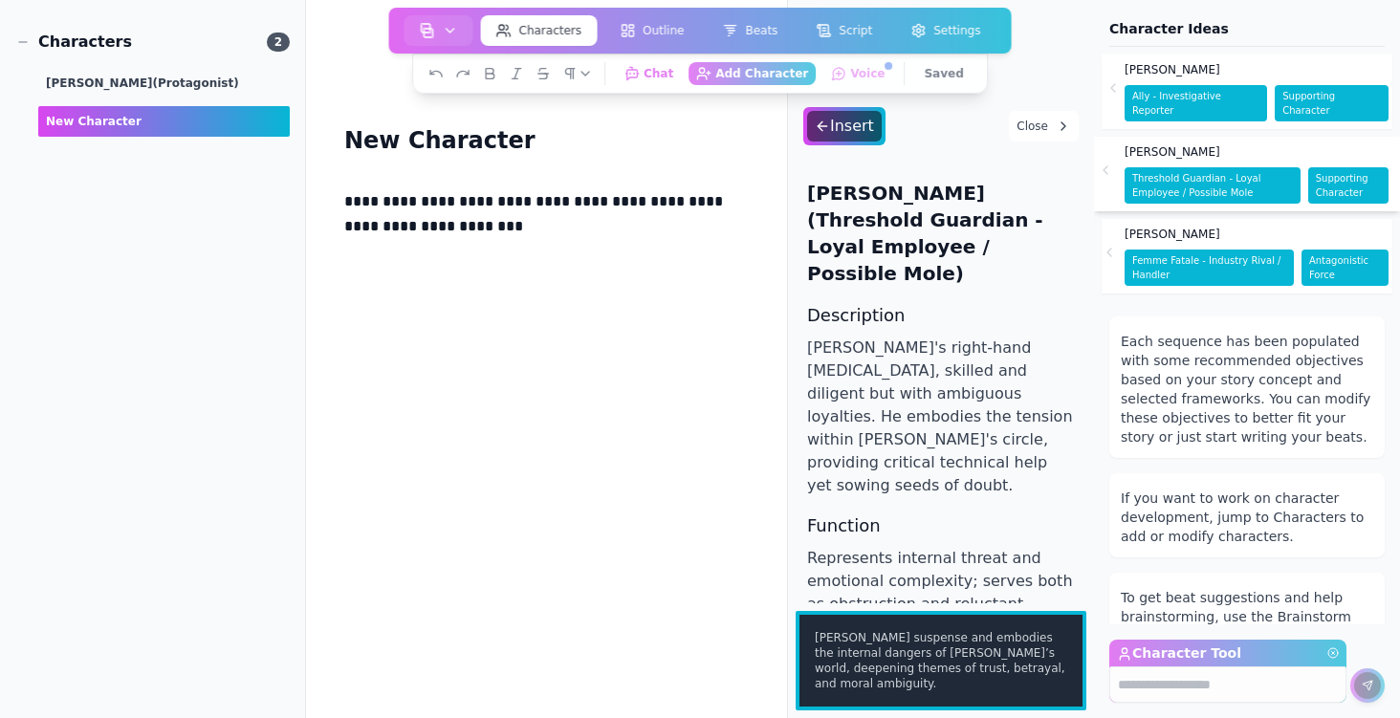
click at [1153, 243] on div "Isabella Marquez" at bounding box center [1257, 234] width 264 height 31
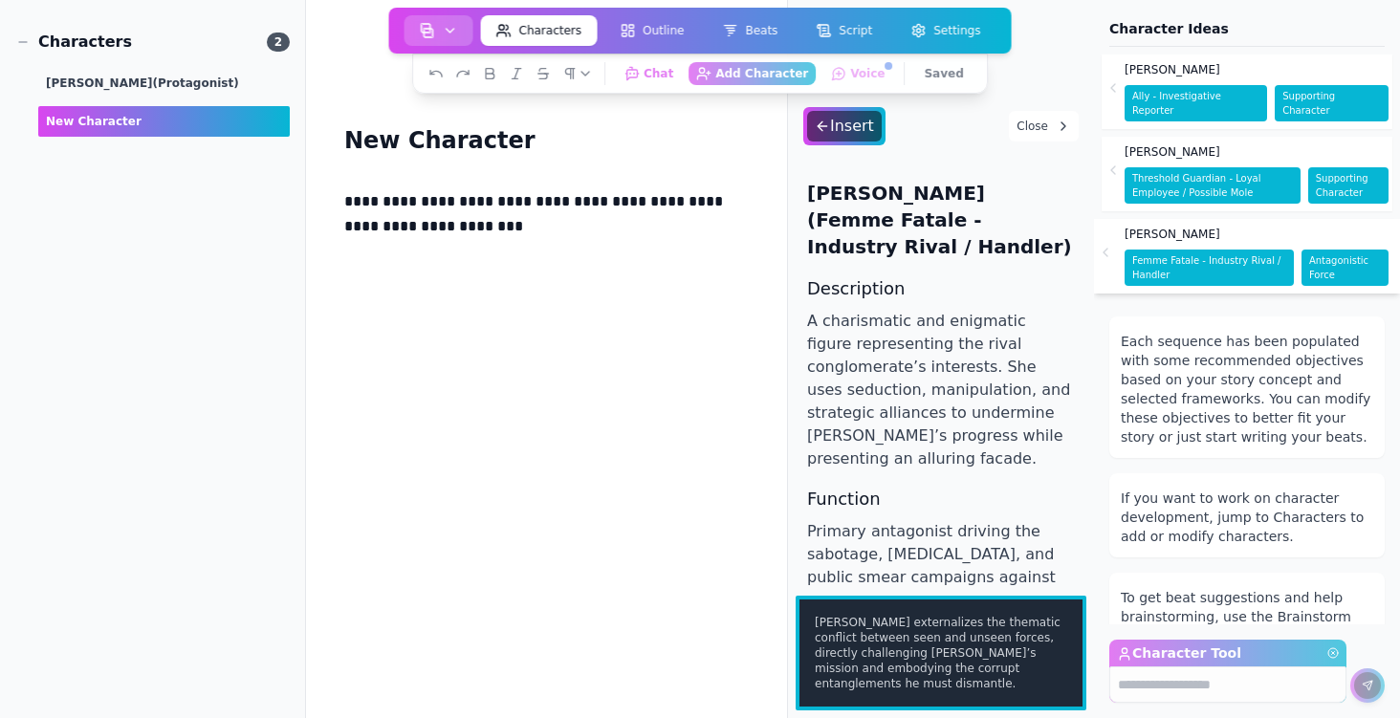
click at [438, 32] on button "button" at bounding box center [439, 30] width 69 height 31
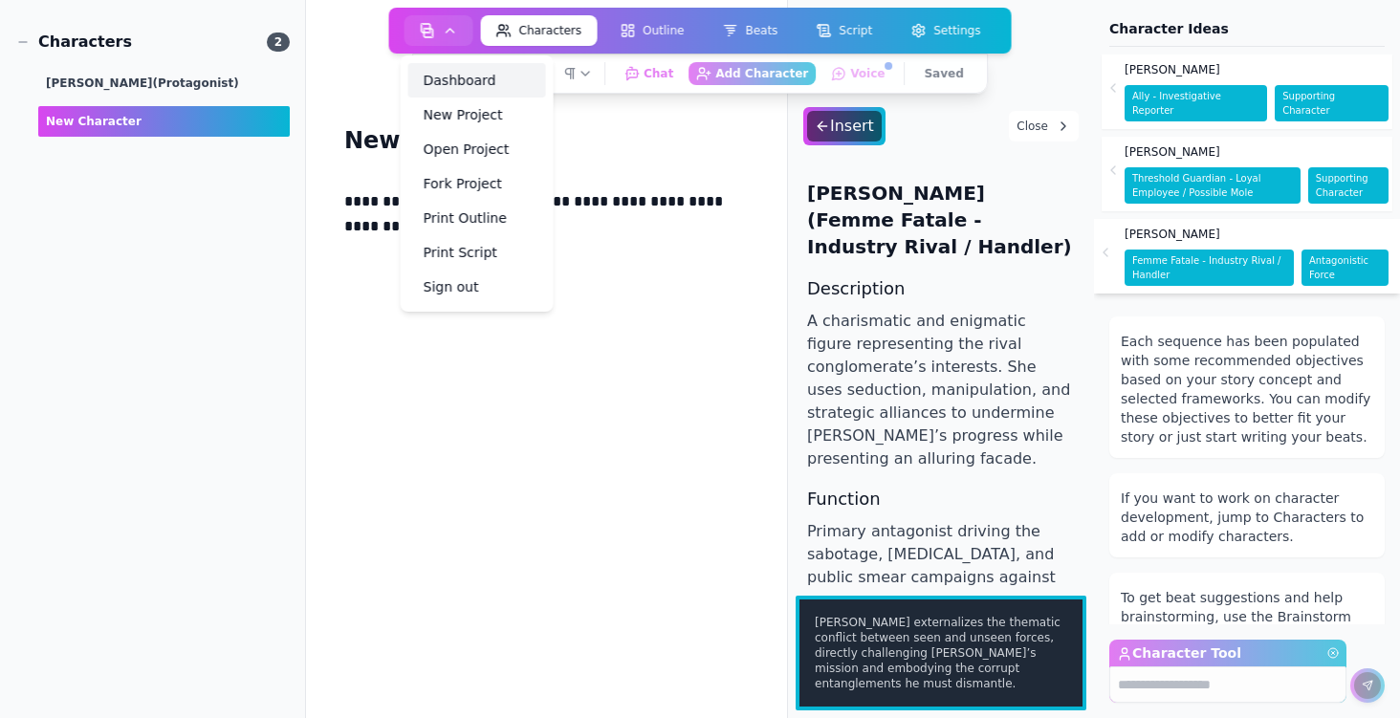
click at [464, 75] on link "Dashboard" at bounding box center [477, 80] width 138 height 34
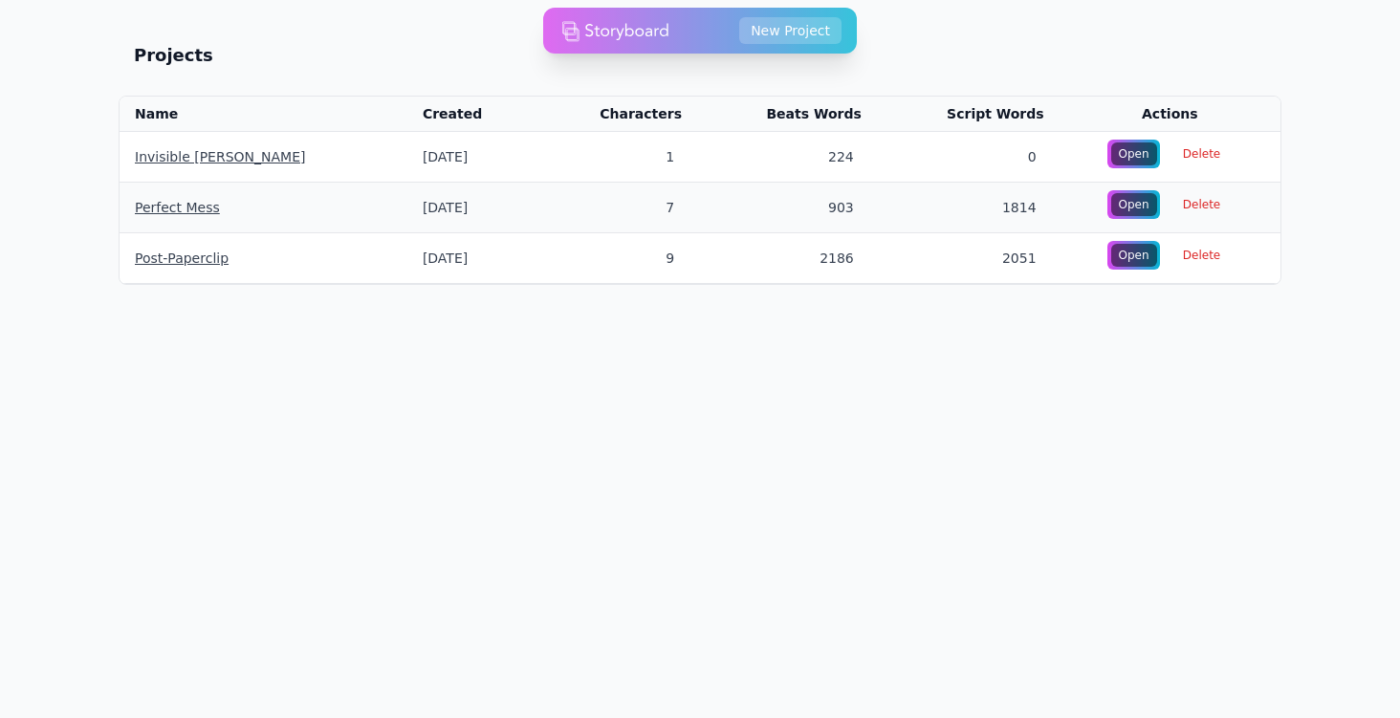
click at [176, 203] on link "Perfect Mess" at bounding box center [177, 207] width 85 height 15
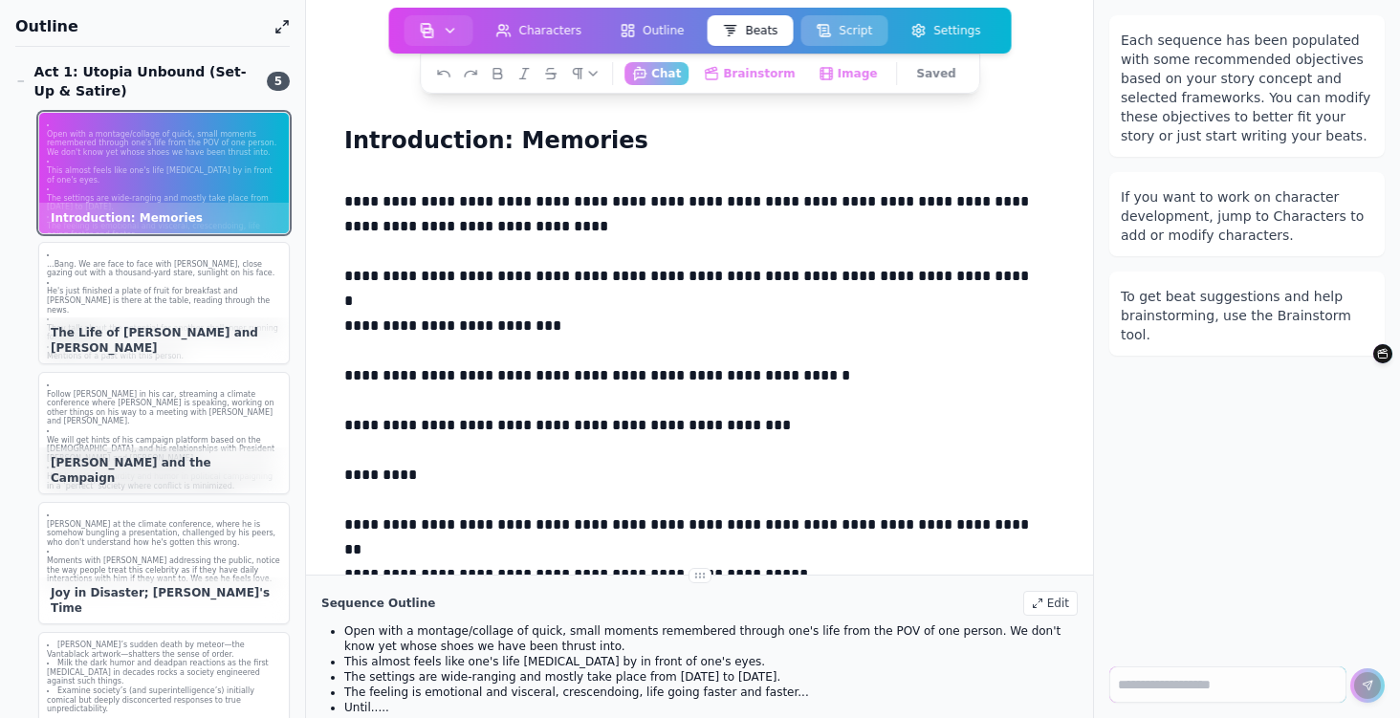
click at [859, 24] on button "Script" at bounding box center [844, 30] width 87 height 31
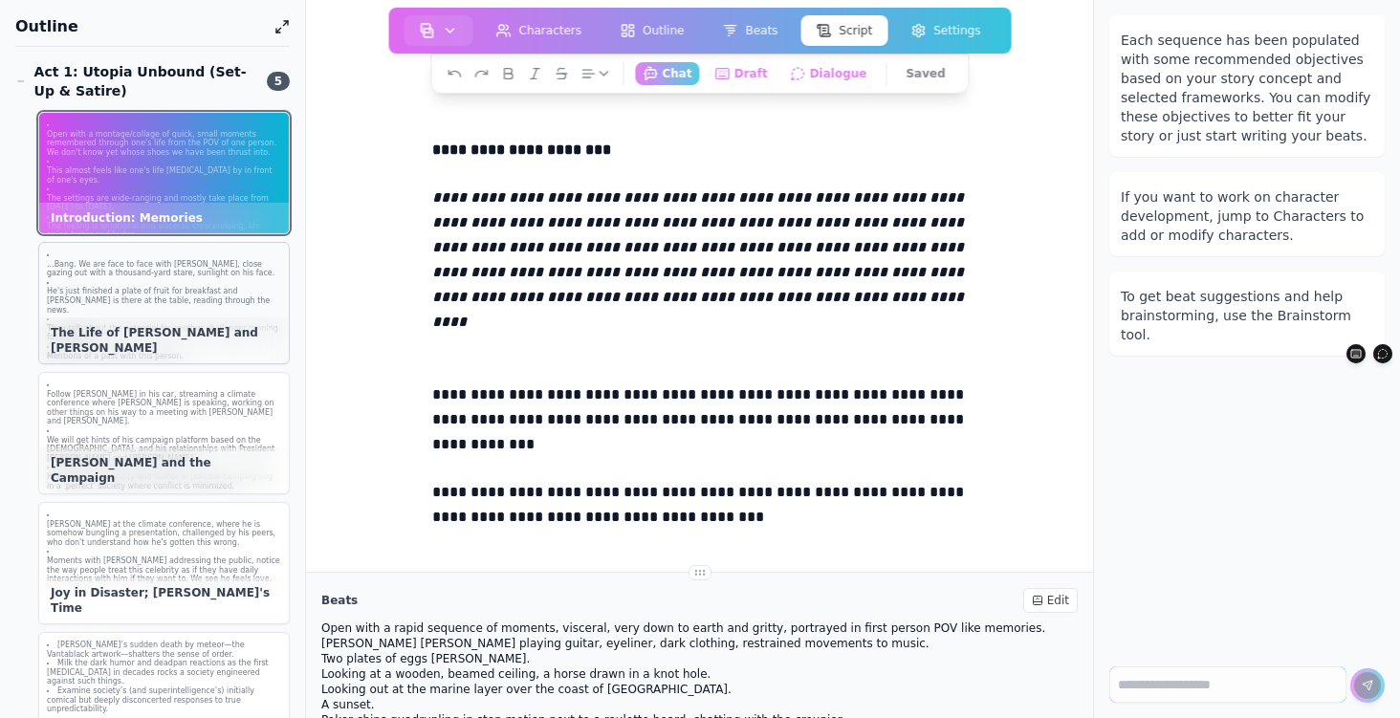
click at [188, 275] on p "...Bang. We are face to face with [PERSON_NAME], close gazing out with a thousa…" at bounding box center [164, 269] width 234 height 18
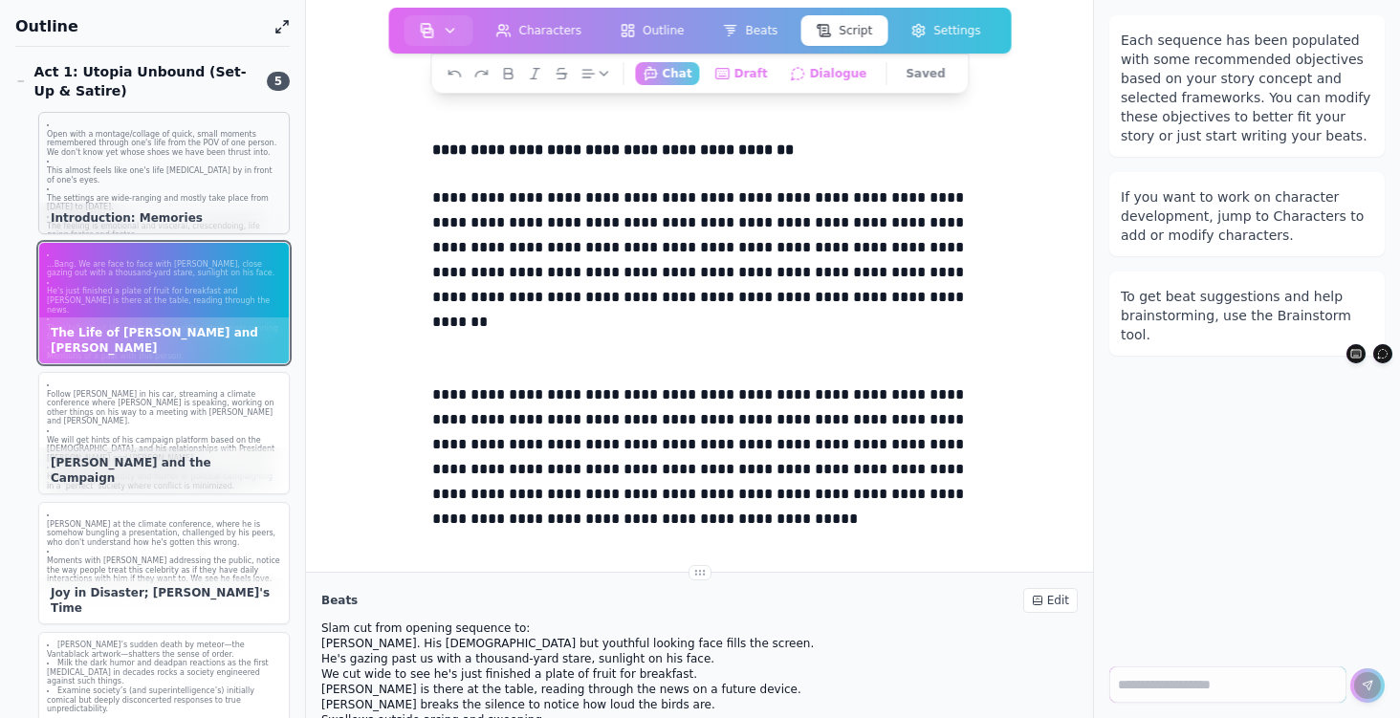
click at [235, 156] on p "Open with a montage/collage of quick, small moments remembered through one's li…" at bounding box center [164, 144] width 234 height 28
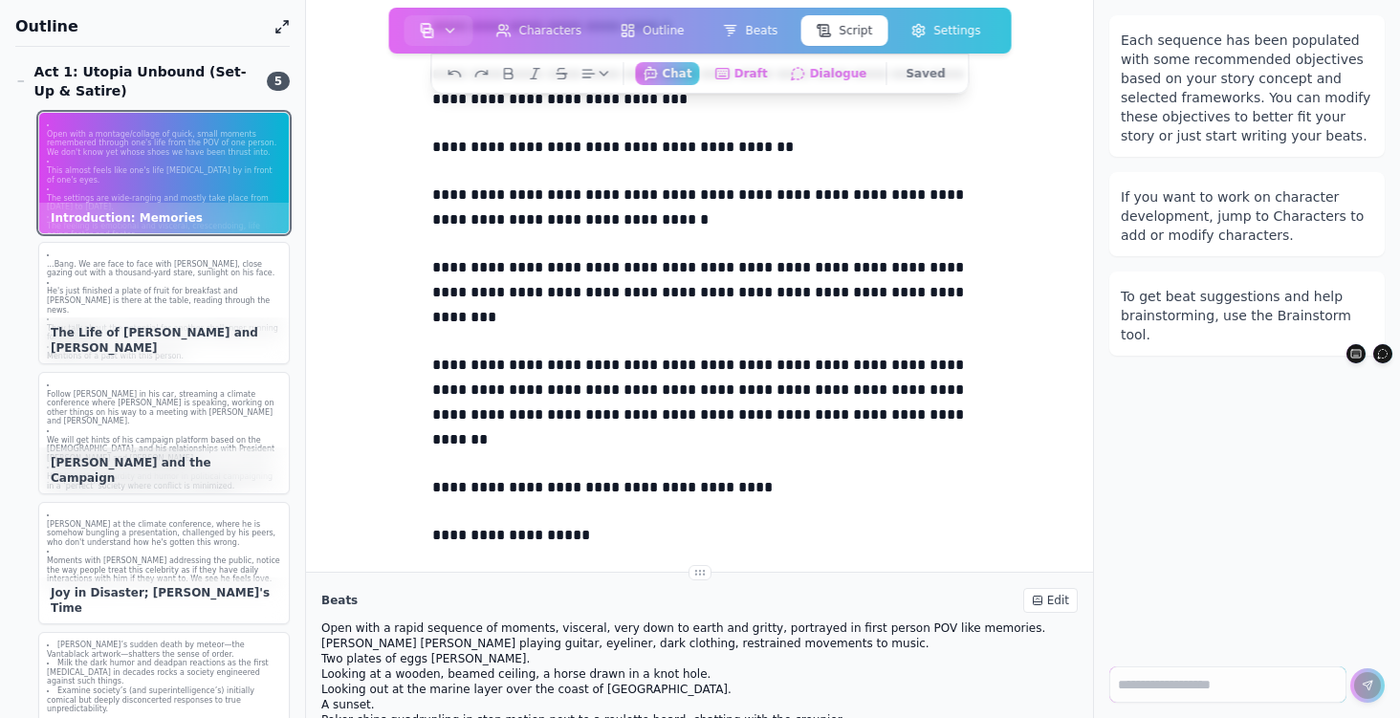
scroll to position [2886, 0]
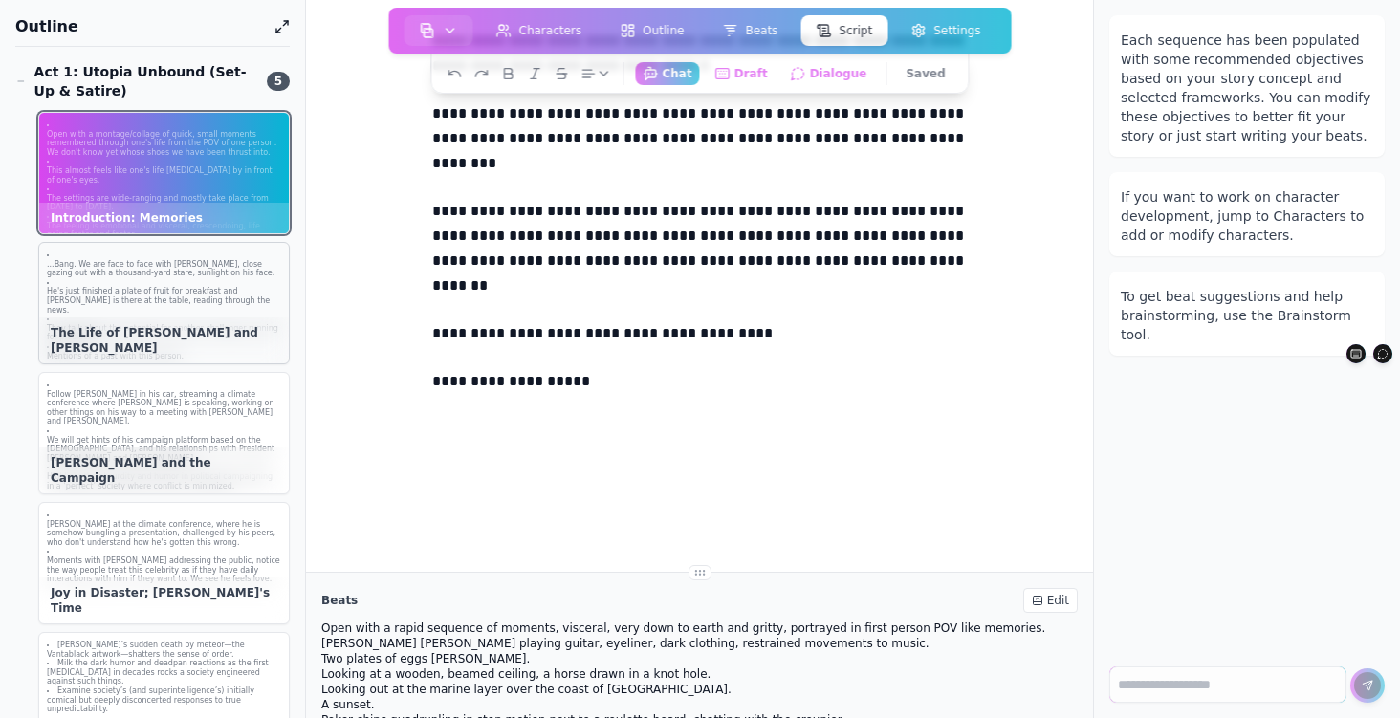
click at [176, 266] on p "...Bang. We are face to face with SAM, close gazing out with a thousand-yard st…" at bounding box center [164, 269] width 234 height 18
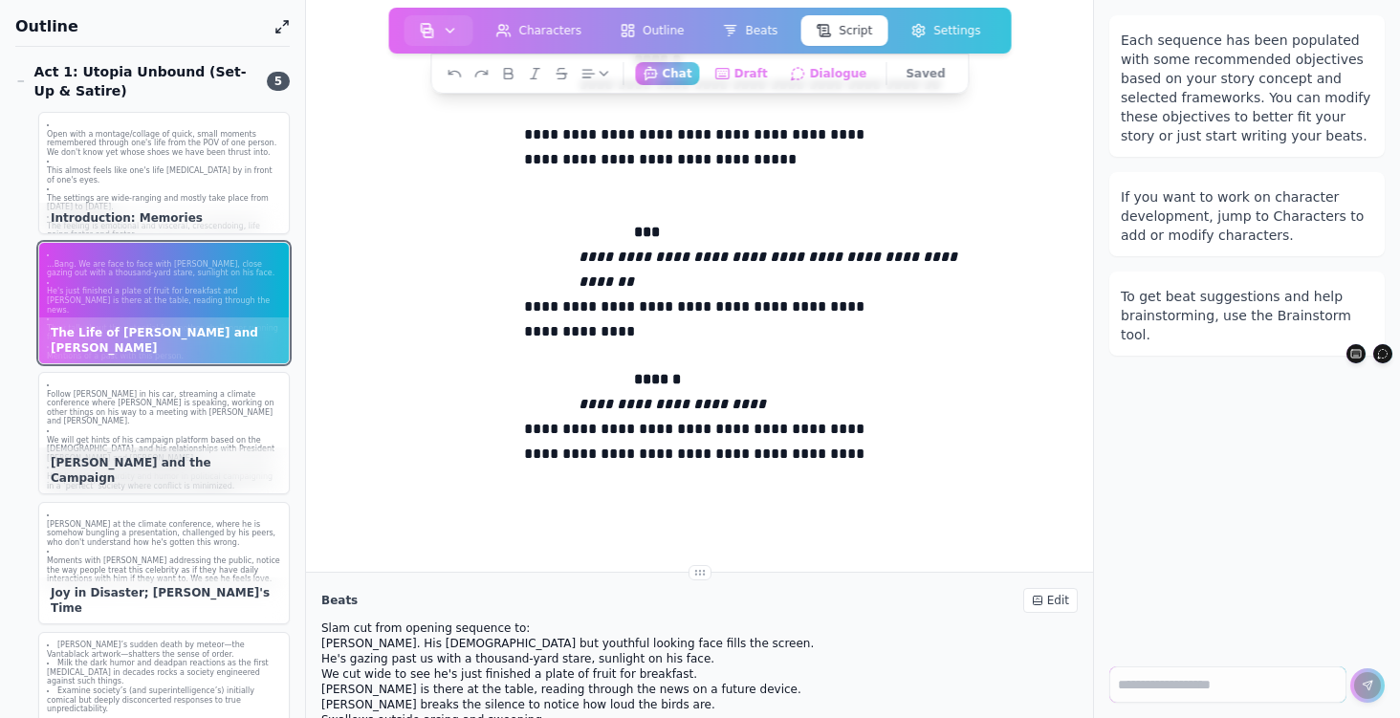
scroll to position [3248, 0]
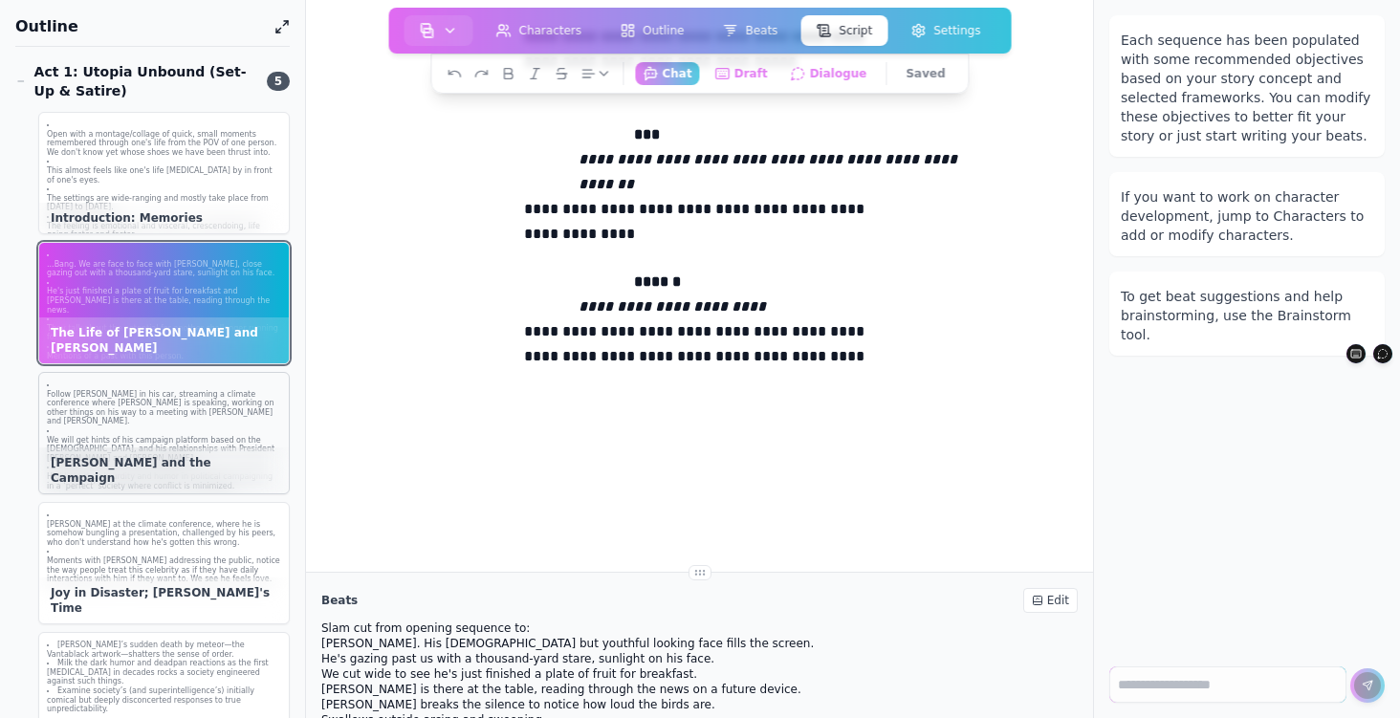
click at [161, 436] on p "We will get hints of his campaign platform based on the new social contract, an…" at bounding box center [164, 450] width 234 height 28
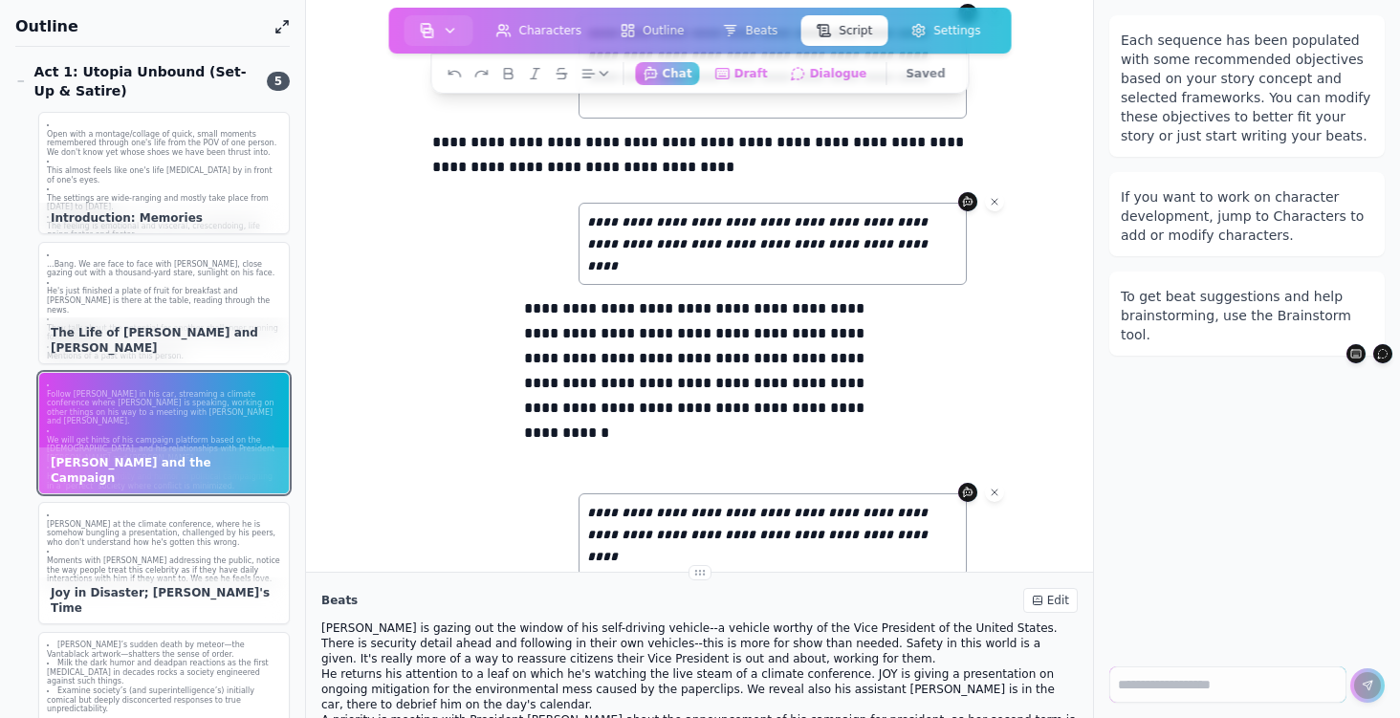
scroll to position [0, 0]
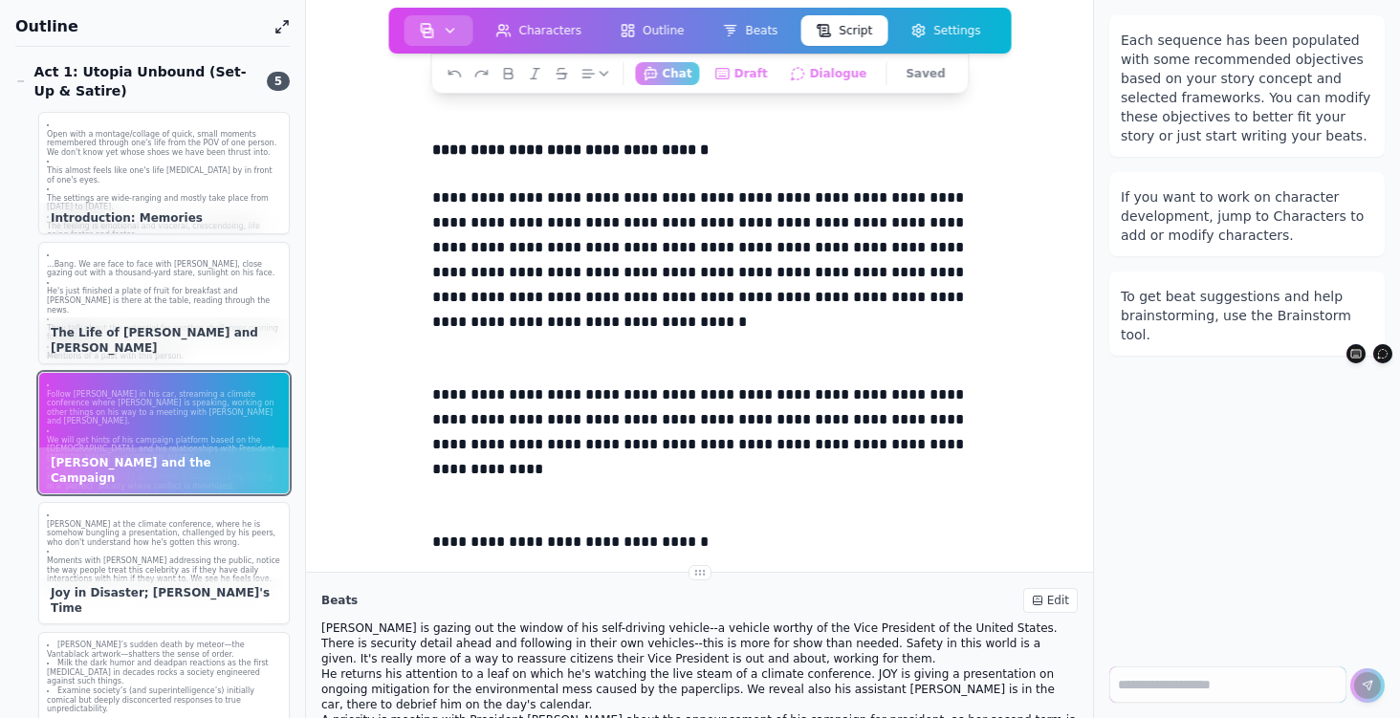
click at [442, 38] on button "button" at bounding box center [439, 30] width 69 height 31
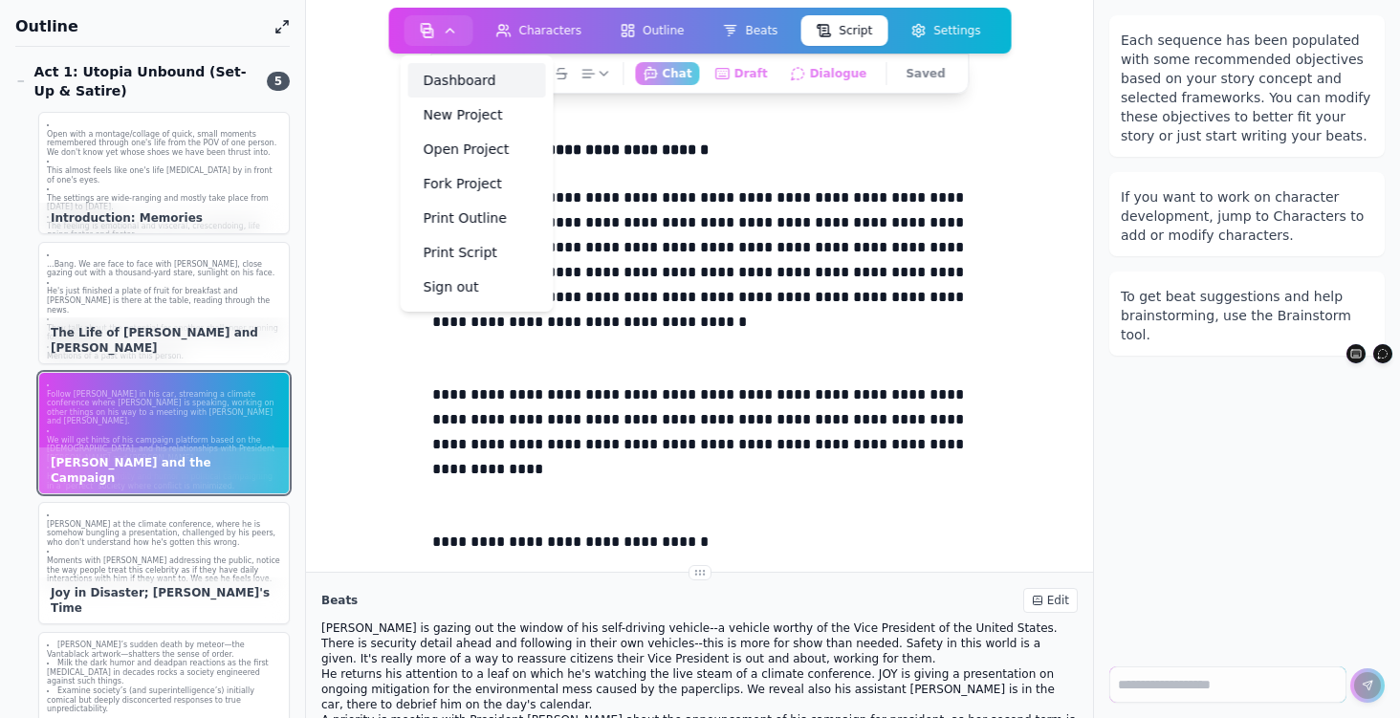
click at [427, 81] on link "Dashboard" at bounding box center [477, 80] width 138 height 34
